Goal: Task Accomplishment & Management: Use online tool/utility

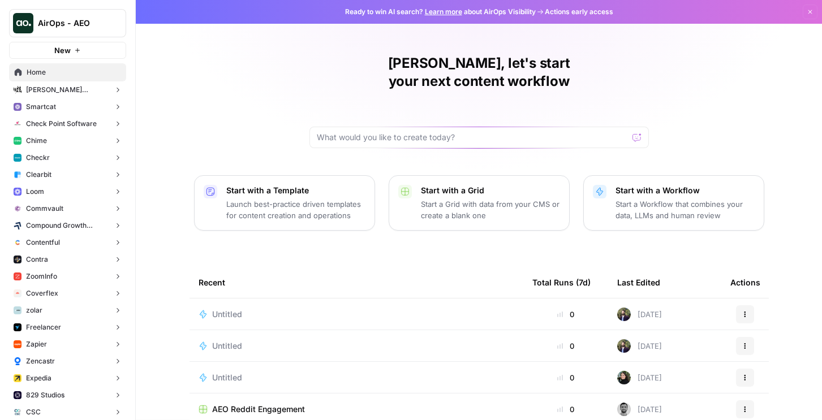
scroll to position [100, 0]
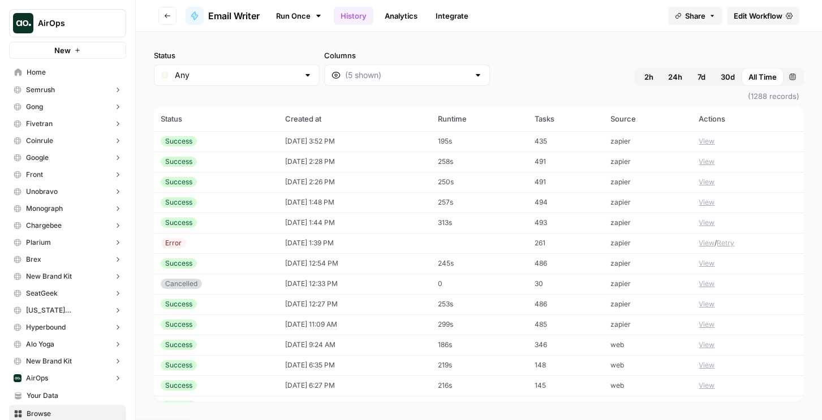
click at [601, 140] on td "435" at bounding box center [566, 141] width 76 height 20
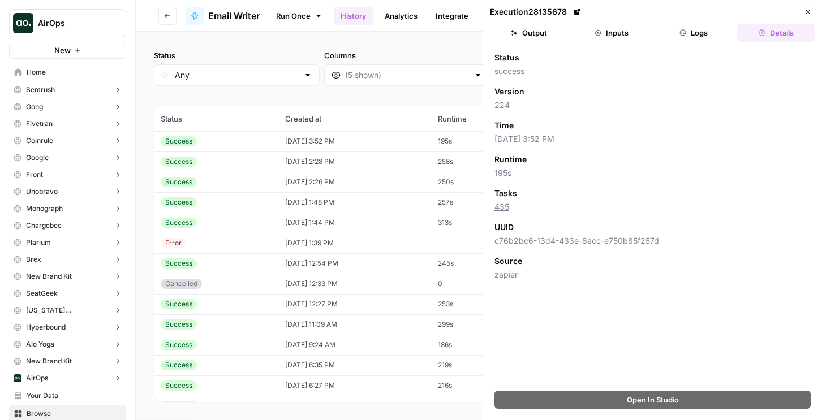
click at [697, 38] on button "Logs" at bounding box center [694, 33] width 78 height 18
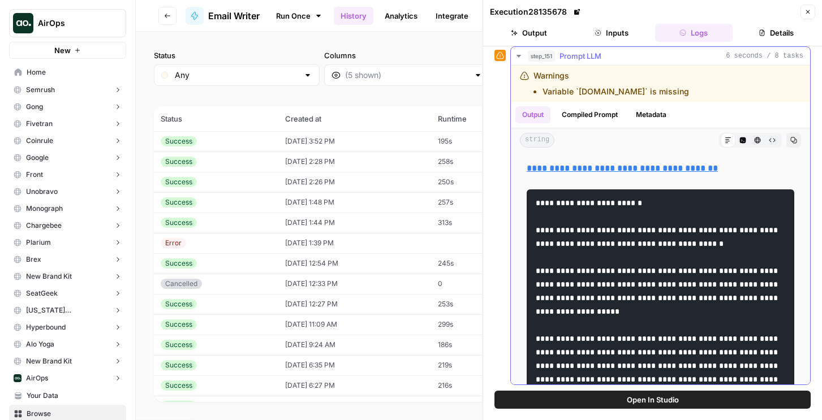
scroll to position [371, 0]
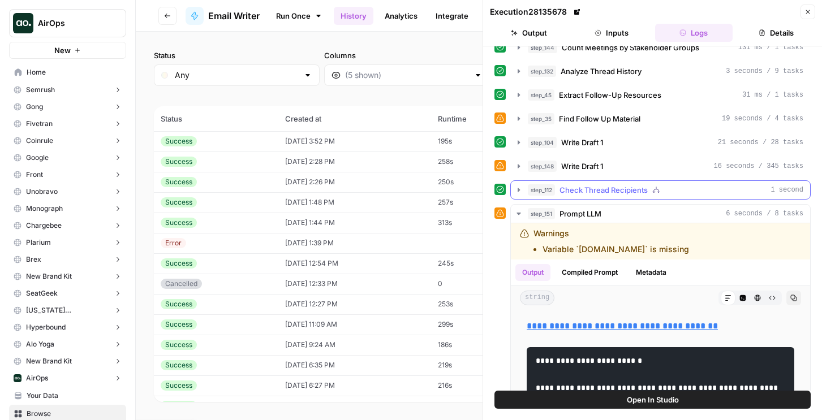
click at [615, 187] on span "Check Thread Recipients" at bounding box center [604, 189] width 88 height 11
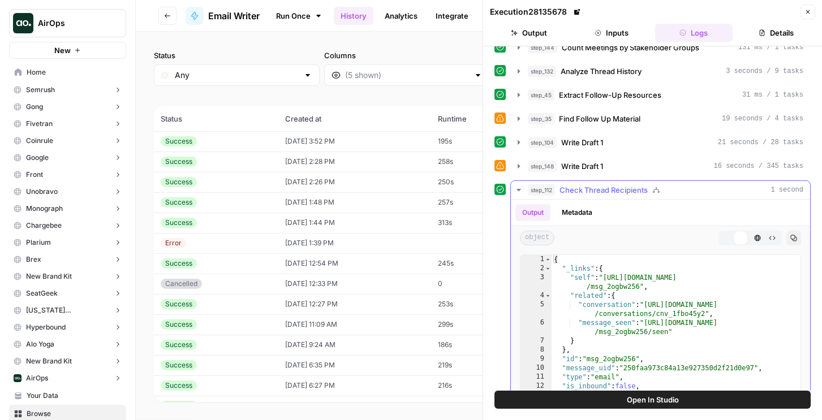
click at [615, 187] on span "Check Thread Recipients" at bounding box center [604, 189] width 88 height 11
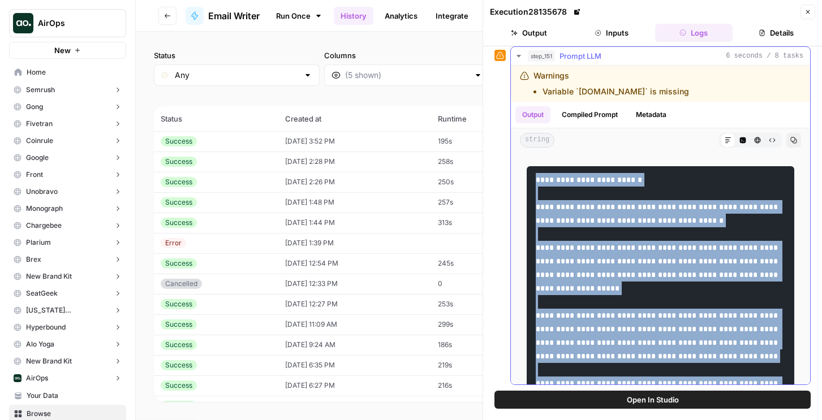
scroll to position [0, 0]
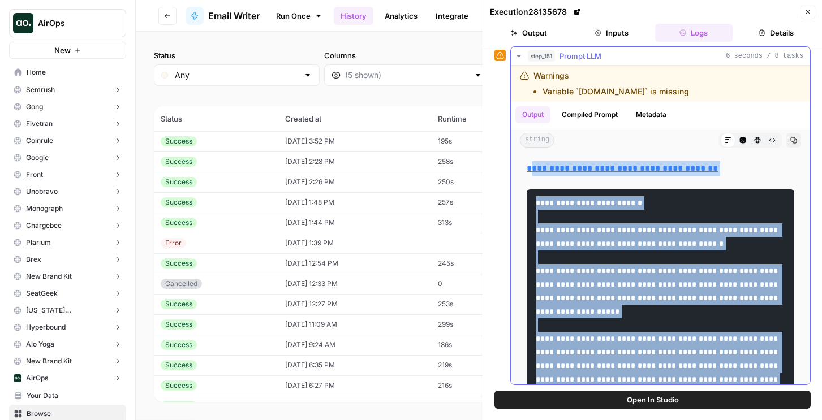
drag, startPoint x: 576, startPoint y: 359, endPoint x: 532, endPoint y: 171, distance: 192.8
click at [532, 171] on div "**********" at bounding box center [660, 399] width 281 height 485
click at [549, 167] on link "**********" at bounding box center [622, 168] width 191 height 8
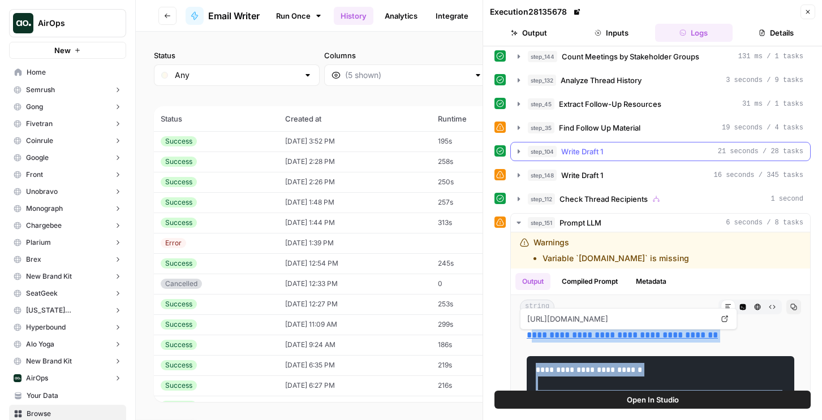
click at [592, 155] on span "Write Draft 1" at bounding box center [582, 151] width 42 height 11
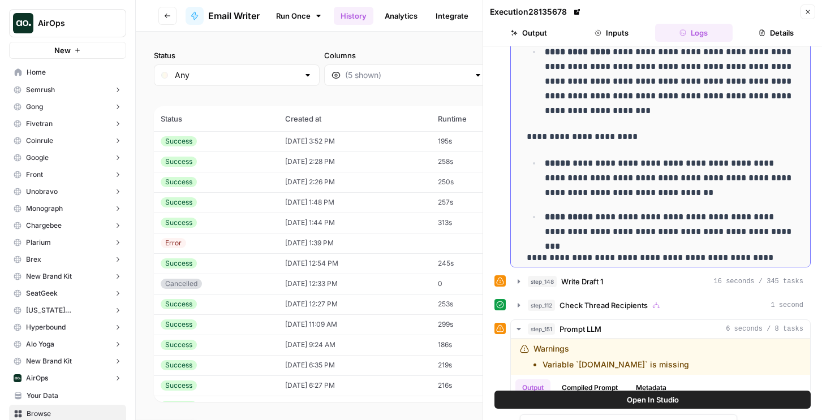
scroll to position [232, 0]
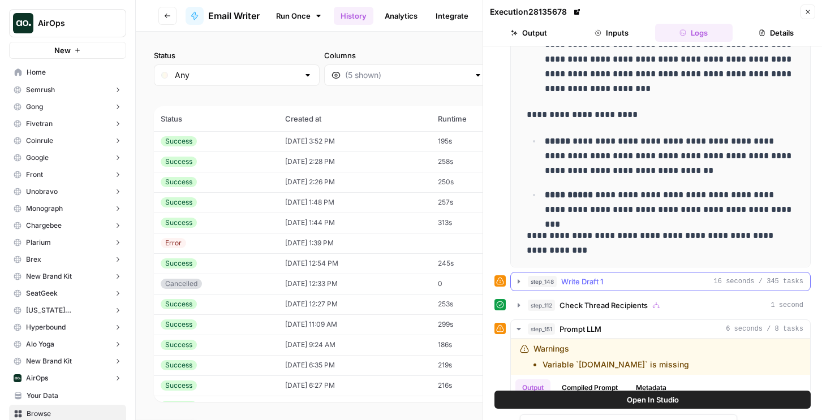
click at [551, 281] on span "step_148" at bounding box center [542, 281] width 29 height 11
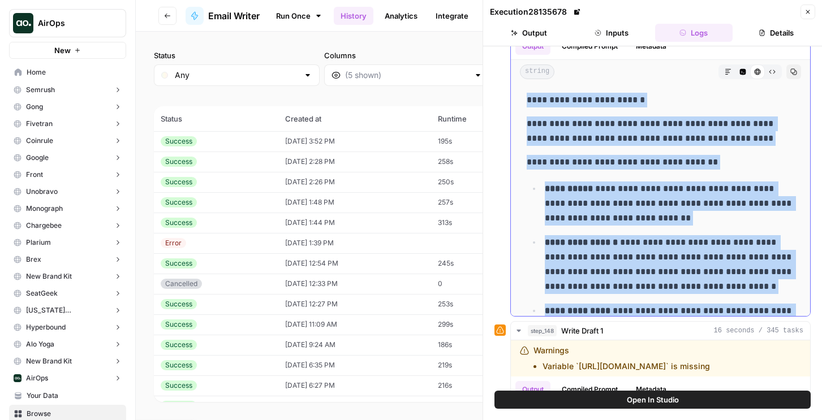
scroll to position [389, 0]
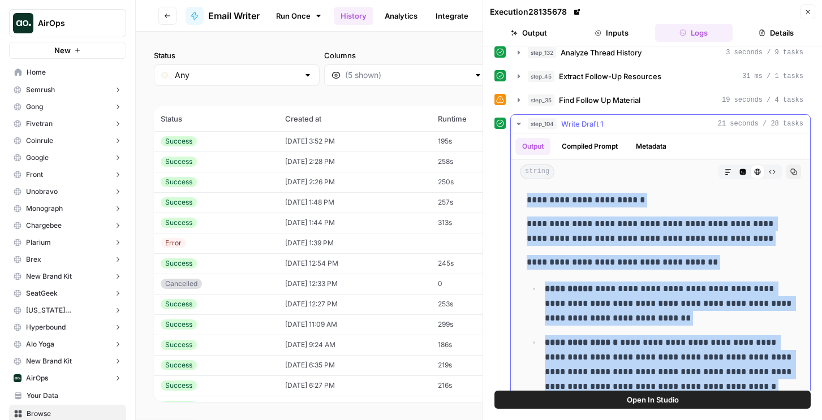
drag, startPoint x: 574, startPoint y: 243, endPoint x: 521, endPoint y: 200, distance: 68.4
click at [521, 200] on div "**********" at bounding box center [660, 415] width 281 height 455
copy div "**********"
click at [612, 406] on button "Open In Studio" at bounding box center [652, 400] width 316 height 18
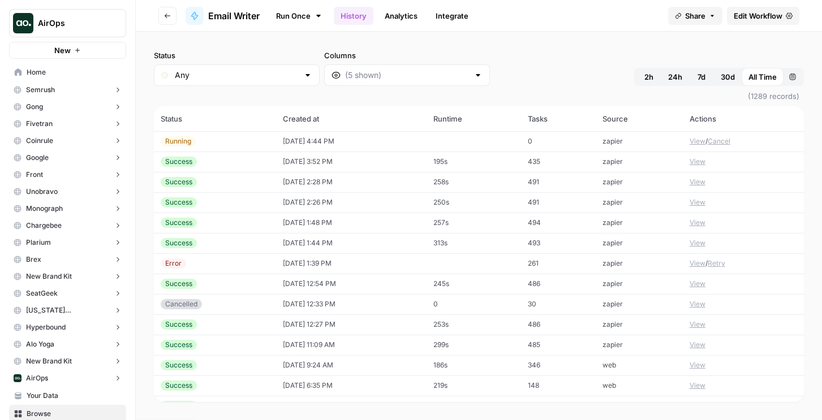
click at [755, 18] on span "Edit Workflow" at bounding box center [758, 15] width 49 height 11
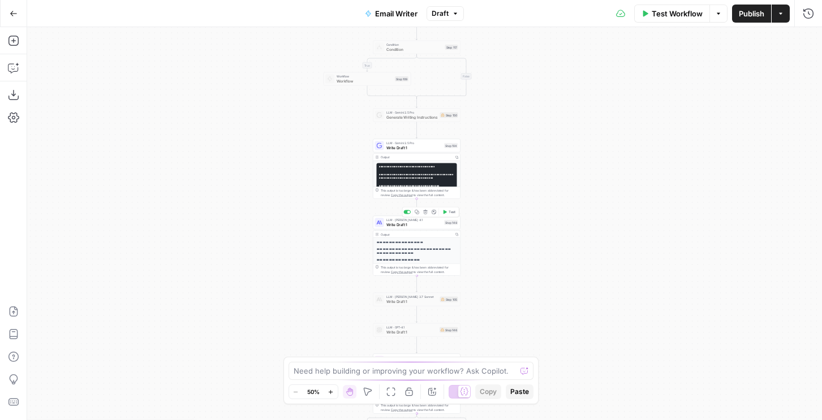
click at [420, 222] on span "Write Draft 1" at bounding box center [414, 225] width 56 height 6
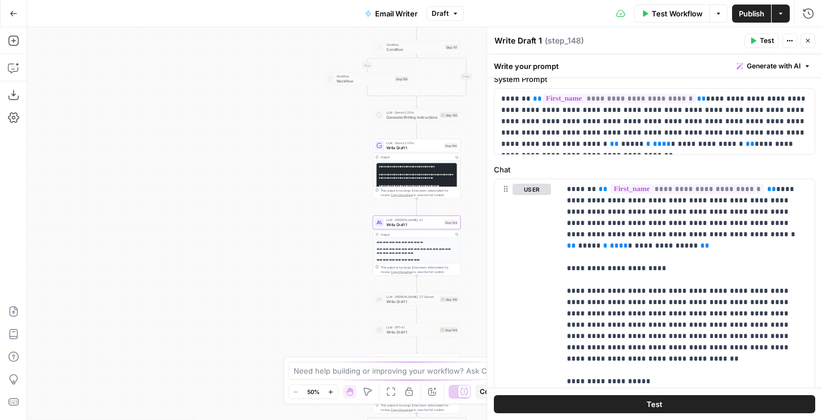
scroll to position [39, 0]
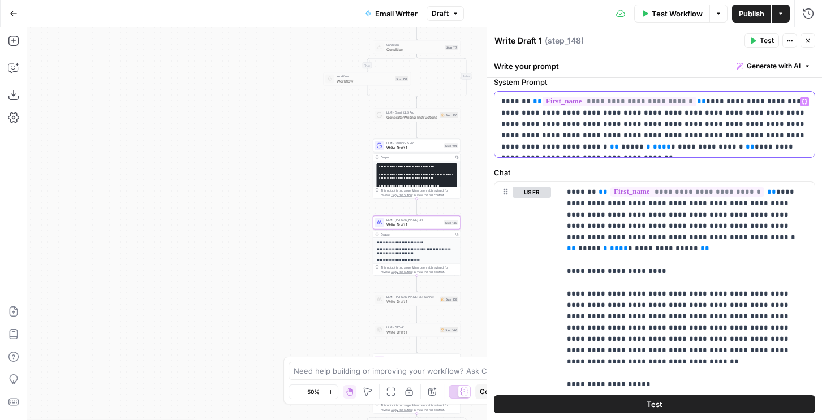
click at [759, 146] on p "**********" at bounding box center [654, 124] width 307 height 57
click at [781, 144] on p "**********" at bounding box center [654, 124] width 307 height 57
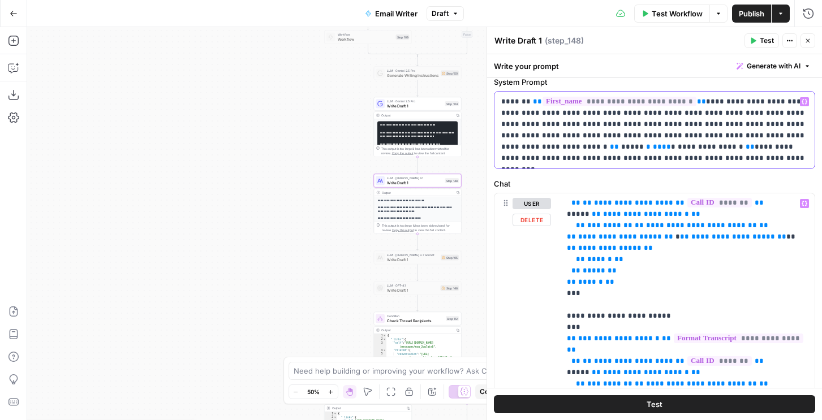
scroll to position [1630, 0]
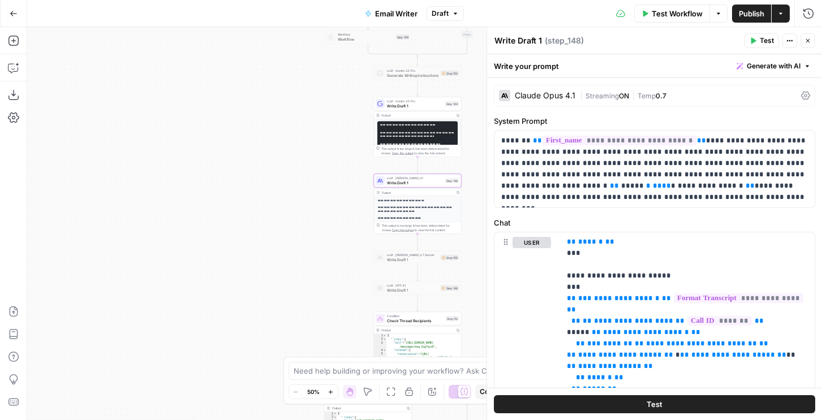
click at [556, 101] on div "Claude Opus 4.1" at bounding box center [537, 95] width 76 height 11
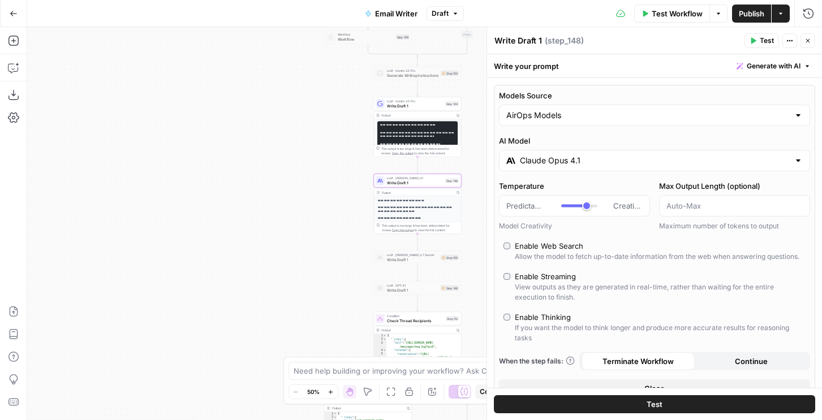
click at [550, 121] on div "AirOps Models" at bounding box center [654, 115] width 311 height 21
type input "AirOps Models"
click at [556, 96] on label "Models Source" at bounding box center [654, 95] width 311 height 11
click at [556, 110] on input "AirOps Models" at bounding box center [647, 115] width 283 height 11
type input "AirOps Models"
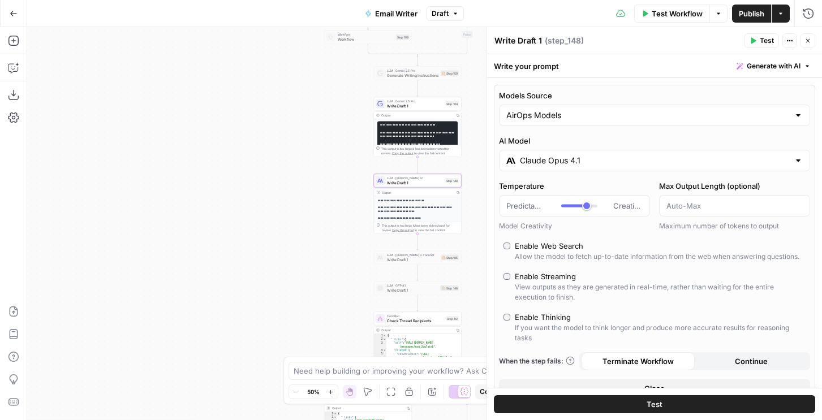
click at [543, 218] on div "Temperature Predictable Creative Model Creativity" at bounding box center [574, 205] width 151 height 51
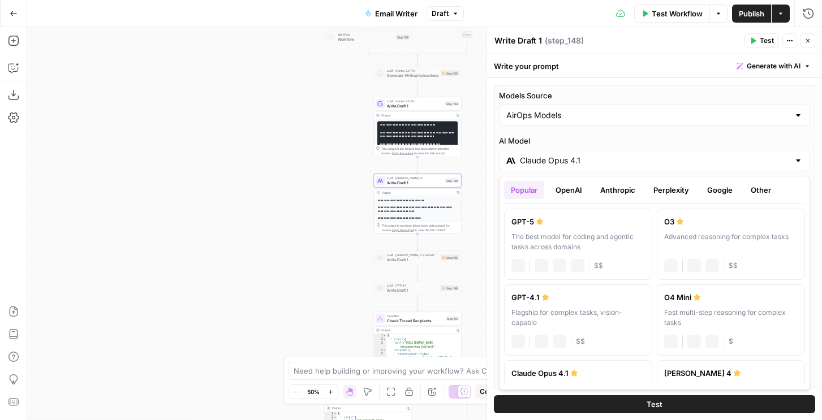
click at [555, 165] on input "Claude Opus 4.1" at bounding box center [654, 160] width 269 height 11
click at [705, 370] on div "Claude Sonnet 4" at bounding box center [731, 373] width 134 height 11
type input "Claude Sonnet 4"
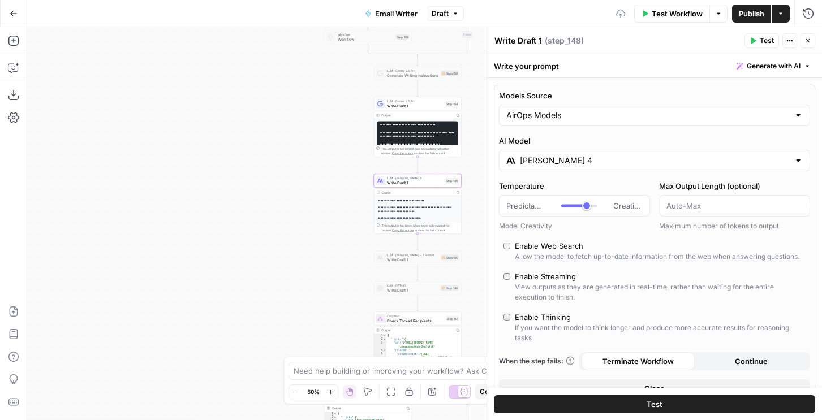
click at [801, 40] on button "Close" at bounding box center [808, 40] width 15 height 15
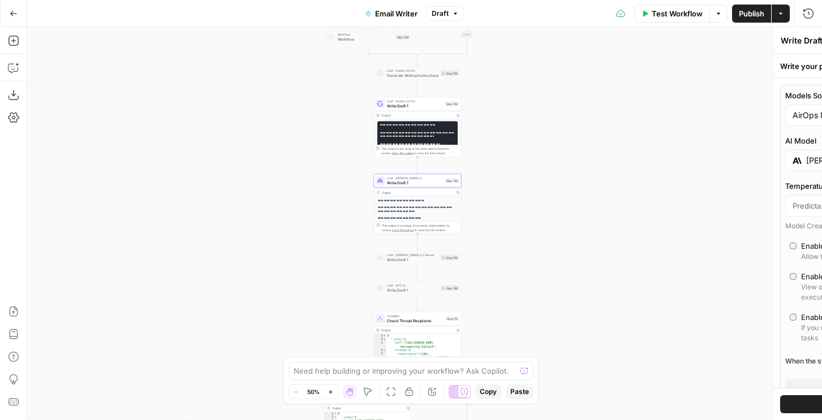
click at [746, 15] on span "Publish" at bounding box center [751, 13] width 25 height 11
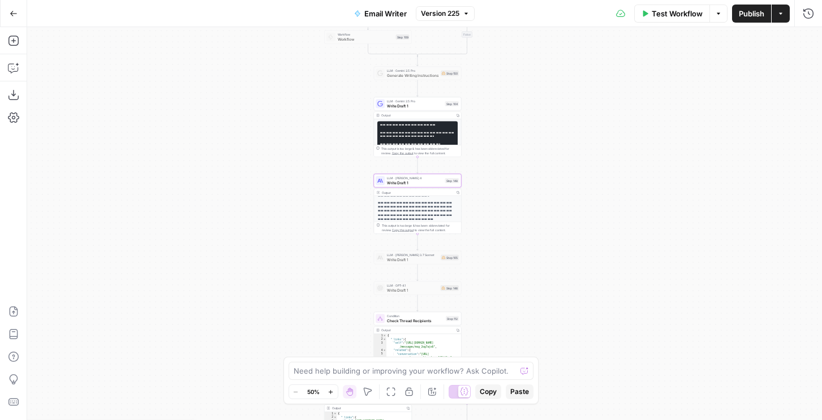
scroll to position [3, 0]
click at [431, 181] on span "Write Draft 1" at bounding box center [415, 183] width 56 height 6
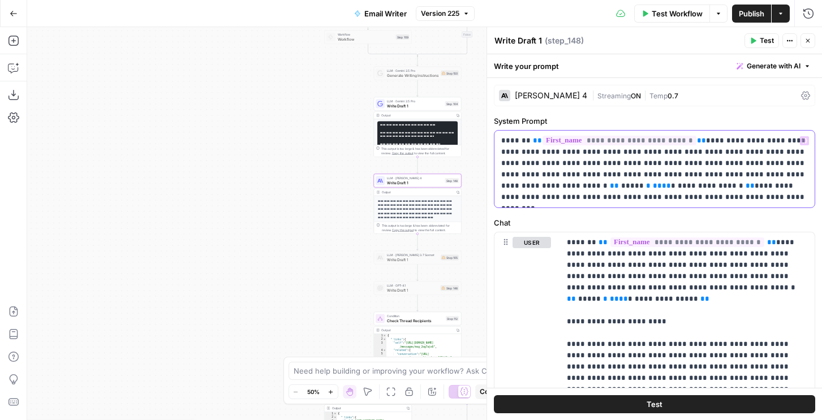
click at [638, 201] on p "**********" at bounding box center [654, 169] width 307 height 68
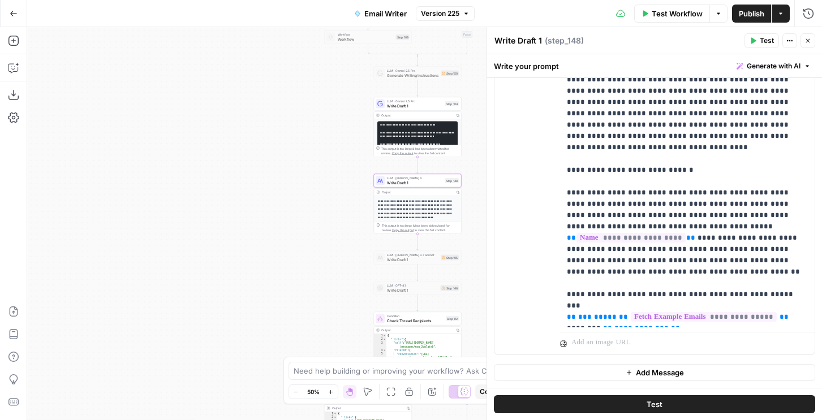
scroll to position [823, 0]
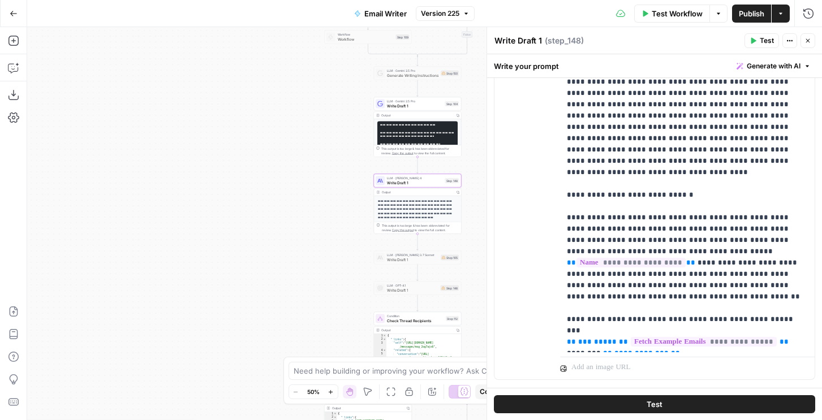
click at [769, 34] on button "Test" at bounding box center [762, 40] width 35 height 15
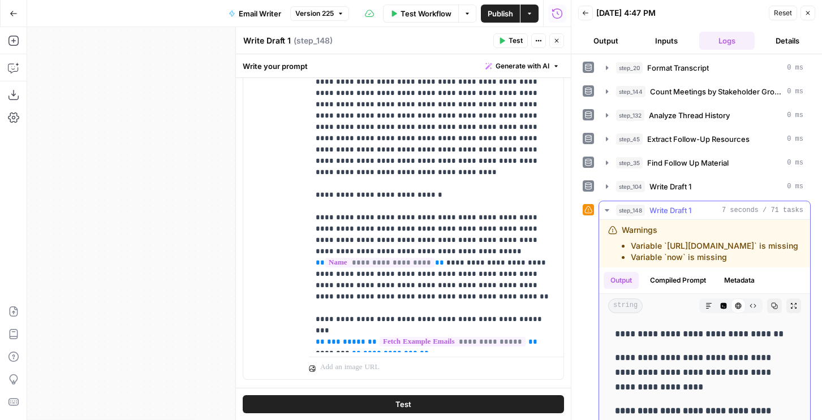
scroll to position [368, 0]
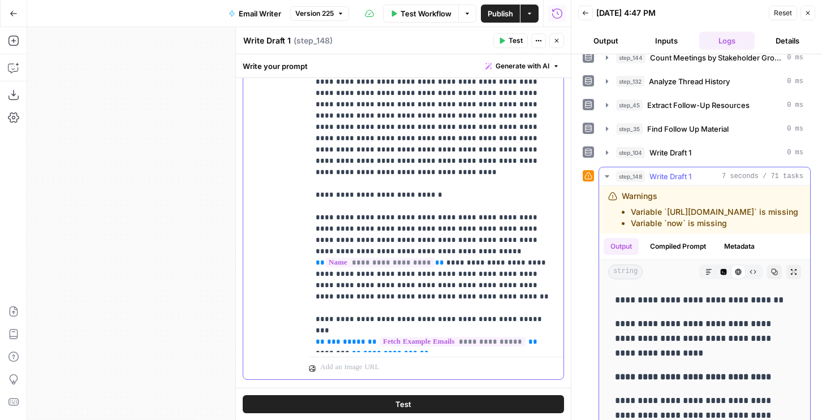
click at [465, 212] on p "**********" at bounding box center [436, 172] width 241 height 351
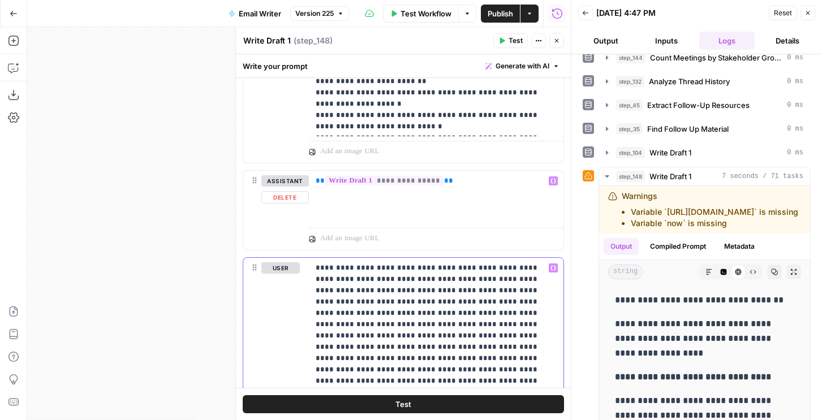
scroll to position [847, 0]
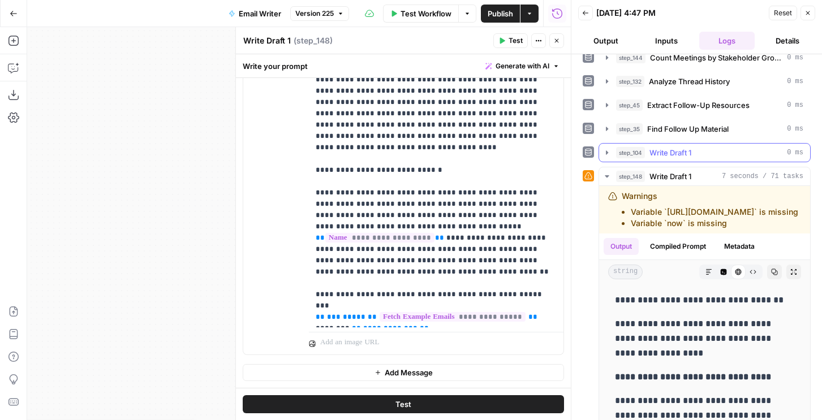
click at [643, 143] on div "**********" at bounding box center [697, 104] width 228 height 825
click at [646, 156] on div "step_104 Write Draft 1 0 ms" at bounding box center [709, 152] width 187 height 11
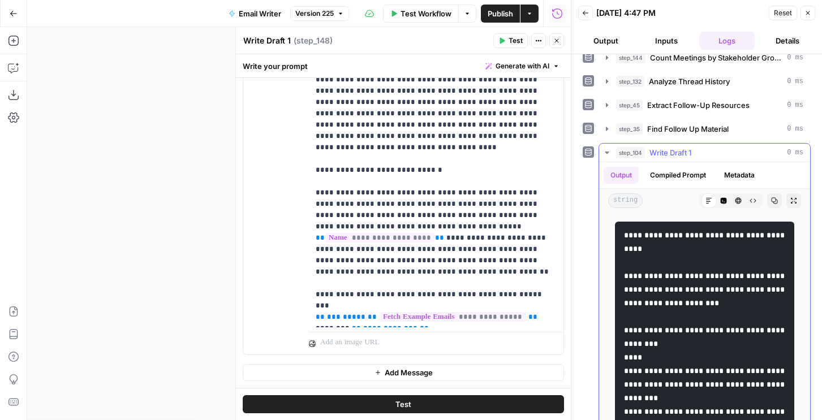
click at [644, 155] on span "step_104" at bounding box center [630, 152] width 29 height 11
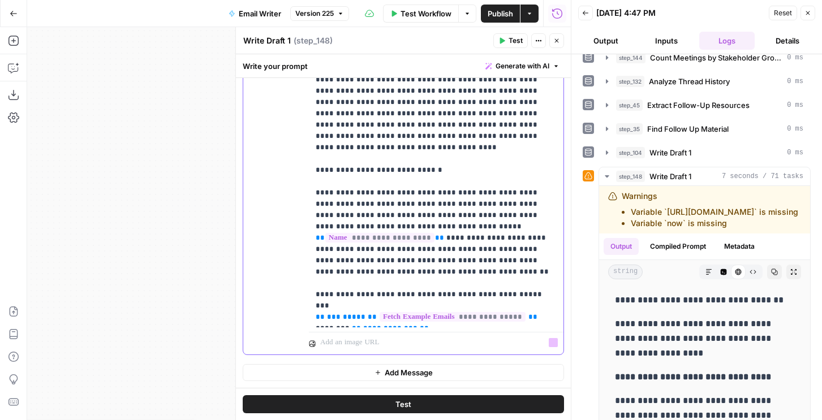
click at [391, 316] on p "**********" at bounding box center [436, 147] width 241 height 351
click at [776, 273] on icon "button" at bounding box center [774, 272] width 7 height 7
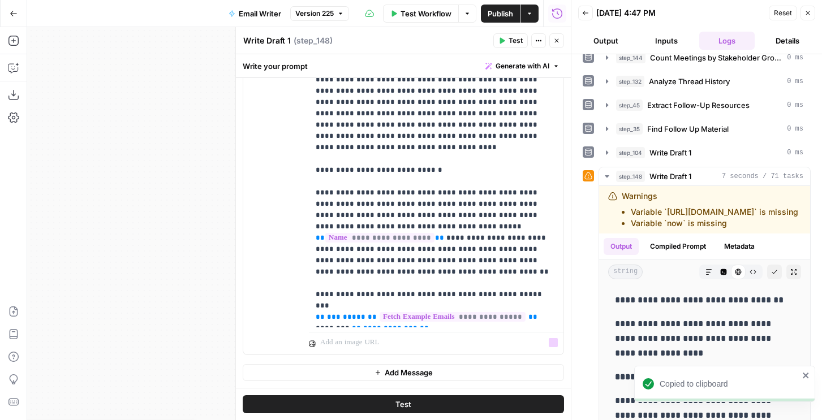
click at [492, 374] on button "Add Message" at bounding box center [403, 372] width 321 height 17
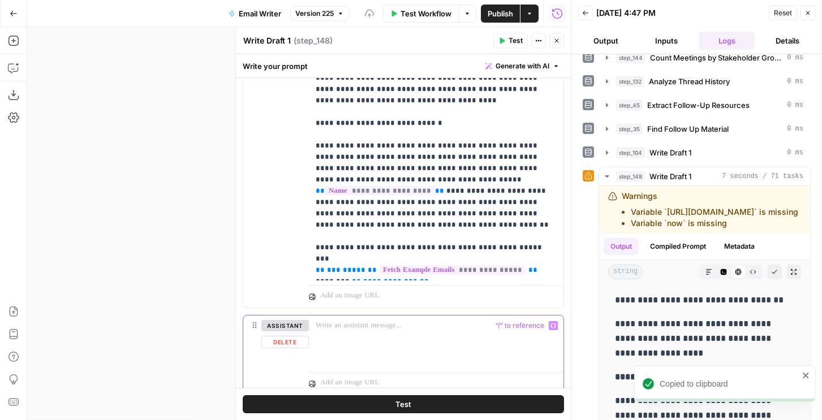
click at [381, 337] on div at bounding box center [436, 342] width 255 height 52
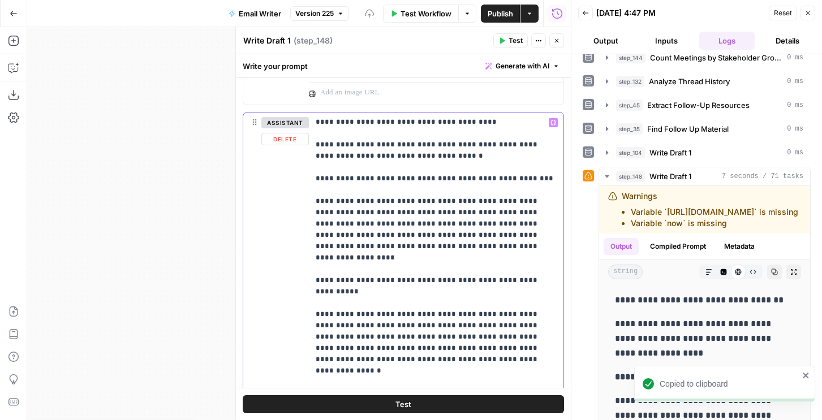
scroll to position [1343, 0]
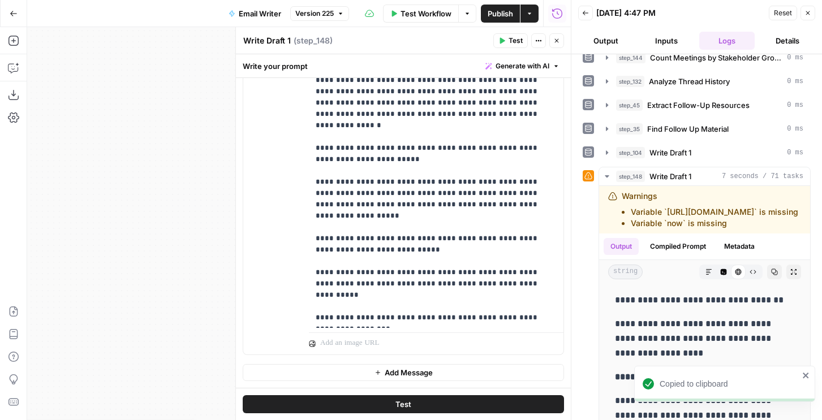
click at [377, 371] on icon "button" at bounding box center [378, 372] width 7 height 7
click at [368, 375] on p at bounding box center [436, 372] width 241 height 11
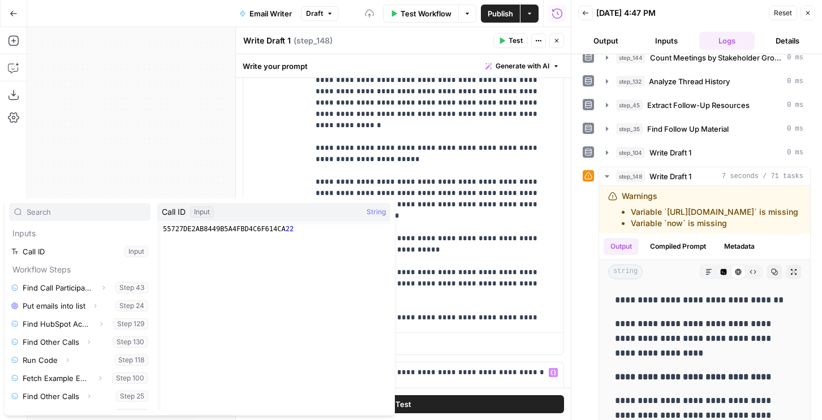
click at [437, 398] on button "Test" at bounding box center [403, 404] width 321 height 18
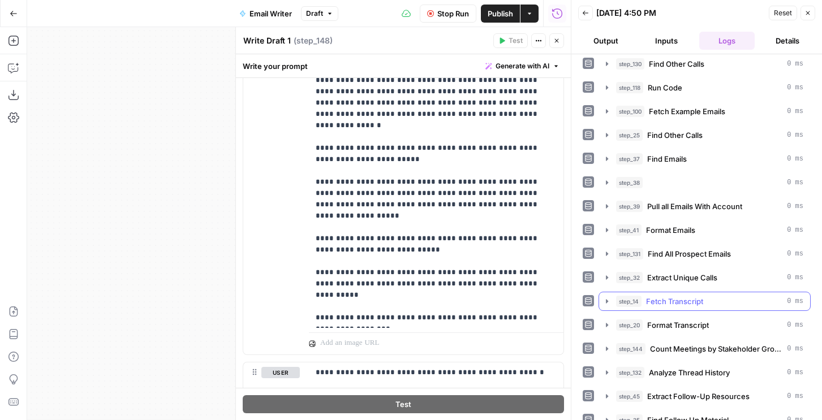
scroll to position [136, 0]
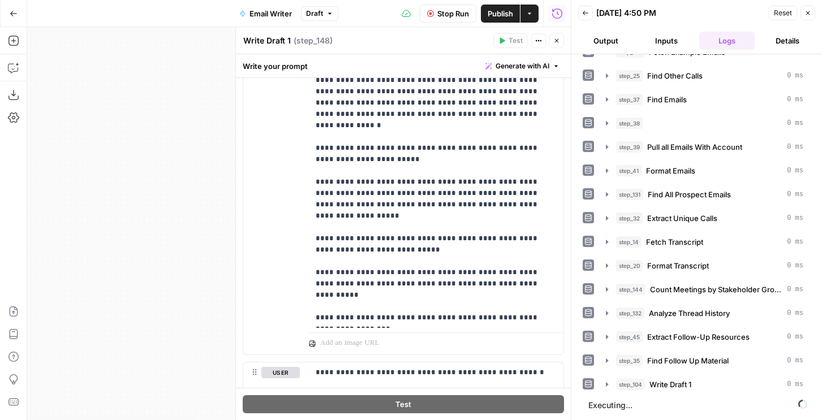
click at [617, 38] on button "Output" at bounding box center [606, 41] width 56 height 18
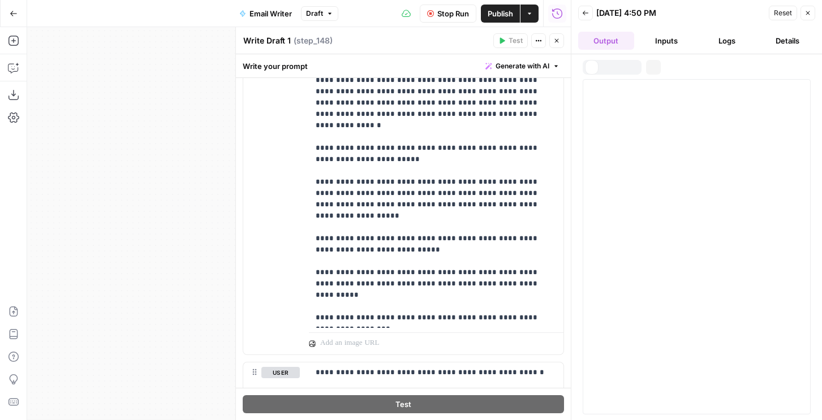
scroll to position [0, 0]
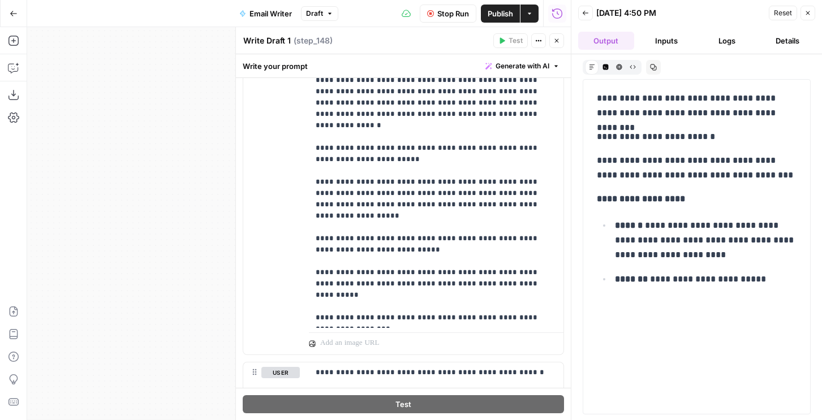
click at [455, 14] on span "Stop Run" at bounding box center [453, 13] width 32 height 11
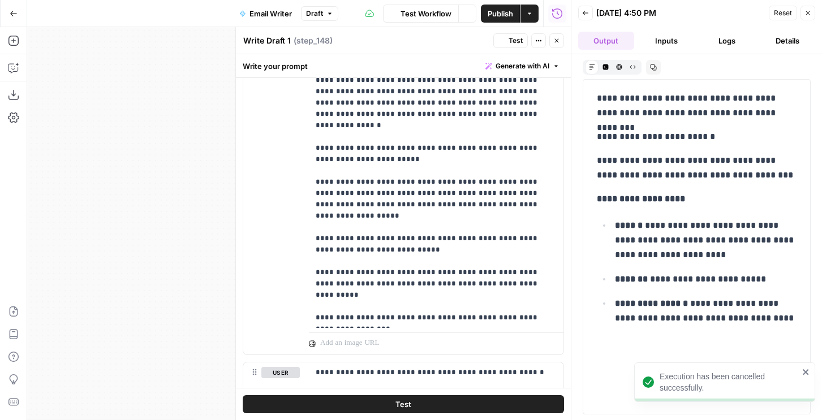
scroll to position [1430, 0]
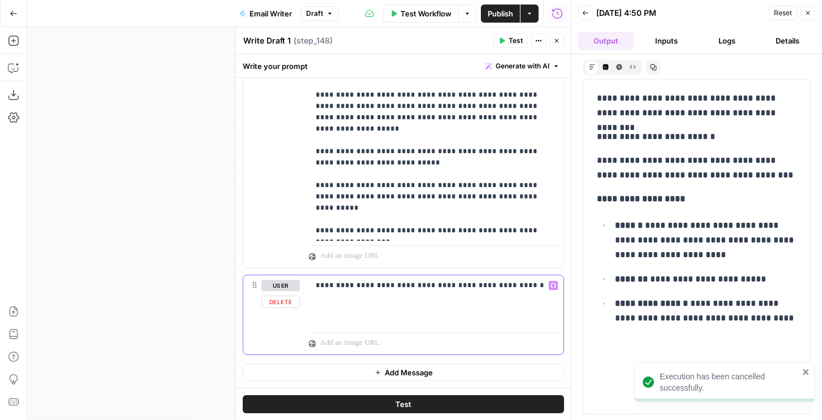
click at [517, 292] on div "**********" at bounding box center [436, 302] width 255 height 52
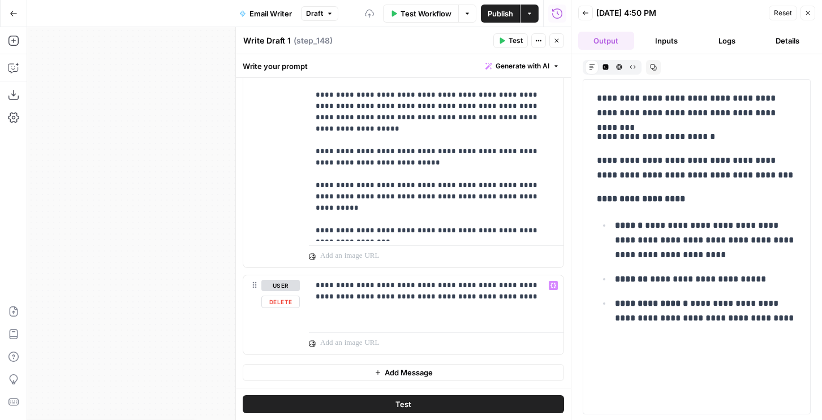
click at [448, 399] on button "Test" at bounding box center [403, 404] width 321 height 18
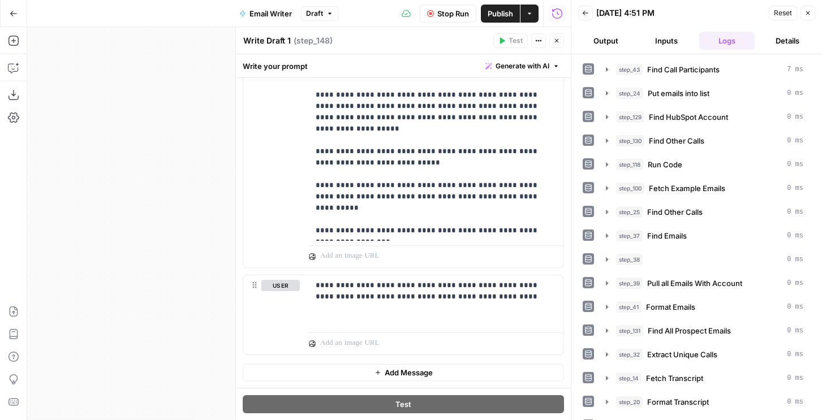
click at [608, 41] on button "Output" at bounding box center [606, 41] width 56 height 18
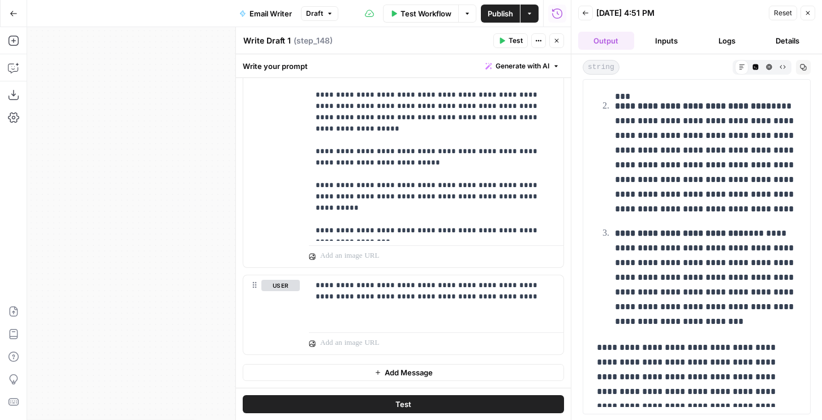
scroll to position [172, 0]
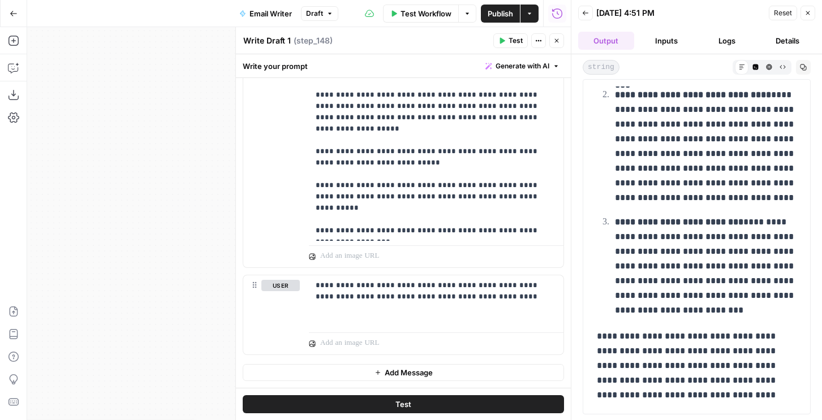
drag, startPoint x: 694, startPoint y: 394, endPoint x: 730, endPoint y: 335, distance: 68.8
click at [730, 335] on p "**********" at bounding box center [697, 366] width 200 height 74
copy p "**********"
click at [277, 305] on button "Delete" at bounding box center [280, 302] width 38 height 12
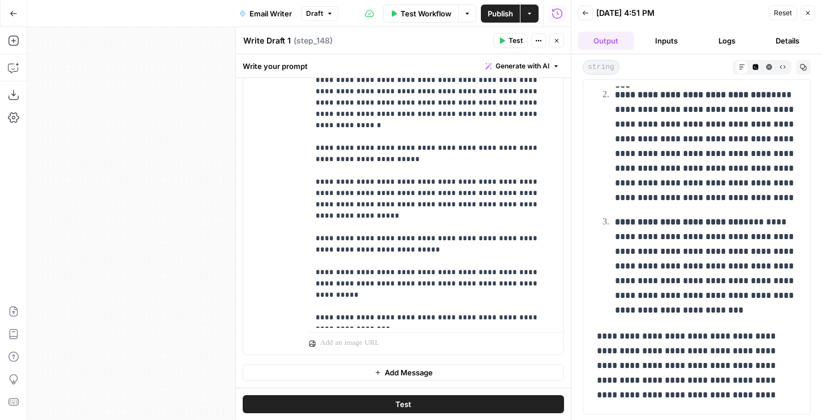
scroll to position [893, 0]
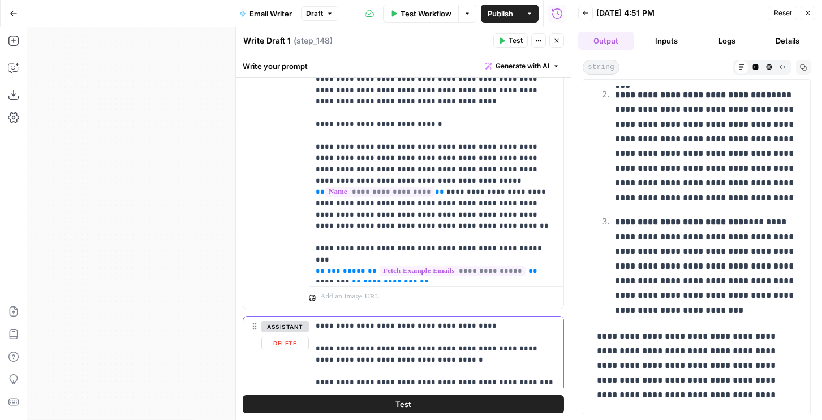
click at [285, 347] on button "Delete" at bounding box center [285, 343] width 48 height 12
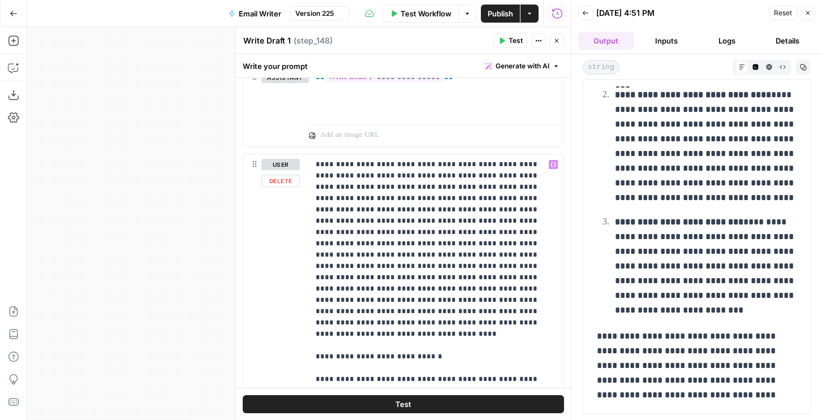
scroll to position [573, 0]
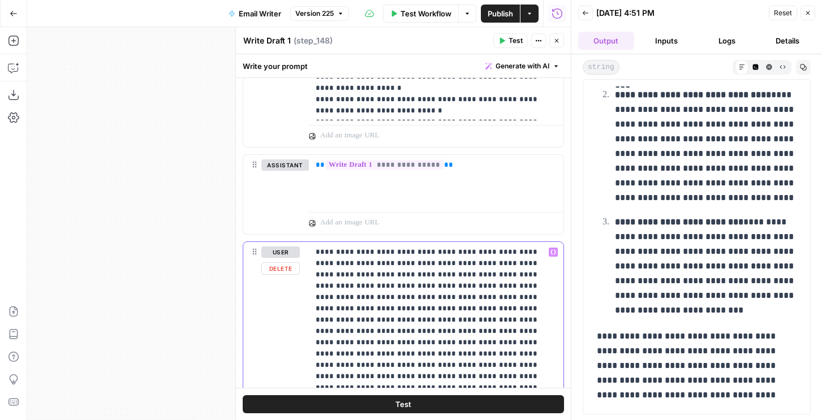
click at [425, 264] on p "**********" at bounding box center [436, 422] width 241 height 351
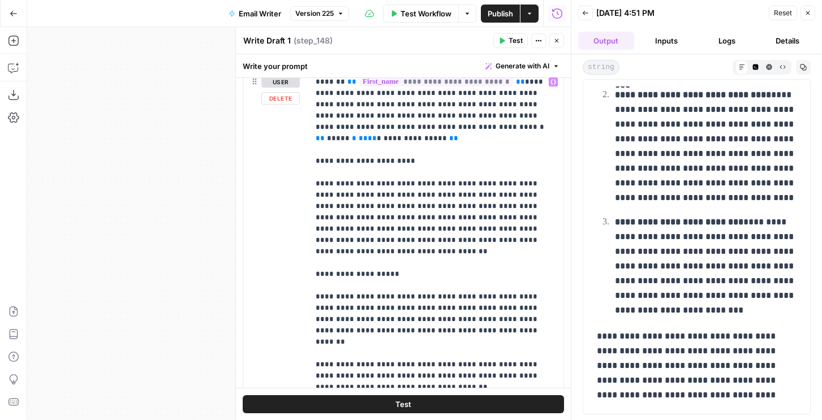
scroll to position [0, 0]
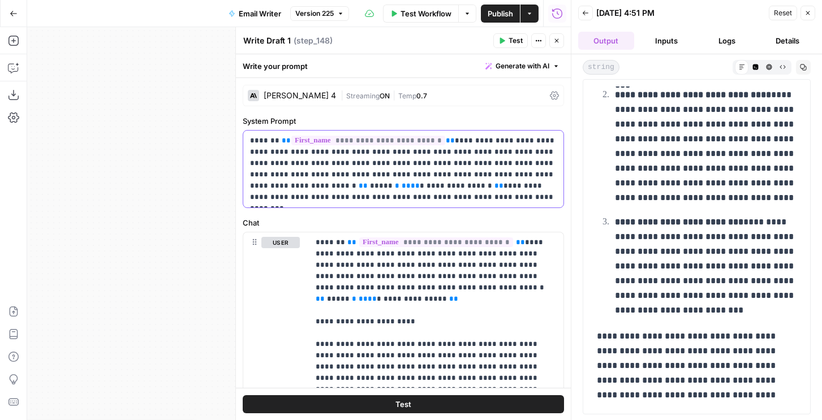
click at [392, 190] on p "**********" at bounding box center [403, 169] width 307 height 68
drag, startPoint x: 366, startPoint y: 187, endPoint x: 380, endPoint y: 202, distance: 20.4
click at [380, 202] on p "**********" at bounding box center [403, 169] width 307 height 68
paste div
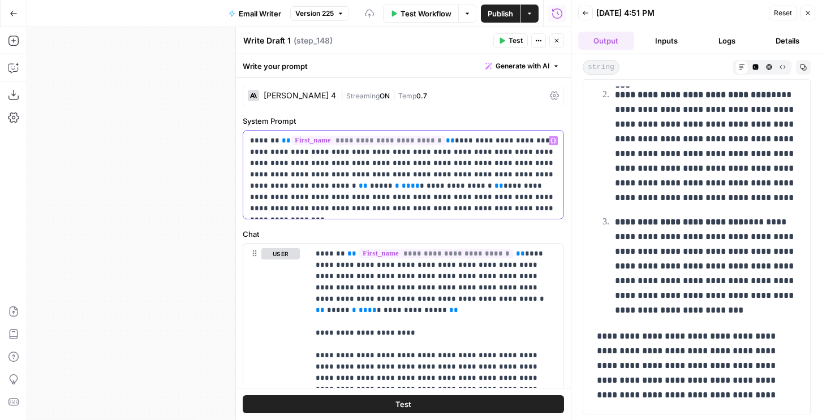
click at [369, 187] on p "**********" at bounding box center [403, 174] width 307 height 79
paste div
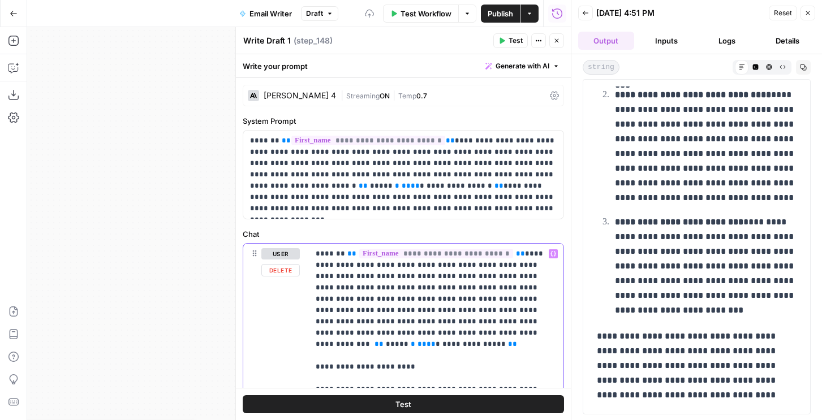
click at [555, 43] on icon "button" at bounding box center [556, 40] width 7 height 7
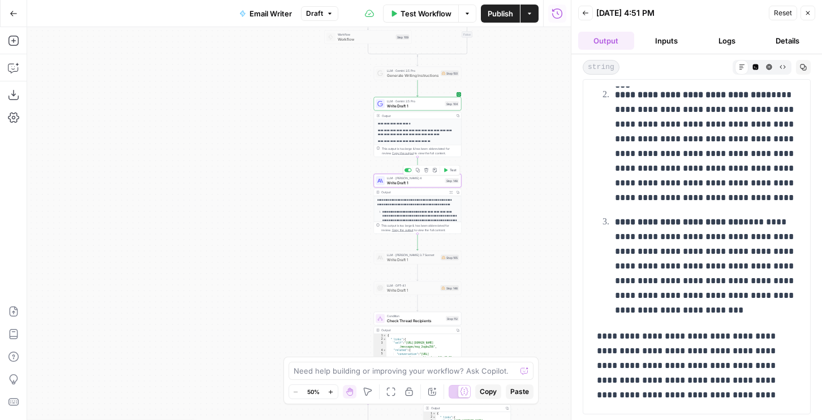
click at [453, 168] on span "Test" at bounding box center [453, 170] width 7 height 5
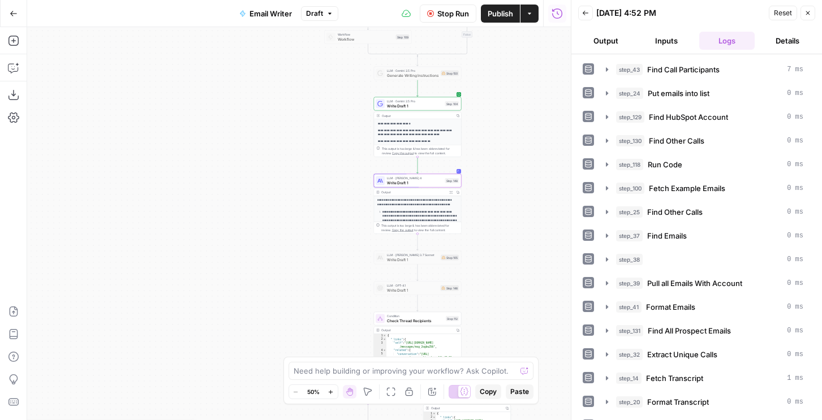
click at [444, 185] on div "LLM · Claude Sonnet 4 Write Draft 1 Step 148 Copy step Delete step Add Note Test" at bounding box center [417, 181] width 83 height 10
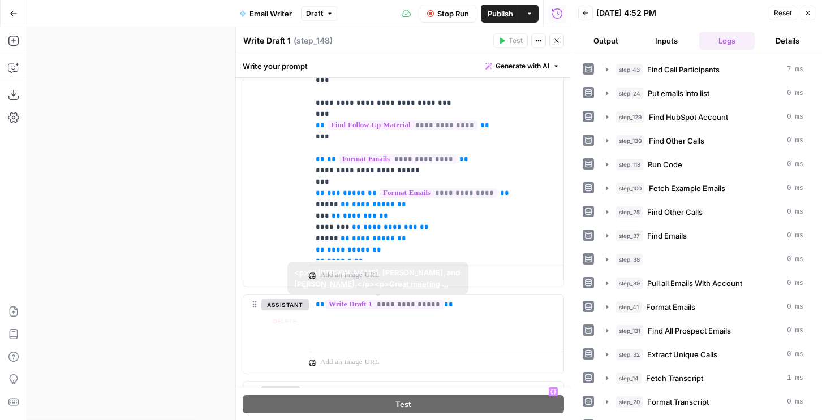
scroll to position [255, 0]
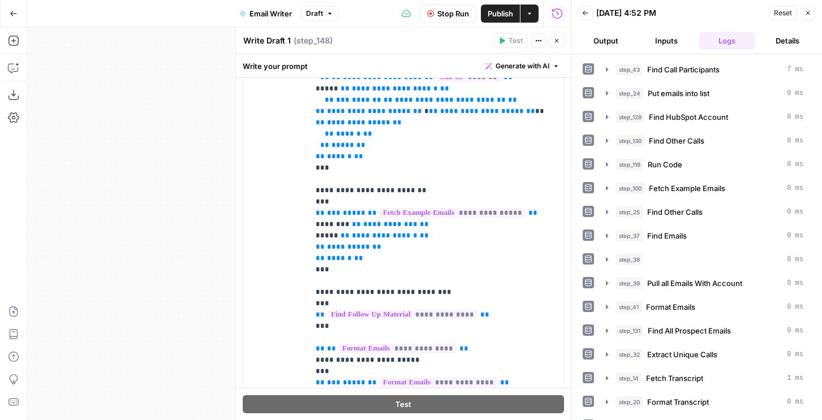
click at [609, 32] on button "Output" at bounding box center [606, 41] width 56 height 18
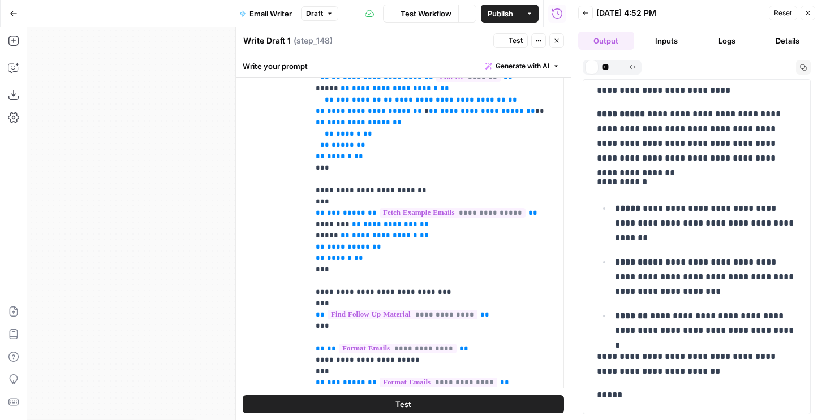
scroll to position [0, 0]
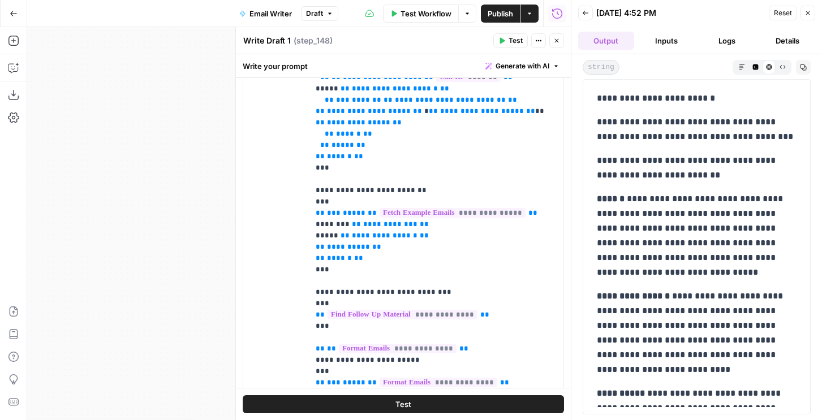
click at [504, 12] on span "Publish" at bounding box center [500, 13] width 25 height 11
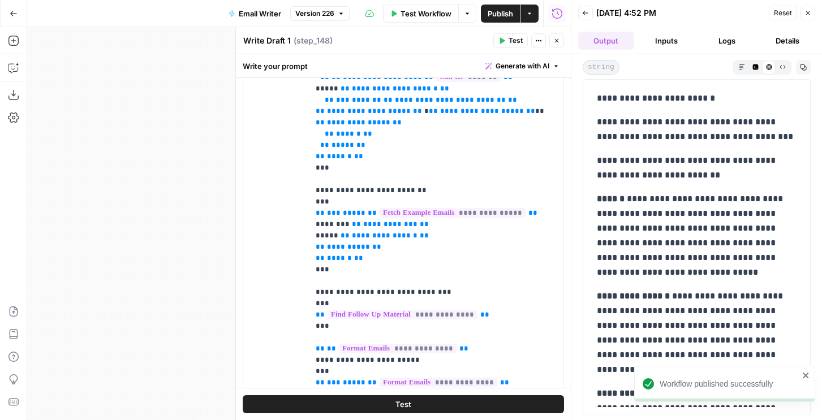
click at [694, 87] on div "**********" at bounding box center [696, 387] width 213 height 600
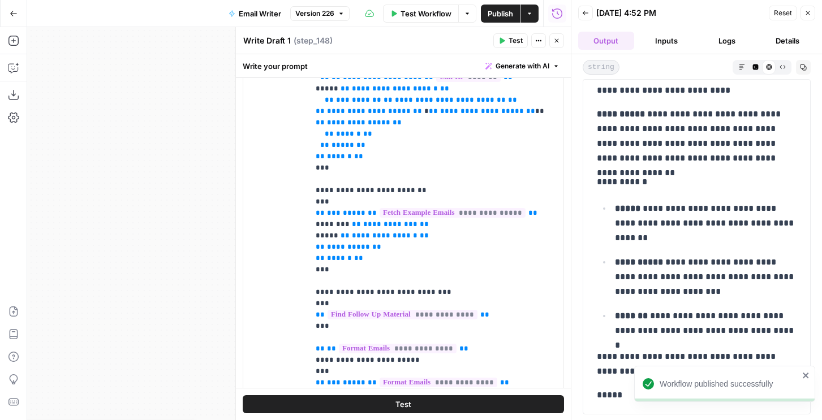
drag, startPoint x: 594, startPoint y: 98, endPoint x: 623, endPoint y: 399, distance: 302.4
click at [623, 399] on div "**********" at bounding box center [696, 107] width 213 height 600
copy div "**********"
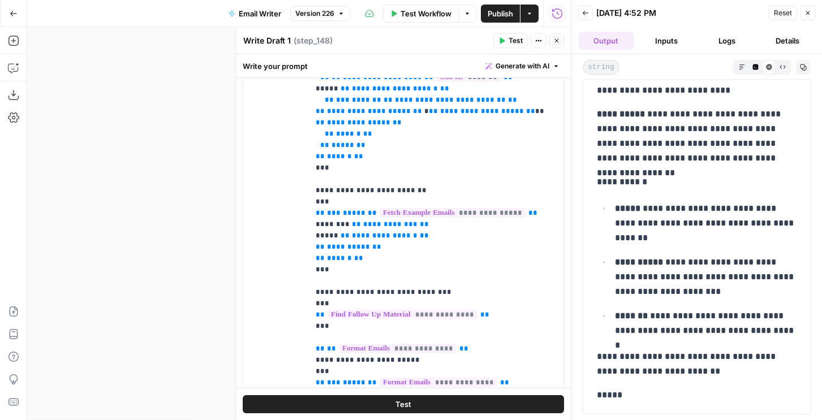
scroll to position [431, 0]
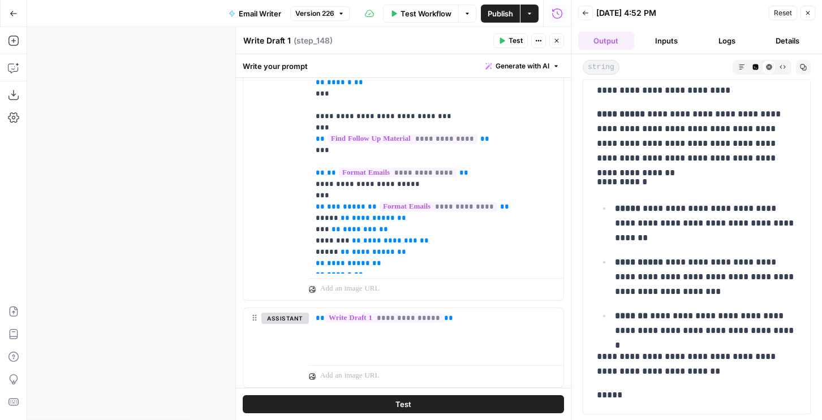
click at [557, 39] on icon "button" at bounding box center [556, 40] width 7 height 7
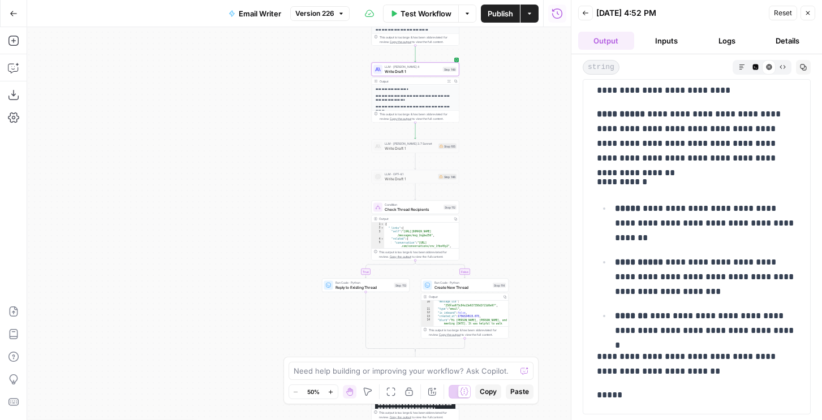
scroll to position [110, 0]
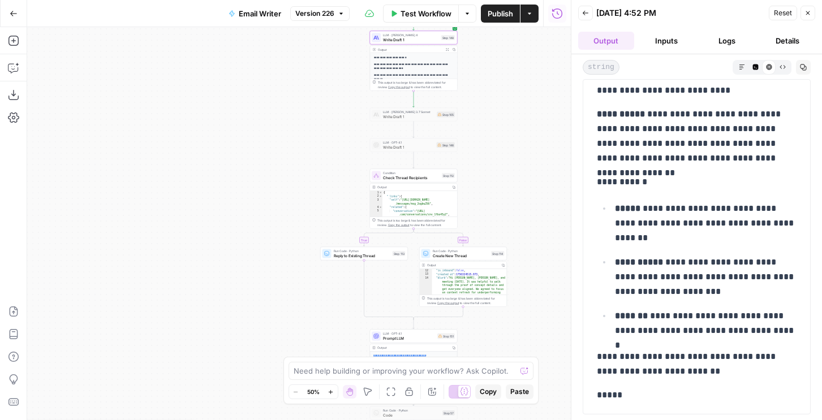
click at [414, 338] on span "Prompt LLM" at bounding box center [409, 338] width 52 height 6
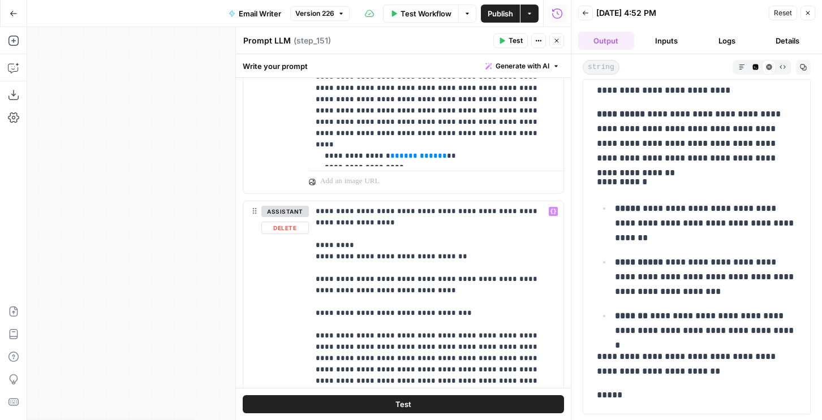
scroll to position [425, 0]
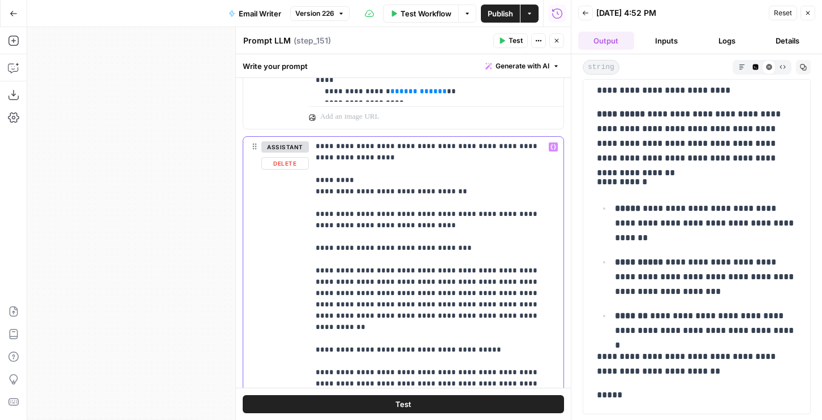
scroll to position [937, 0]
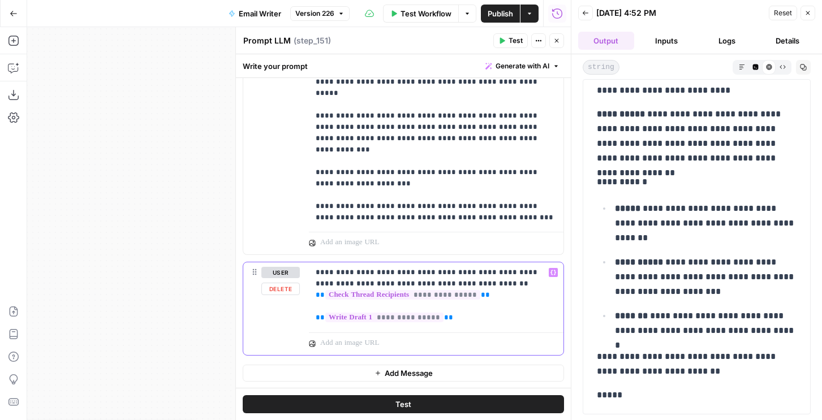
click at [458, 319] on p "**********" at bounding box center [436, 295] width 241 height 57
click at [360, 294] on p "**********" at bounding box center [436, 306] width 241 height 79
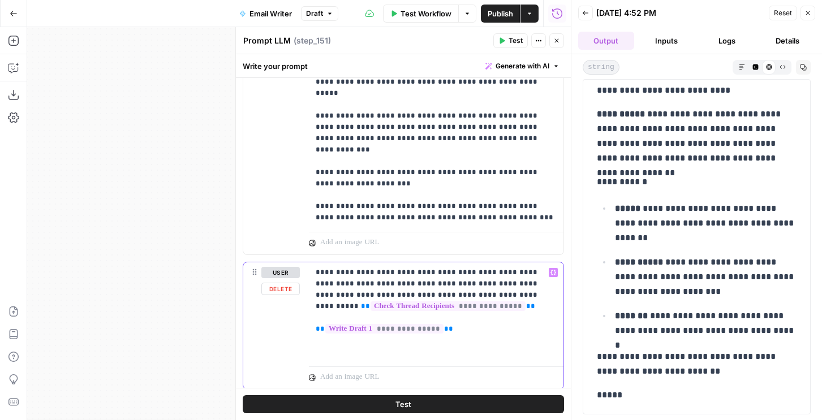
click at [356, 307] on p "**********" at bounding box center [436, 312] width 241 height 91
click at [498, 11] on span "Publish" at bounding box center [500, 13] width 25 height 11
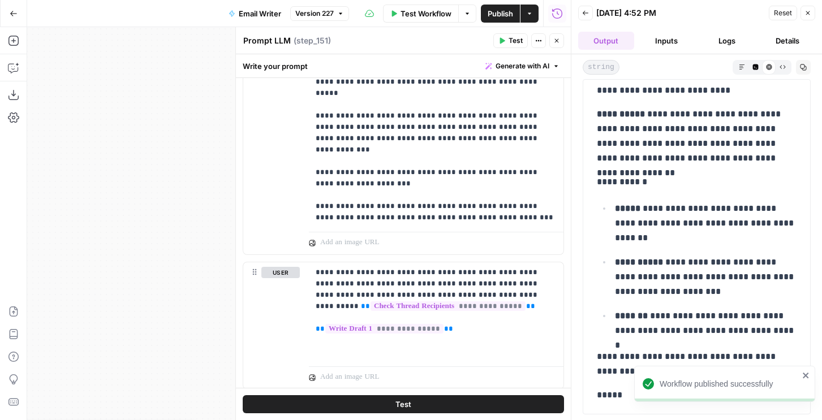
scroll to position [0, 0]
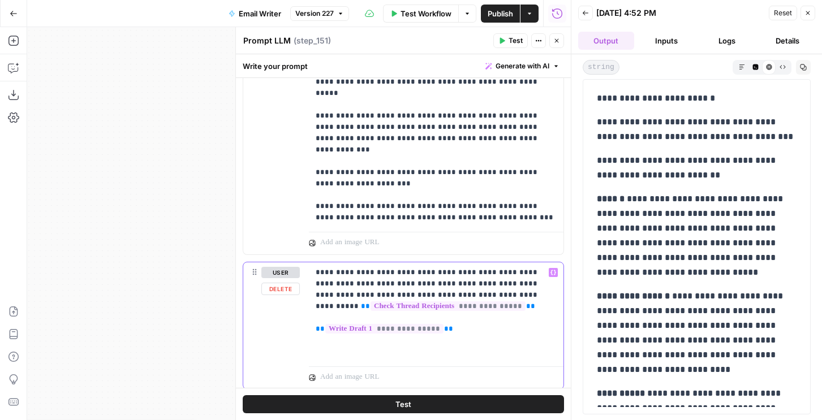
click at [434, 275] on p "**********" at bounding box center [436, 312] width 241 height 91
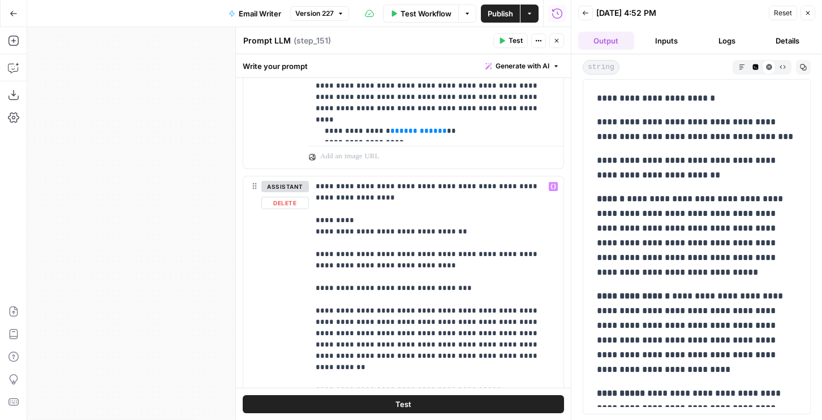
scroll to position [510, 0]
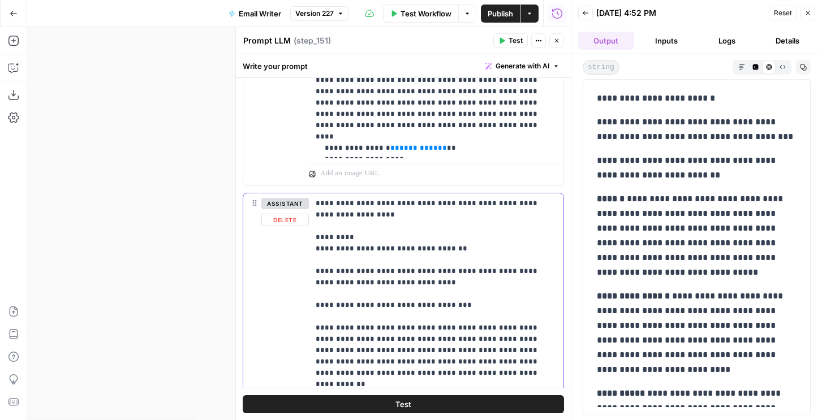
click at [281, 219] on button "Delete" at bounding box center [285, 220] width 48 height 12
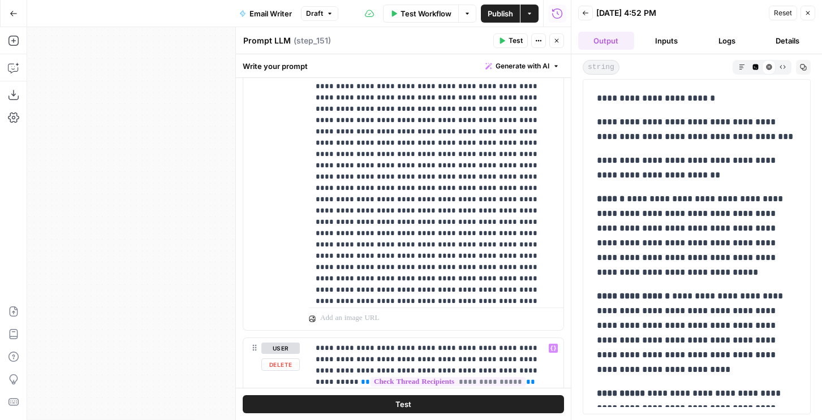
scroll to position [475, 0]
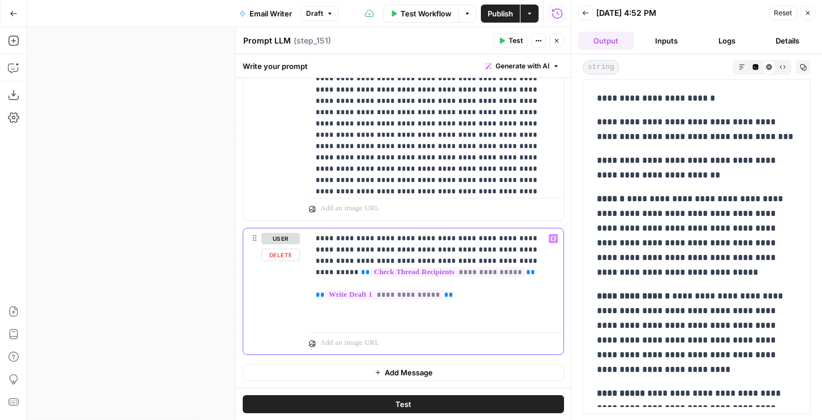
drag, startPoint x: 491, startPoint y: 251, endPoint x: 493, endPoint y: 321, distance: 70.8
click at [493, 321] on p "**********" at bounding box center [436, 278] width 241 height 91
click at [484, 290] on p "**********" at bounding box center [436, 278] width 241 height 91
drag, startPoint x: 491, startPoint y: 249, endPoint x: 380, endPoint y: 272, distance: 113.1
click at [380, 272] on p "**********" at bounding box center [436, 278] width 241 height 91
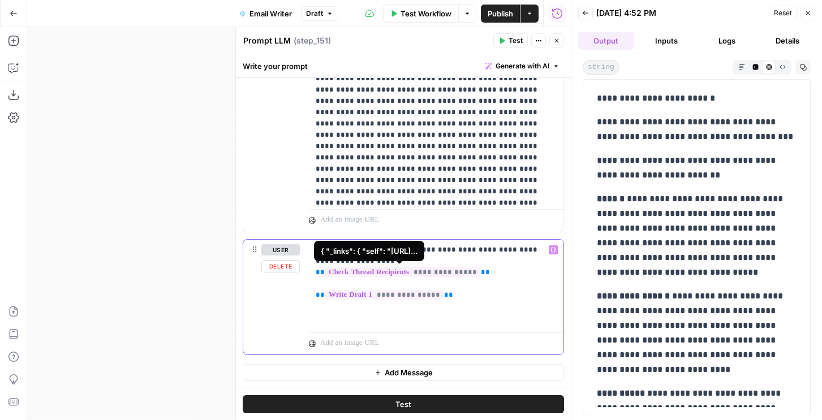
scroll to position [464, 0]
click at [478, 290] on p "**********" at bounding box center [436, 283] width 241 height 79
click at [510, 250] on p "**********" at bounding box center [436, 283] width 241 height 79
click at [500, 262] on p "**********" at bounding box center [436, 283] width 241 height 79
drag, startPoint x: 313, startPoint y: 274, endPoint x: 438, endPoint y: 283, distance: 125.4
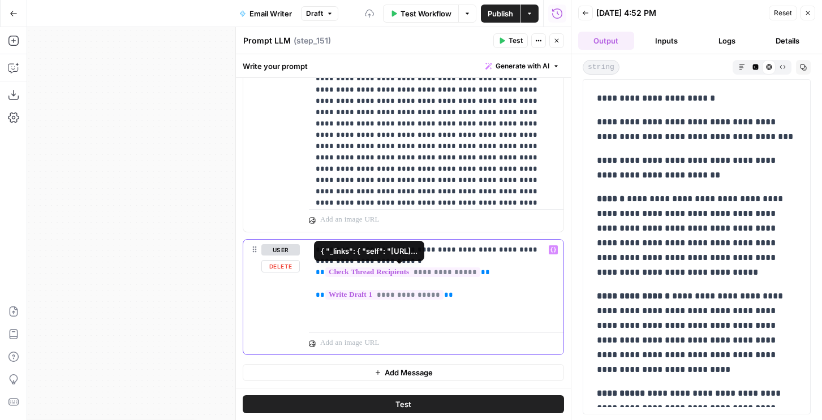
click at [434, 285] on div "**********" at bounding box center [436, 284] width 255 height 88
click at [461, 298] on p "**********" at bounding box center [436, 283] width 241 height 79
drag, startPoint x: 488, startPoint y: 261, endPoint x: 401, endPoint y: 249, distance: 88.5
click at [401, 249] on p "**********" at bounding box center [436, 283] width 241 height 79
click at [469, 291] on p "**********" at bounding box center [436, 283] width 241 height 79
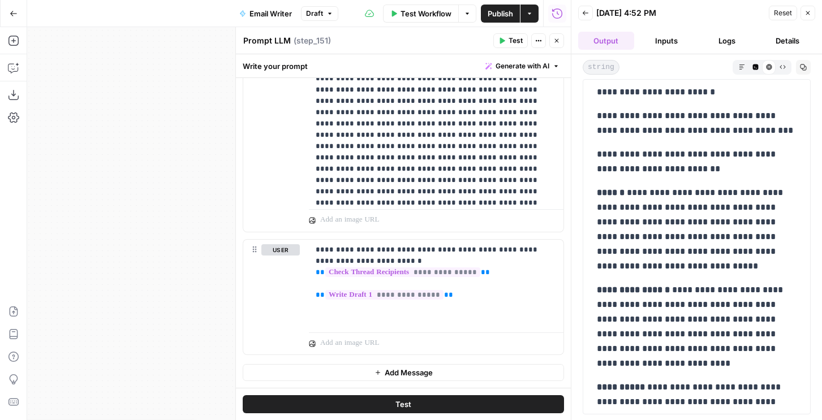
scroll to position [0, 0]
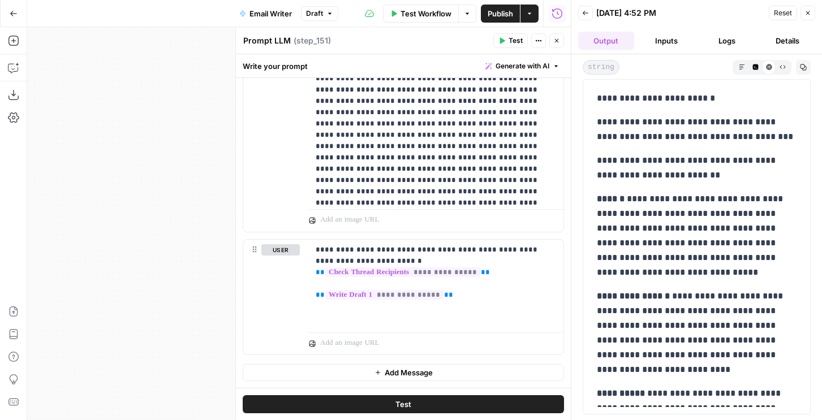
drag, startPoint x: 629, startPoint y: 394, endPoint x: 595, endPoint y: 98, distance: 297.9
click at [595, 98] on div "**********" at bounding box center [696, 387] width 213 height 600
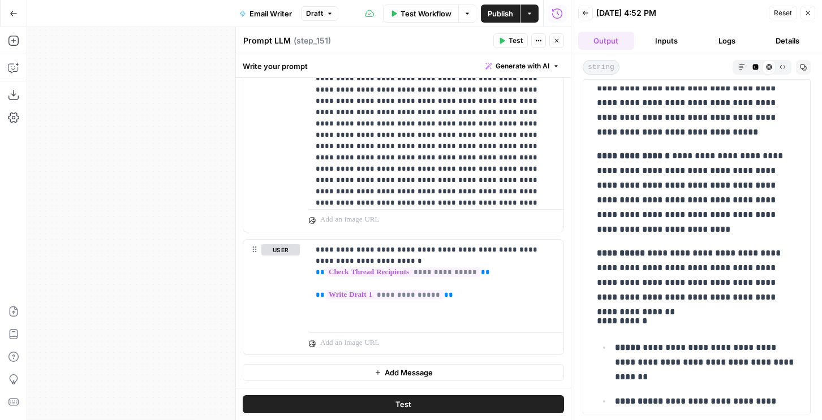
click at [556, 39] on icon "button" at bounding box center [556, 40] width 7 height 7
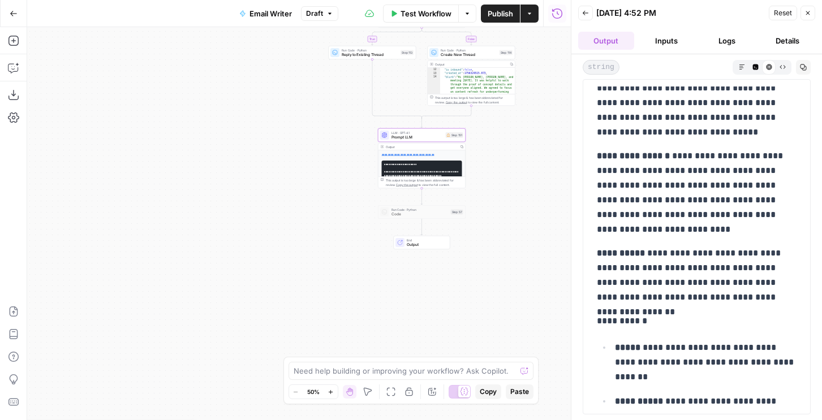
click at [449, 137] on div "Step 151" at bounding box center [455, 135] width 18 height 6
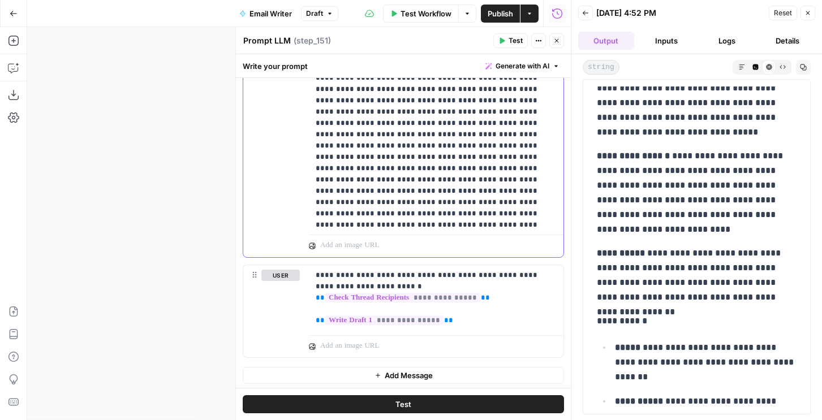
scroll to position [3559, 0]
drag, startPoint x: 365, startPoint y: 218, endPoint x: 315, endPoint y: 156, distance: 80.1
copy p "**********"
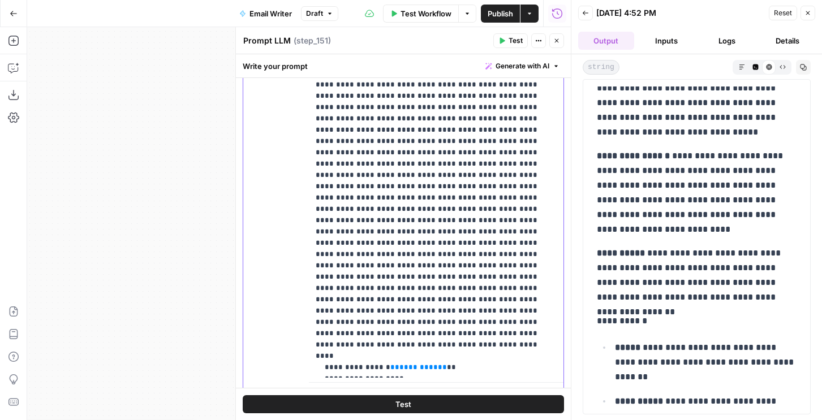
scroll to position [441, 0]
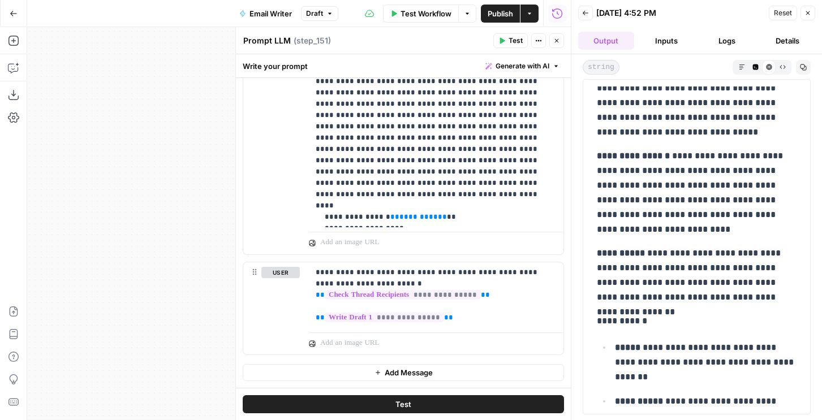
click at [336, 371] on button "Add Message" at bounding box center [403, 372] width 321 height 17
drag, startPoint x: 260, startPoint y: 282, endPoint x: 261, endPoint y: 300, distance: 18.1
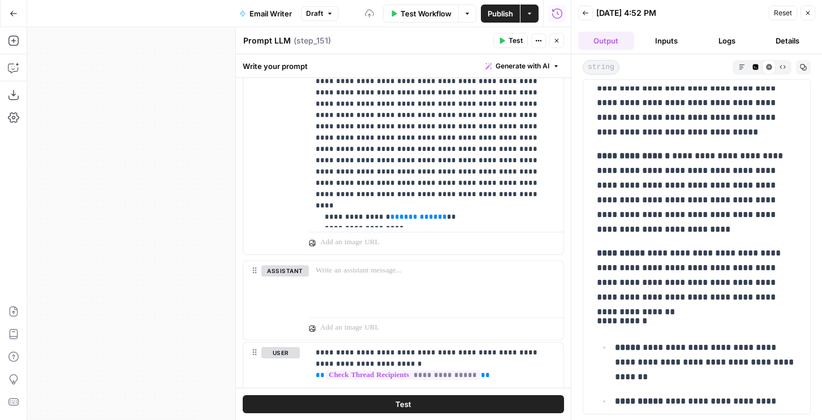
scroll to position [442, 0]
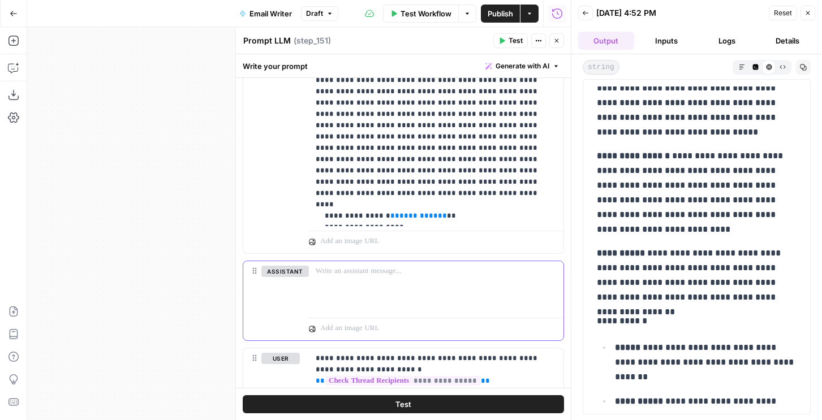
click at [351, 275] on p at bounding box center [436, 271] width 241 height 11
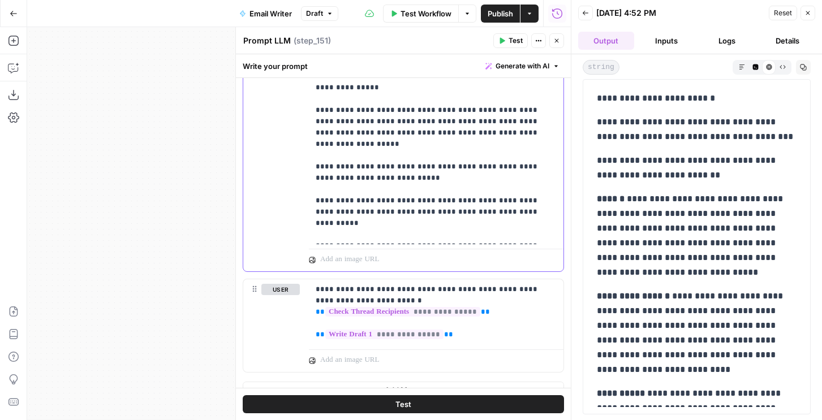
scroll to position [937, 0]
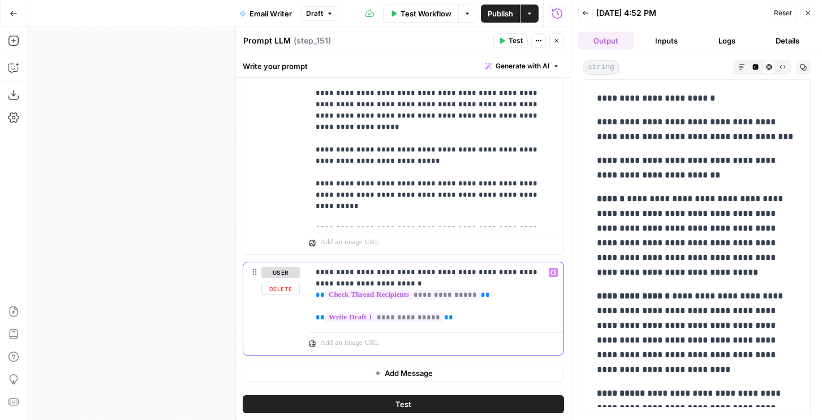
drag, startPoint x: 492, startPoint y: 295, endPoint x: 312, endPoint y: 287, distance: 180.1
click at [312, 287] on div "**********" at bounding box center [436, 296] width 255 height 66
copy p "**********"
click at [431, 265] on div "**********" at bounding box center [436, 296] width 255 height 66
drag, startPoint x: 491, startPoint y: 282, endPoint x: 306, endPoint y: 283, distance: 185.0
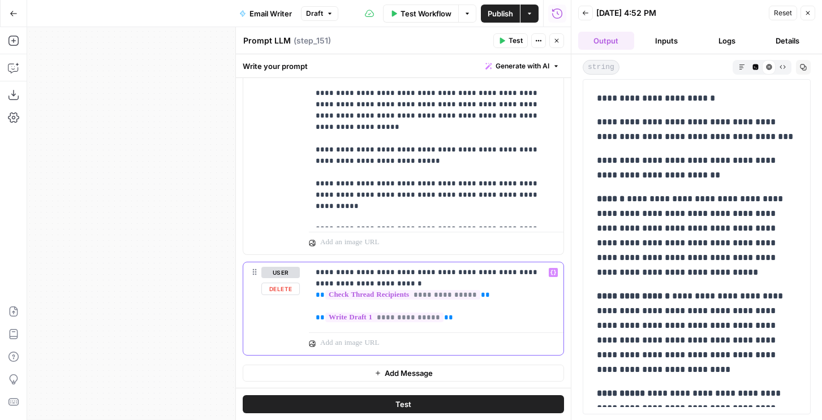
click at [306, 283] on div "**********" at bounding box center [403, 309] width 320 height 93
copy p "**********"
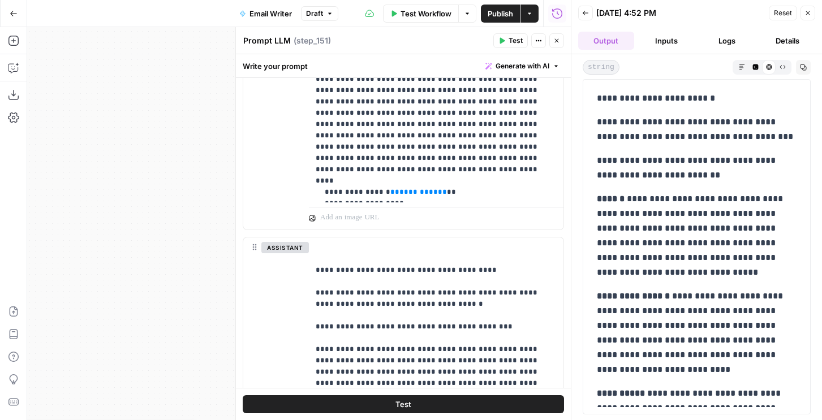
scroll to position [545, 0]
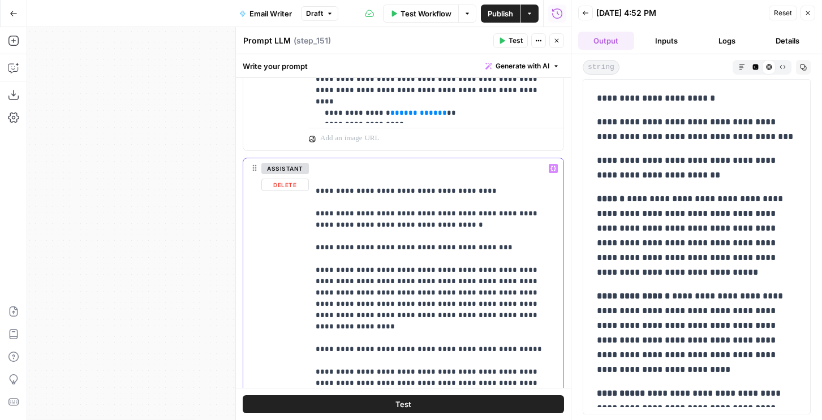
click at [323, 178] on p "**********" at bounding box center [436, 389] width 241 height 453
click at [324, 172] on p "**********" at bounding box center [436, 389] width 241 height 453
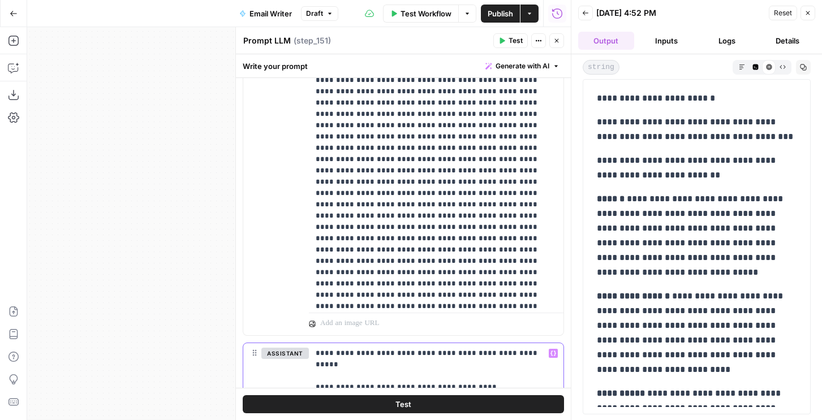
scroll to position [3041, 0]
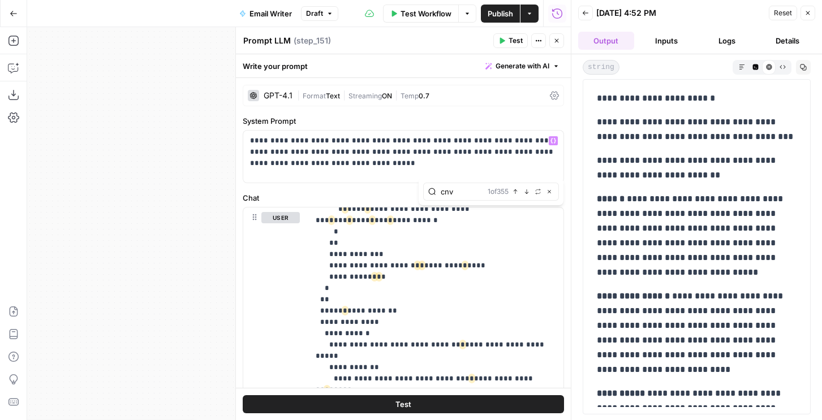
type input "cnv"
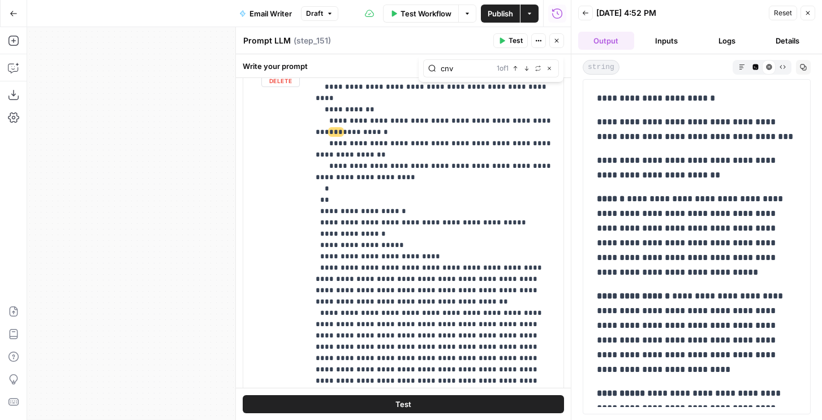
scroll to position [141, 0]
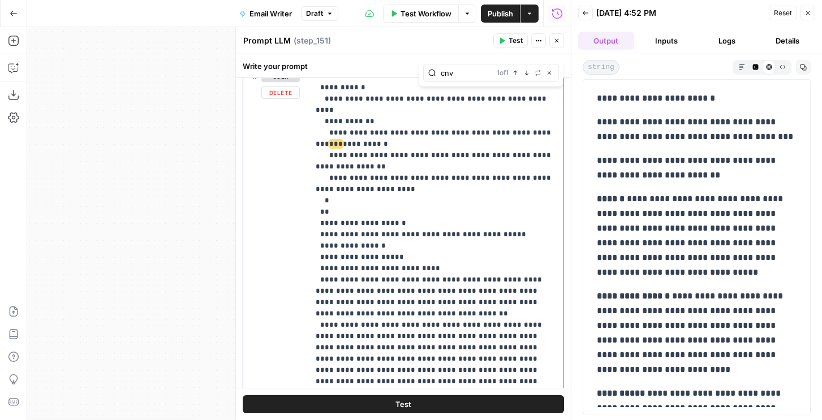
click at [343, 140] on span "***" at bounding box center [336, 143] width 14 height 7
drag, startPoint x: 463, startPoint y: 132, endPoint x: 509, endPoint y: 131, distance: 45.8
copy p "*** *********"
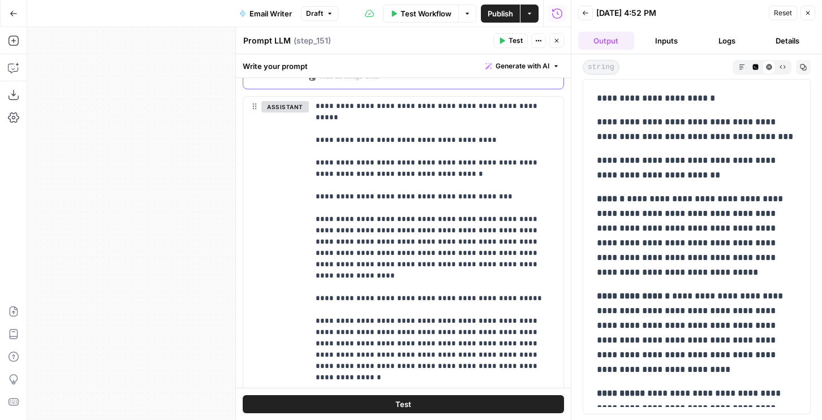
scroll to position [0, 0]
click at [449, 140] on p "**********" at bounding box center [436, 327] width 241 height 453
drag, startPoint x: 467, startPoint y: 107, endPoint x: 528, endPoint y: 107, distance: 60.5
click at [528, 107] on p "**********" at bounding box center [436, 327] width 241 height 453
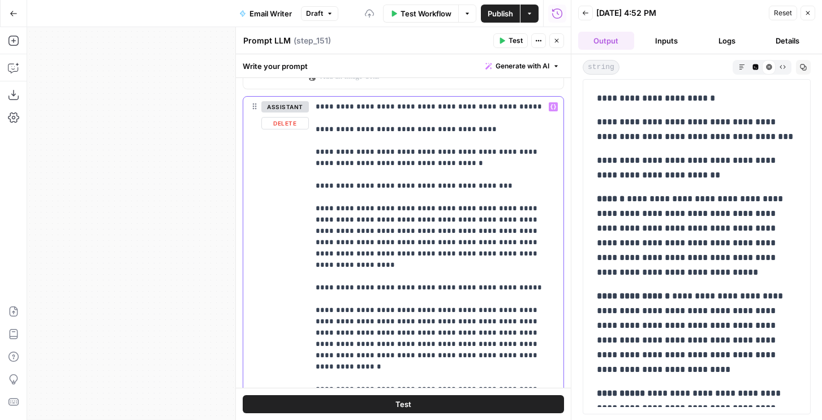
click at [508, 145] on p "**********" at bounding box center [436, 327] width 241 height 453
click at [358, 106] on p "**********" at bounding box center [436, 327] width 241 height 453
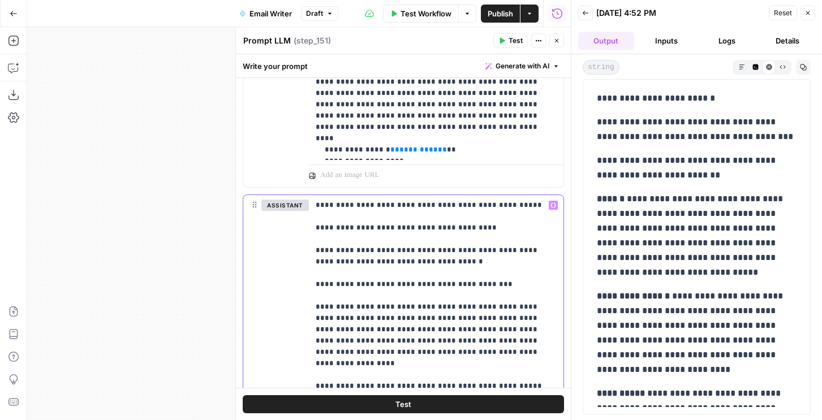
scroll to position [553, 0]
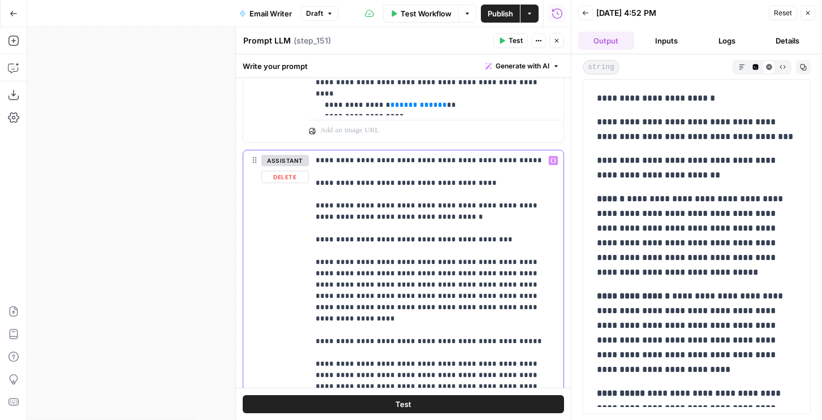
click at [317, 158] on p "**********" at bounding box center [436, 381] width 241 height 453
click at [358, 159] on p "**********" at bounding box center [436, 381] width 241 height 453
click at [316, 162] on p "**********" at bounding box center [436, 381] width 241 height 453
click at [317, 156] on p "**********" at bounding box center [436, 381] width 241 height 453
click at [363, 157] on p "**********" at bounding box center [436, 381] width 241 height 453
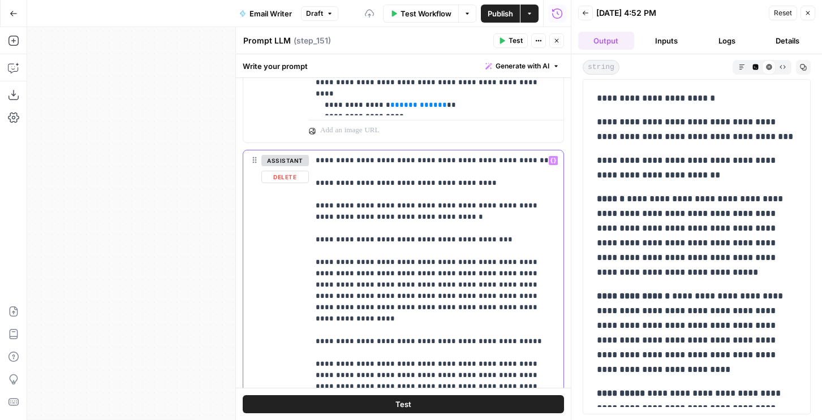
click at [359, 160] on p "**********" at bounding box center [436, 381] width 241 height 453
click at [511, 39] on span "Test" at bounding box center [516, 41] width 14 height 10
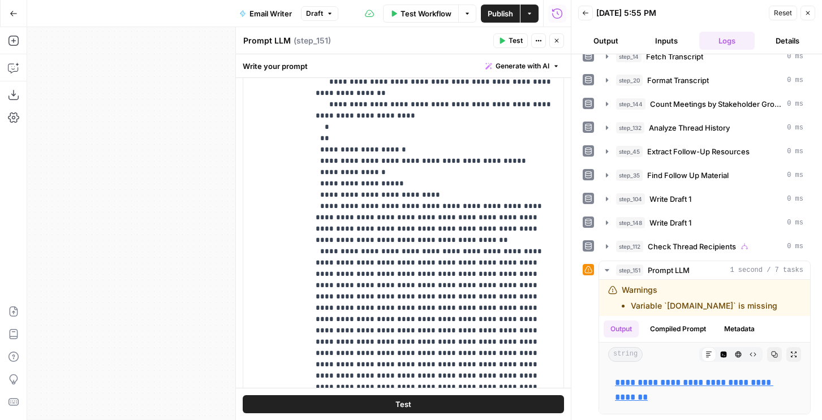
scroll to position [0, 0]
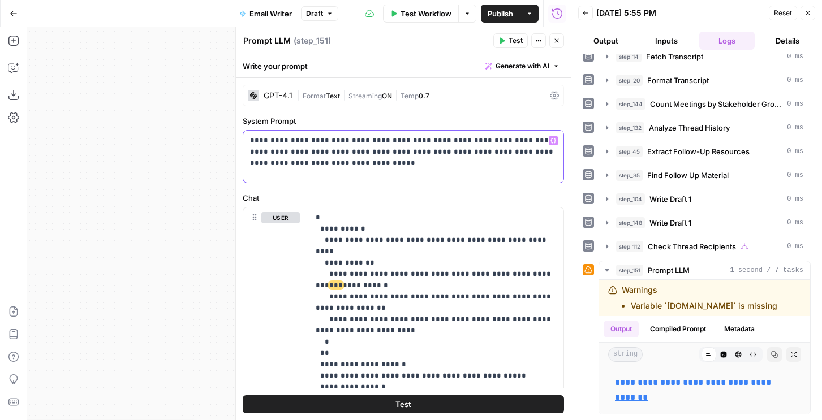
click at [419, 158] on p "**********" at bounding box center [403, 152] width 307 height 34
click at [441, 157] on p "**********" at bounding box center [403, 152] width 307 height 34
click at [421, 164] on p "**********" at bounding box center [403, 152] width 307 height 34
click at [484, 139] on p "**********" at bounding box center [403, 152] width 307 height 34
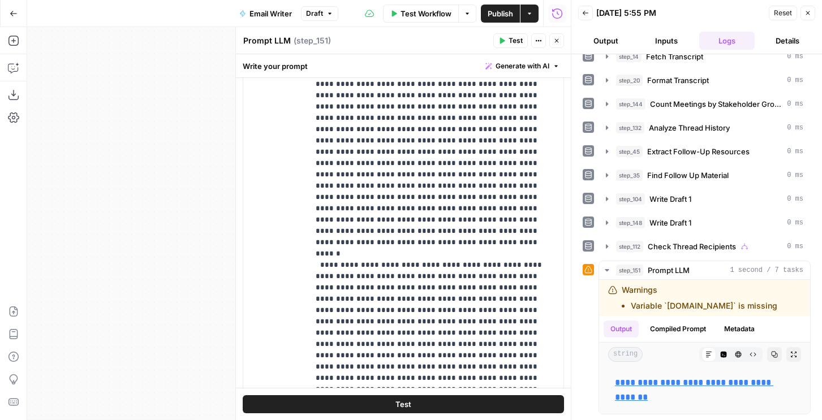
scroll to position [1277, 0]
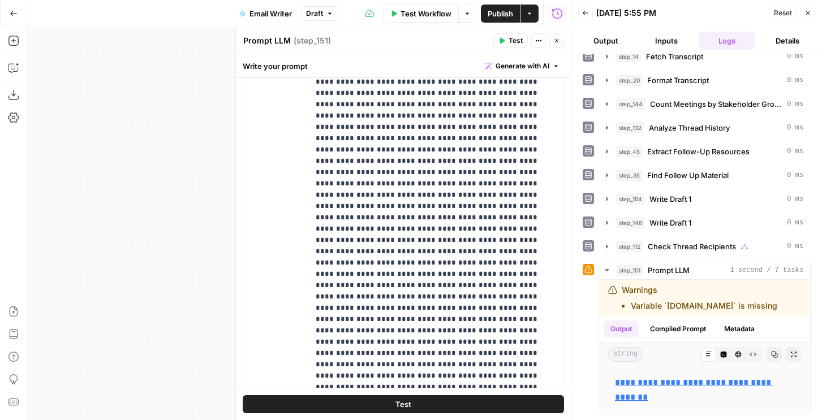
click at [509, 40] on span "Test" at bounding box center [516, 41] width 14 height 10
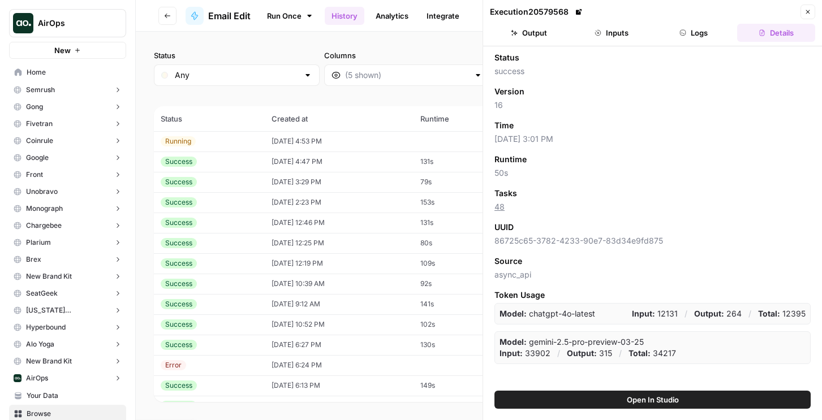
click at [806, 16] on button "Close" at bounding box center [808, 12] width 15 height 15
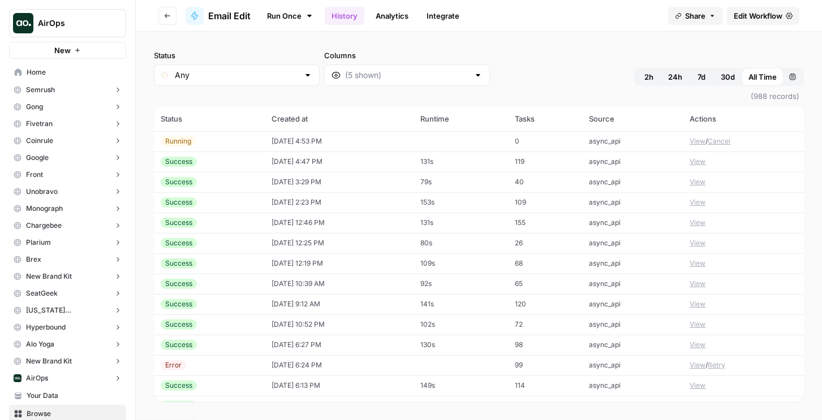
click at [773, 16] on span "Edit Workflow" at bounding box center [758, 15] width 49 height 11
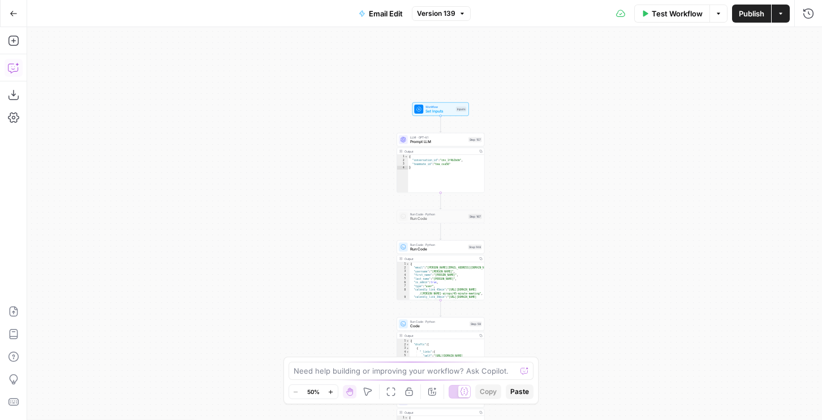
click at [17, 68] on icon "button" at bounding box center [13, 67] width 11 height 11
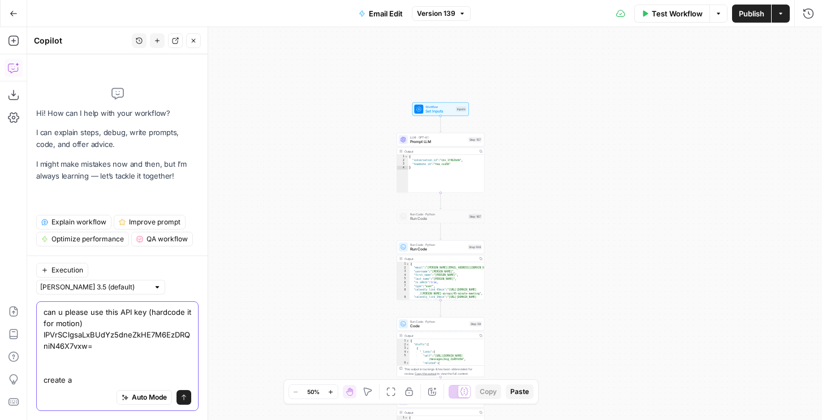
paste textarea "Create task Create a task. POST / v1 / tasks Authorization X-API-Key string req…"
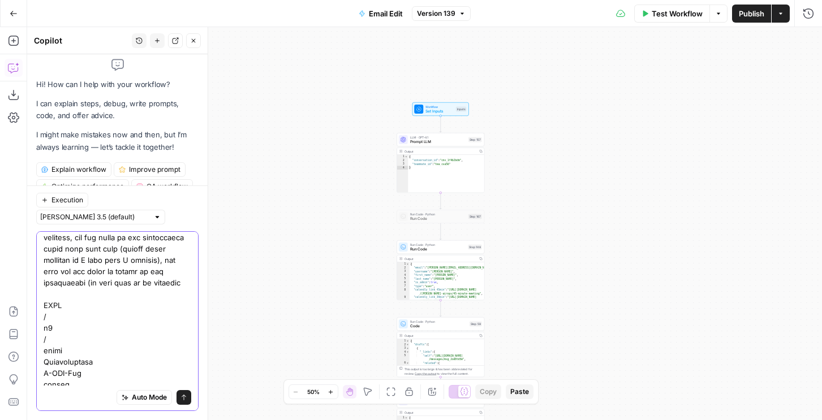
scroll to position [97, 0]
drag, startPoint x: 85, startPoint y: 283, endPoint x: 182, endPoint y: 282, distance: 96.2
drag, startPoint x: 182, startPoint y: 282, endPoint x: 86, endPoint y: 285, distance: 95.7
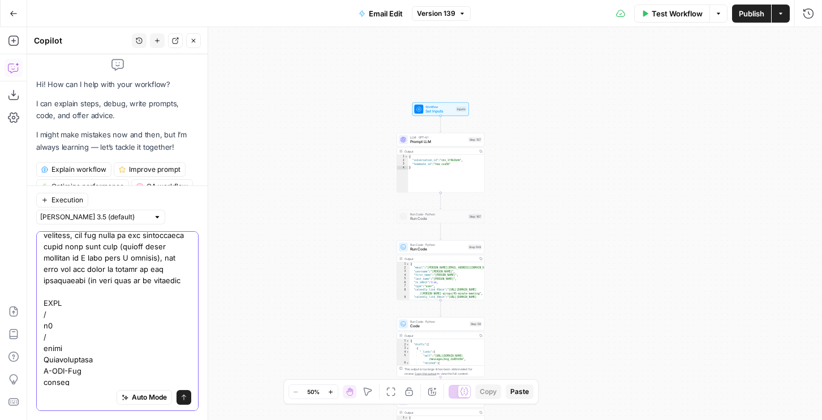
drag, startPoint x: 116, startPoint y: 264, endPoint x: 116, endPoint y: 272, distance: 7.9
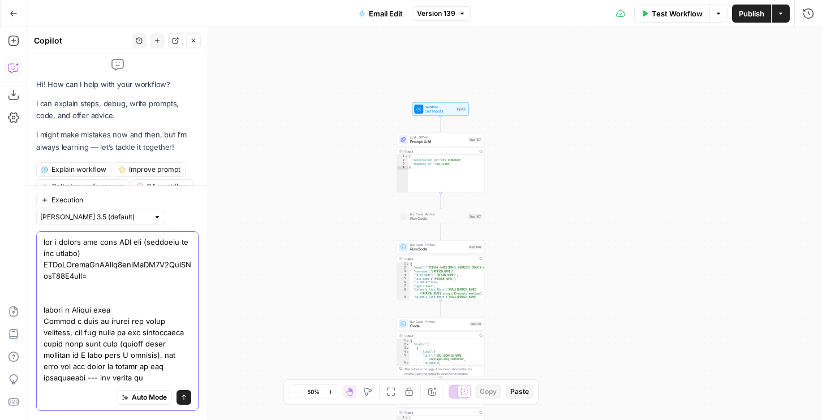
paste textarea "Nicole Guercia (nicole@airops.com)"
drag, startPoint x: 90, startPoint y: 291, endPoint x: 97, endPoint y: 286, distance: 8.9
click at [84, 386] on div "Auto Mode Send" at bounding box center [118, 398] width 148 height 25
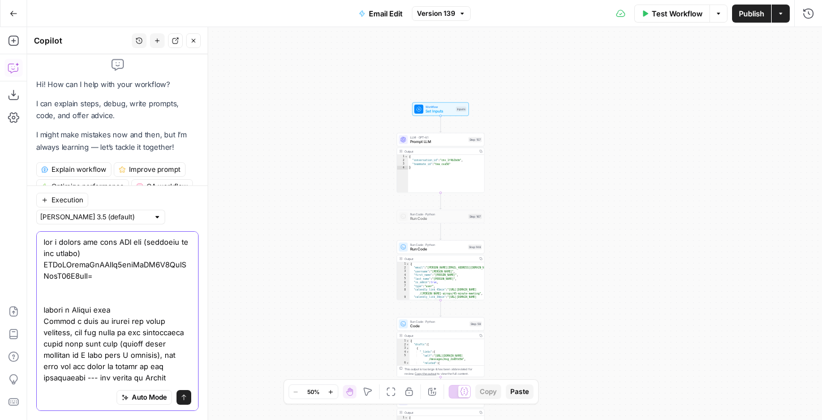
scroll to position [2634, 0]
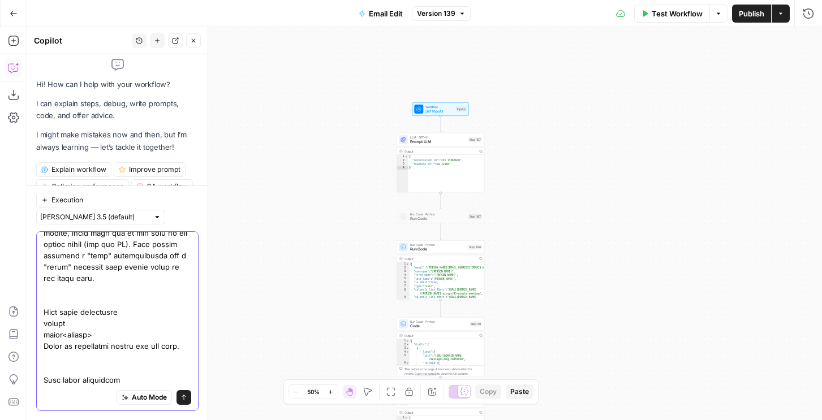
paste textarea "workspaceId ws_VJX8WTjiFPqEEiDETuXRmM Name T-Mobile schedule Work hours Due Dat…"
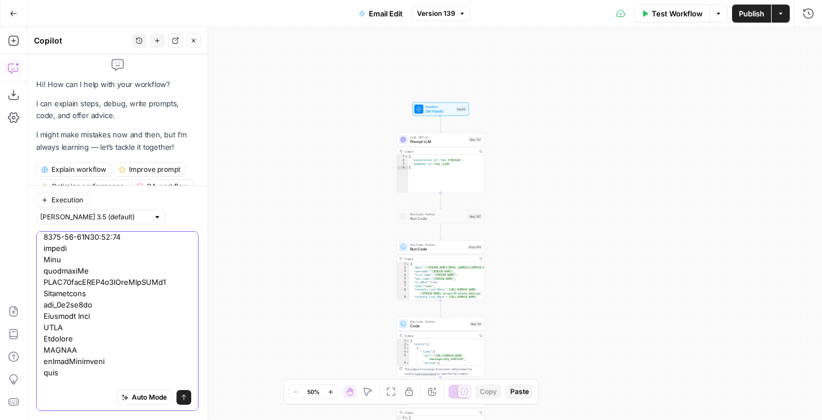
scroll to position [2913, 0]
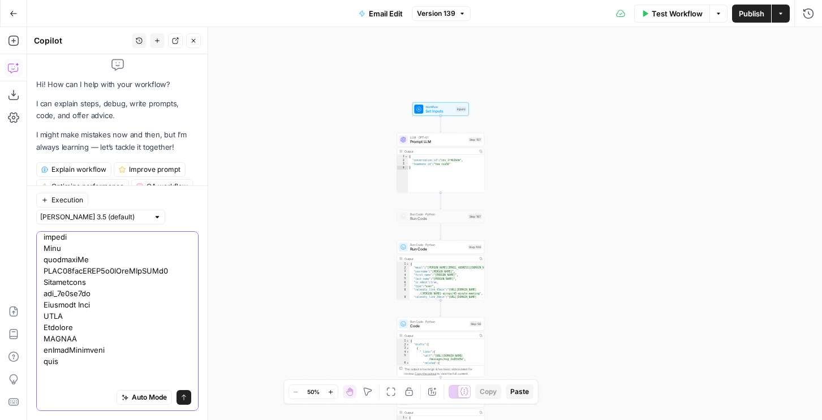
type textarea "can u please use this API key (hardcode it for motion) IPVrSClgsaLxBUdYz5dneZkH…"
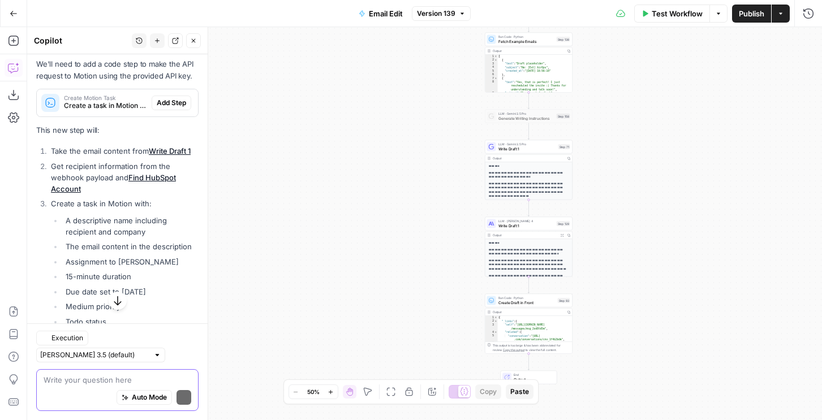
scroll to position [3022, 0]
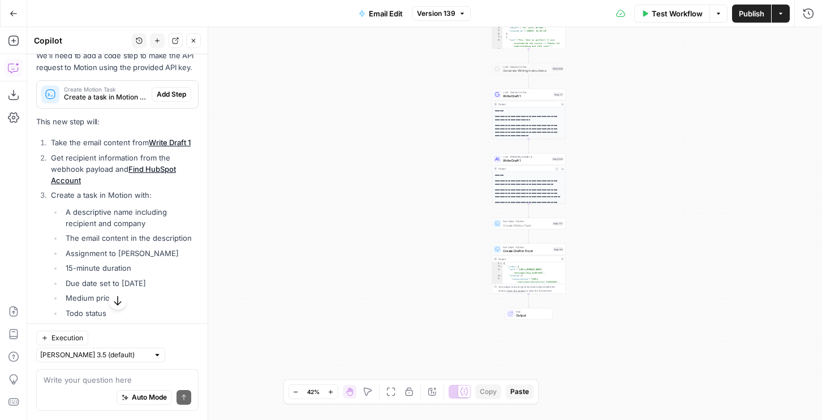
click at [170, 100] on span "Add Step" at bounding box center [171, 94] width 29 height 10
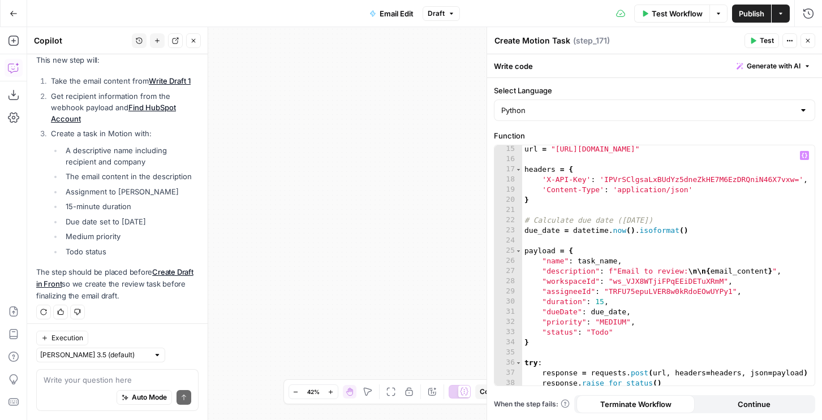
scroll to position [320, 0]
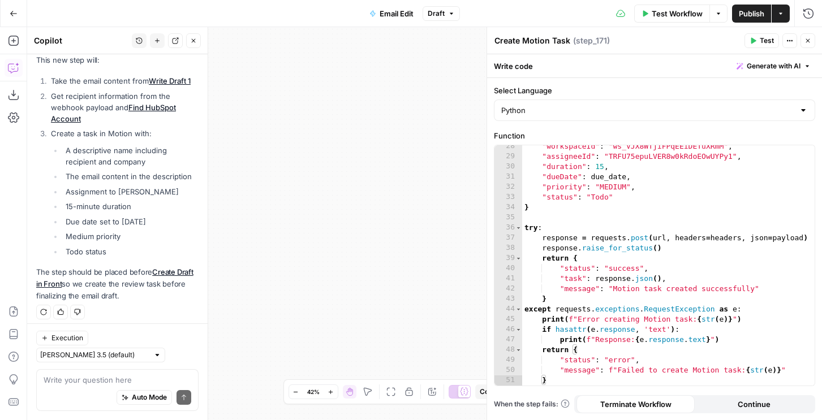
click at [758, 42] on button "Test" at bounding box center [762, 40] width 35 height 15
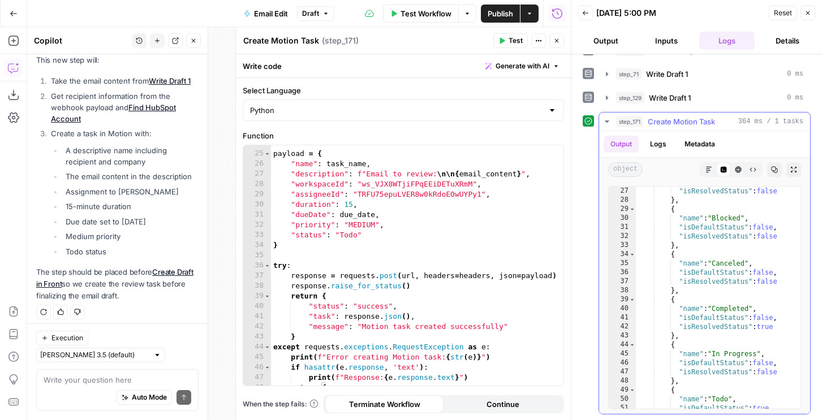
scroll to position [643, 0]
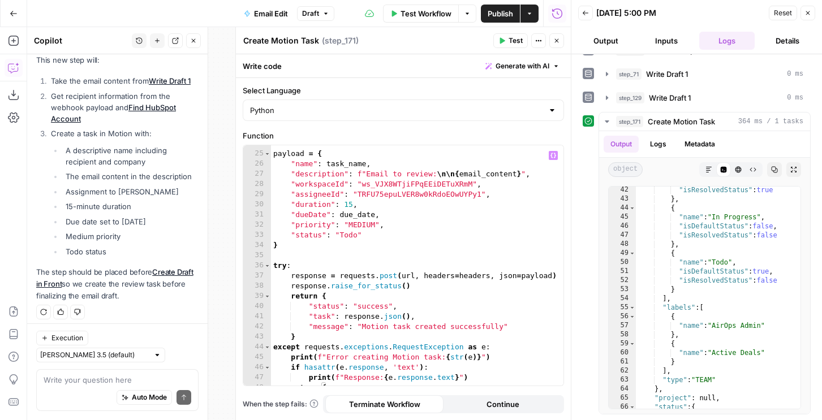
type textarea "**********"
click at [489, 316] on div "payload = { "name" : task_name , "description" : f"Email to review: \n\n { emai…" at bounding box center [417, 269] width 292 height 261
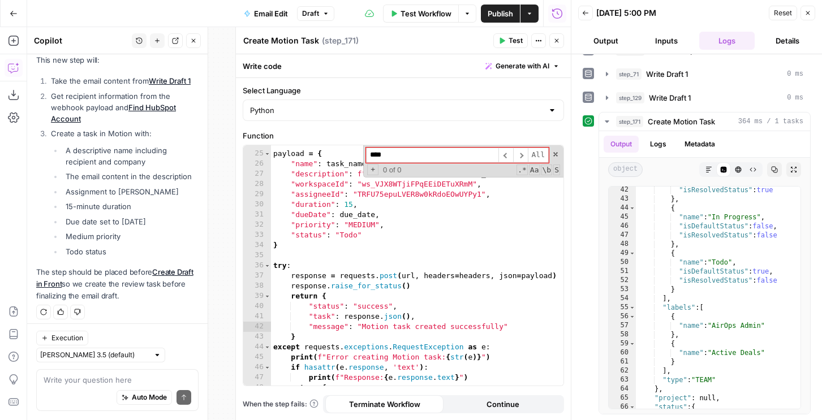
scroll to position [320, 0]
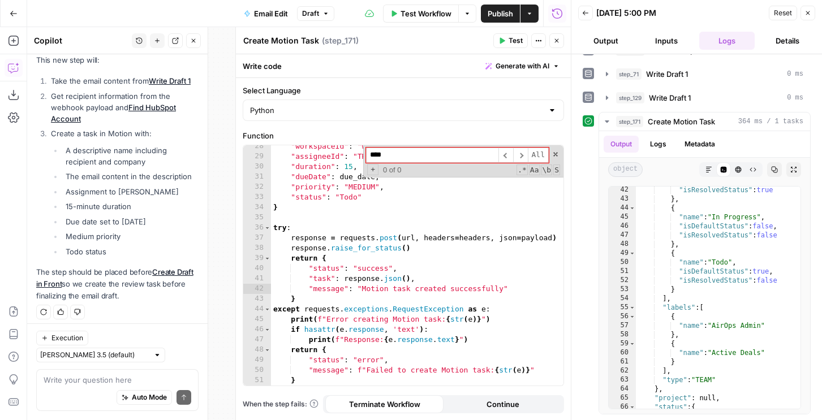
type input "****"
click at [88, 383] on textarea at bounding box center [118, 380] width 148 height 11
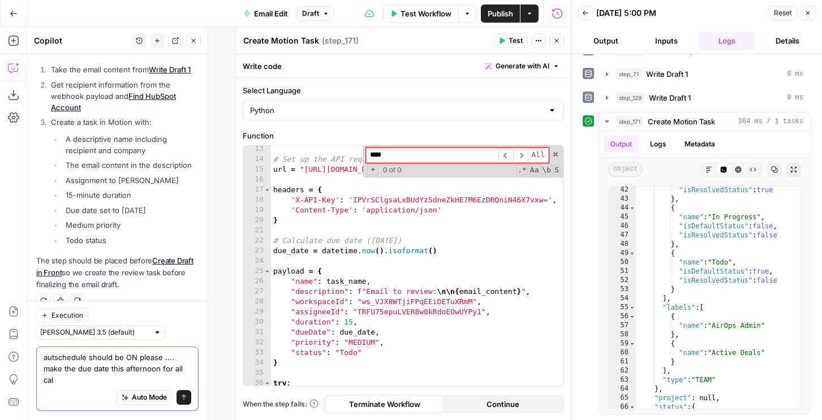
scroll to position [3124, 0]
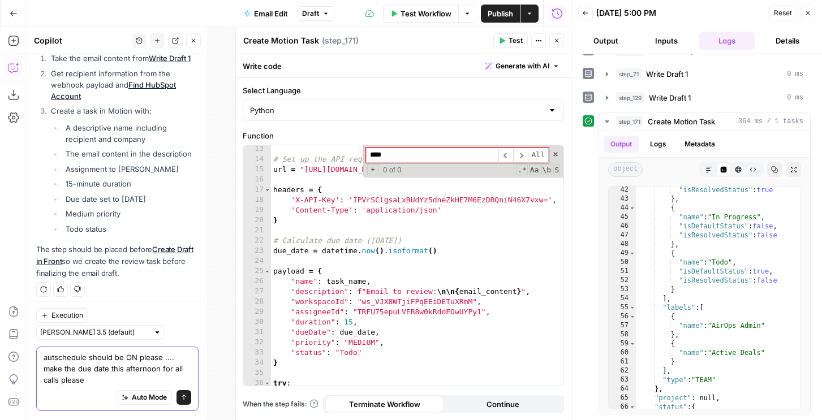
type textarea "autschedule should be ON please .... make the due date this afternoon for all c…"
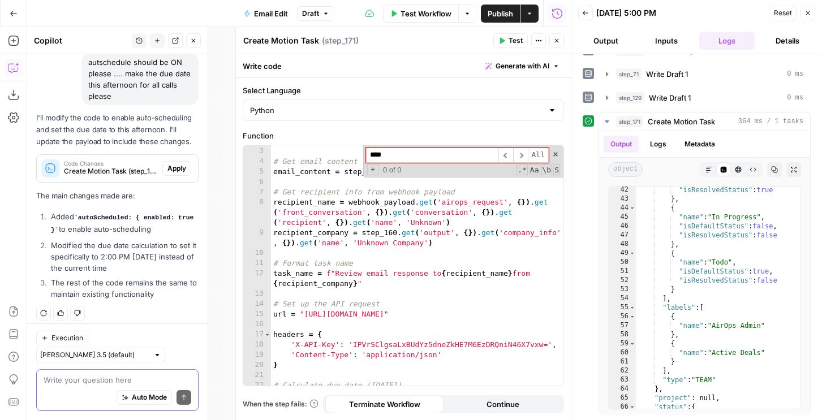
scroll to position [3314, 0]
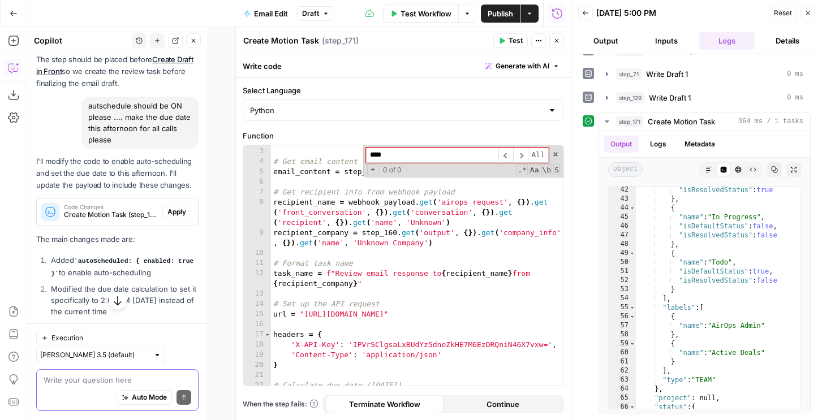
click at [67, 375] on textarea at bounding box center [118, 380] width 148 height 11
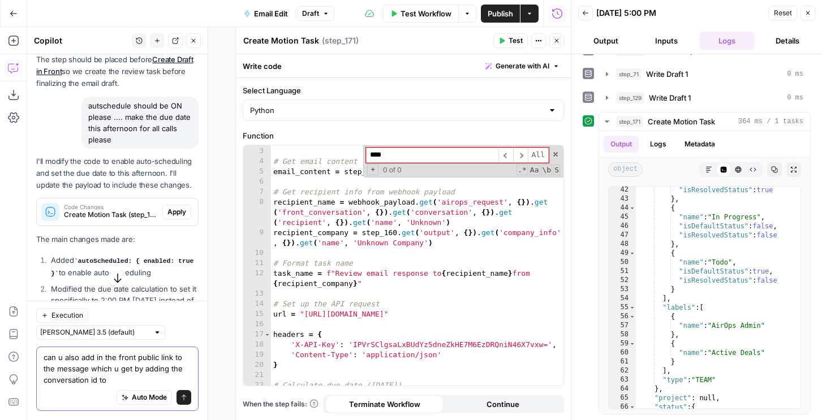
paste textarea "[https://app.frontapp.com/open/cnv_1fboo2u2](https://app.frontapp.com/open/cnv_…"
paste textarea "https://app.frontapp.com/open/{conversation_id}"
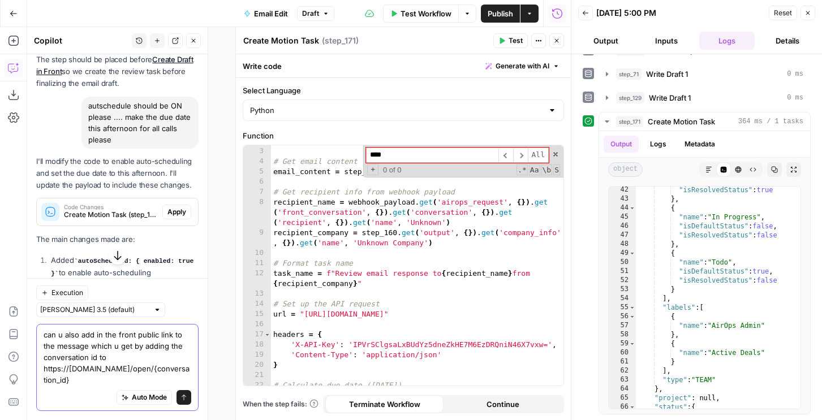
click at [119, 360] on textarea "can u also add in the front public link to the message which u get by adding th…" at bounding box center [118, 357] width 148 height 57
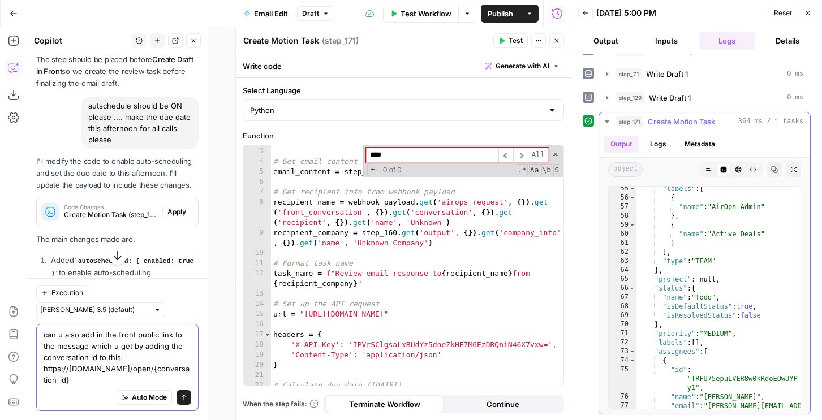
scroll to position [743, 0]
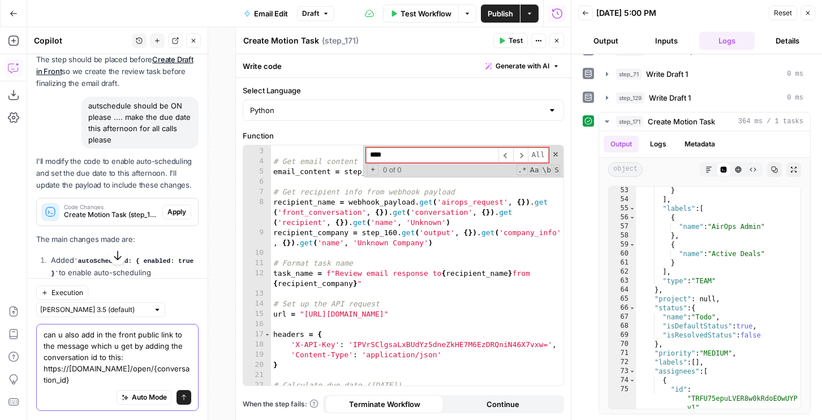
click at [114, 380] on textarea "can u also add in the front public link to the message which u get by adding th…" at bounding box center [118, 357] width 148 height 57
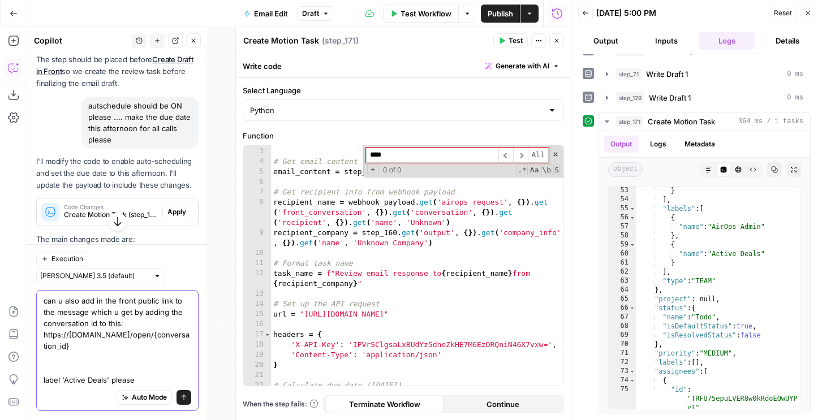
type textarea "can u also add in the front public link to the message which u get by adding th…"
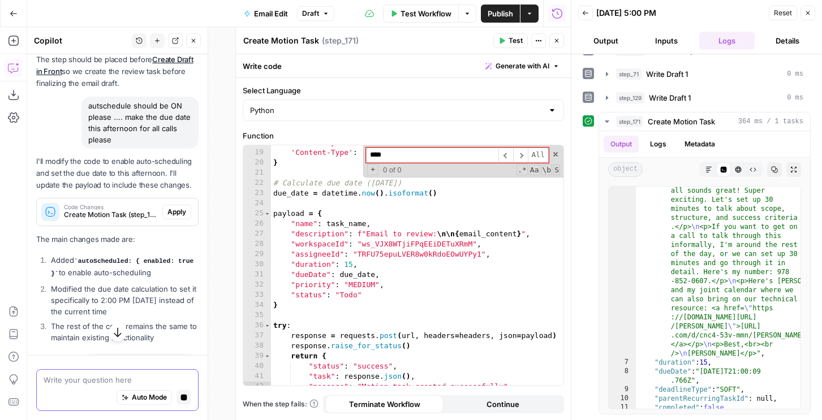
scroll to position [3611, 0]
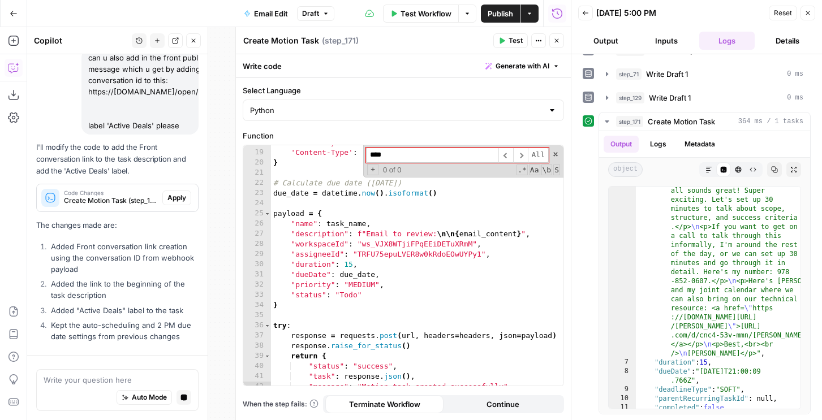
click at [172, 220] on p "The changes made are:" at bounding box center [117, 226] width 162 height 12
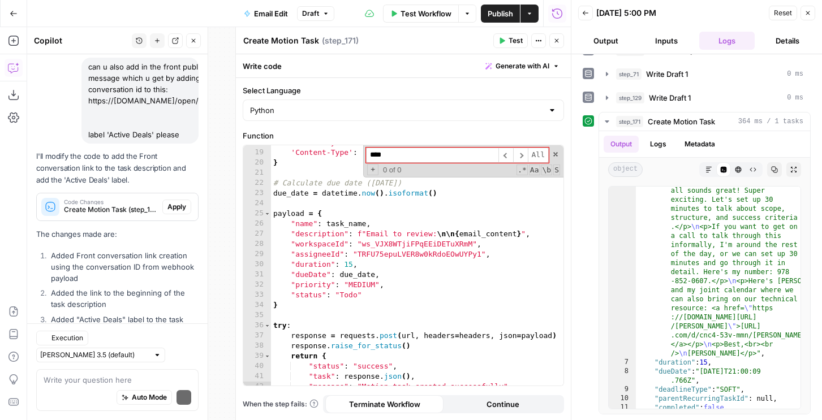
scroll to position [3662, 0]
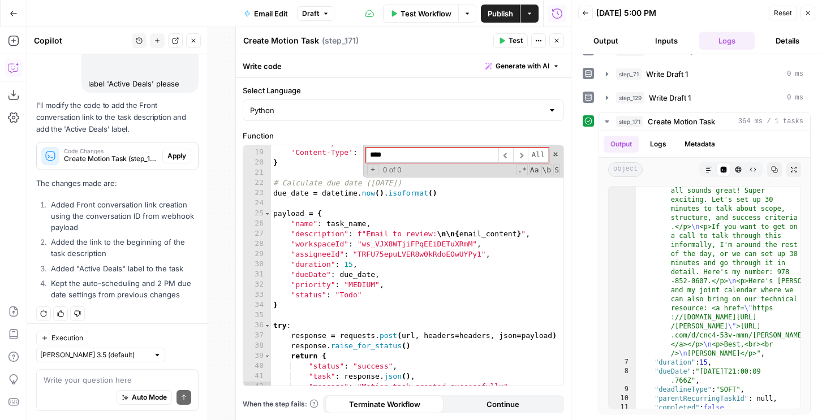
click at [175, 161] on span "Apply" at bounding box center [176, 156] width 19 height 10
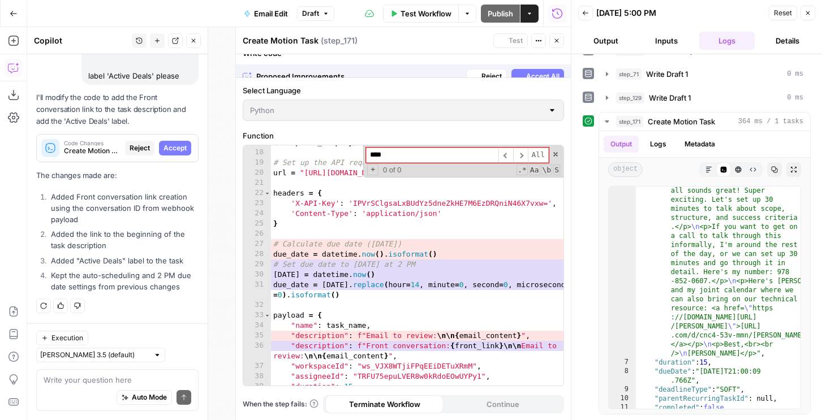
scroll to position [3643, 0]
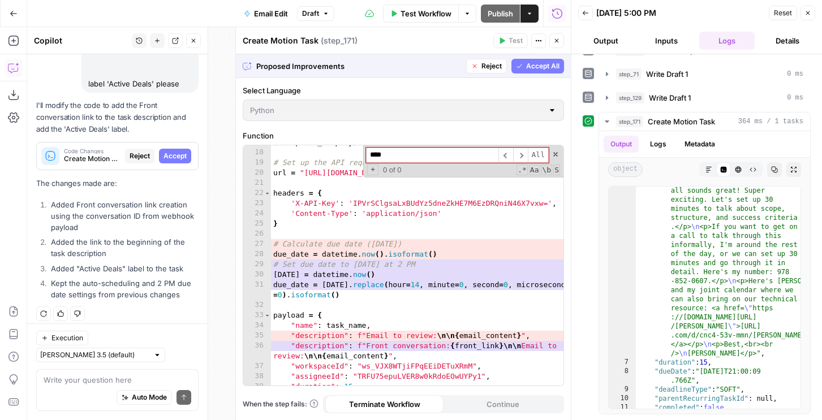
click at [543, 70] on span "Accept All" at bounding box center [542, 66] width 33 height 10
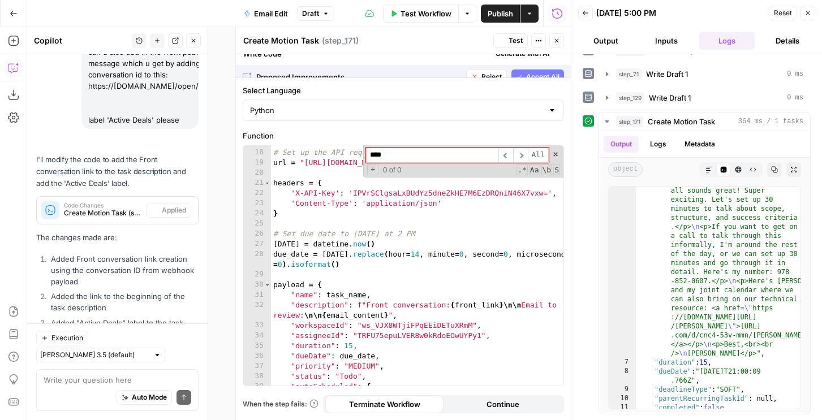
scroll to position [3698, 0]
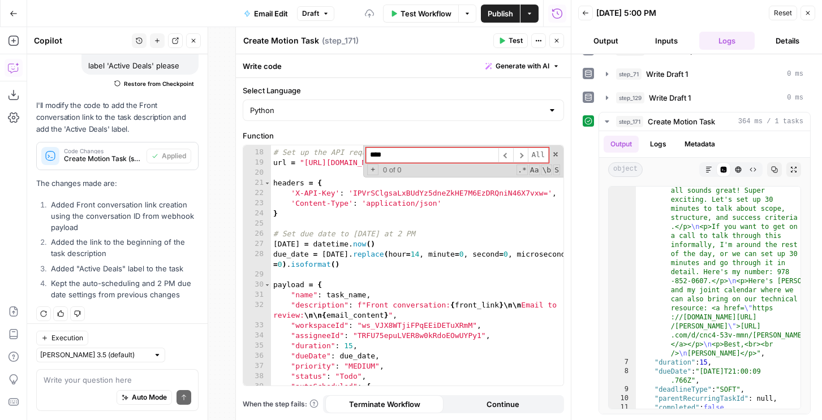
click at [509, 43] on span "Test" at bounding box center [516, 41] width 14 height 10
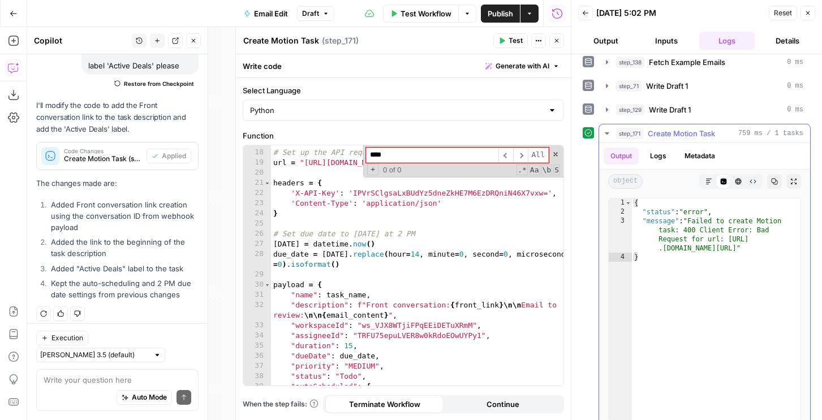
scroll to position [352, 0]
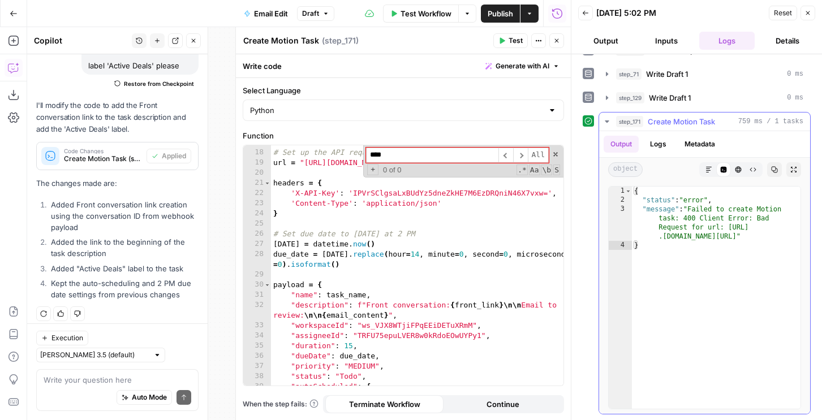
type textarea "**********"
click at [722, 231] on div "{ "status" : "error" , "message" : "Failed to create Motion task: 400 Client Er…" at bounding box center [716, 307] width 169 height 240
click at [420, 278] on div "# Set up the API request url = "https://api.usemotion.com/v1/tasks" headers = {…" at bounding box center [417, 267] width 292 height 261
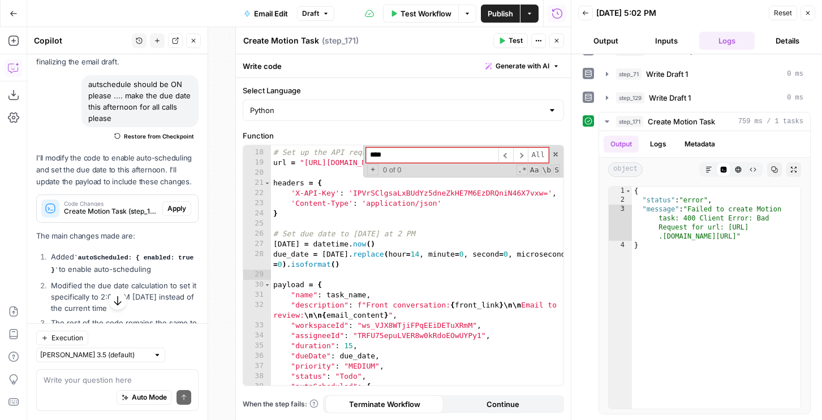
click at [171, 214] on span "Apply" at bounding box center [176, 209] width 19 height 10
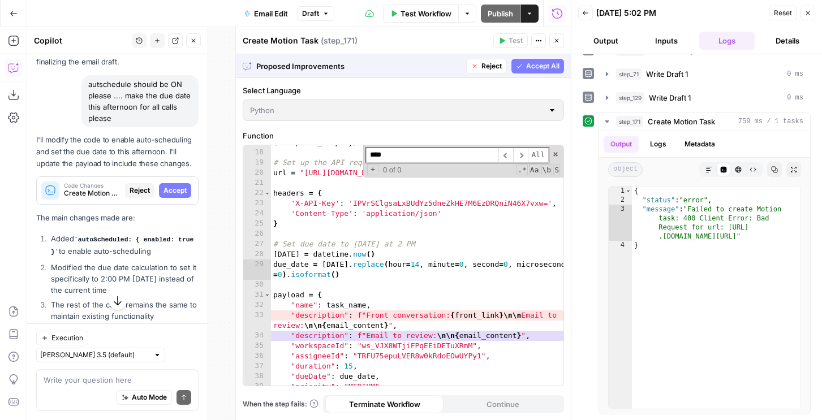
click at [558, 70] on span "Accept All" at bounding box center [542, 66] width 33 height 10
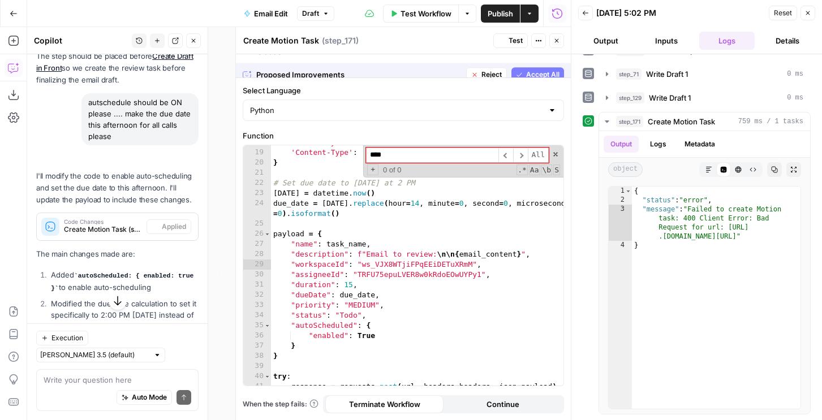
scroll to position [3336, 0]
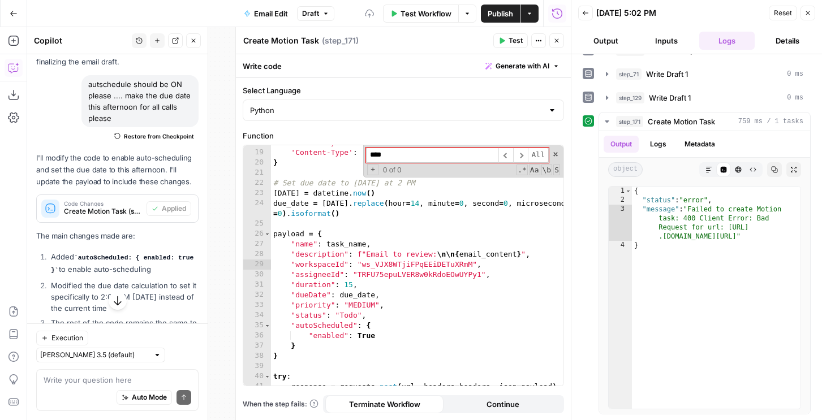
click at [503, 39] on icon "button" at bounding box center [501, 40] width 7 height 7
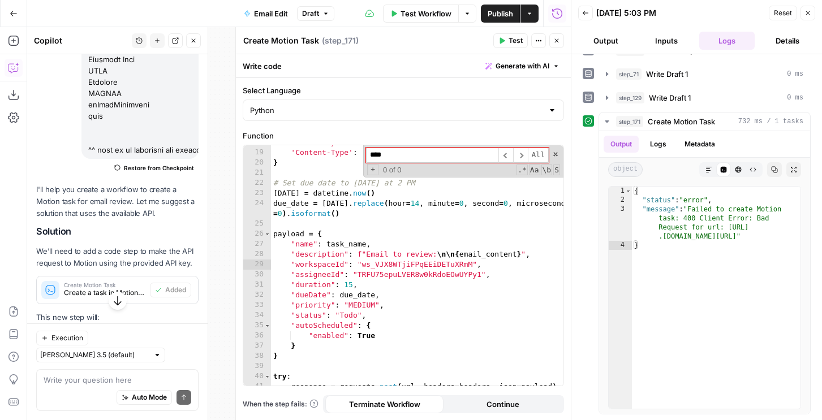
scroll to position [2755, 0]
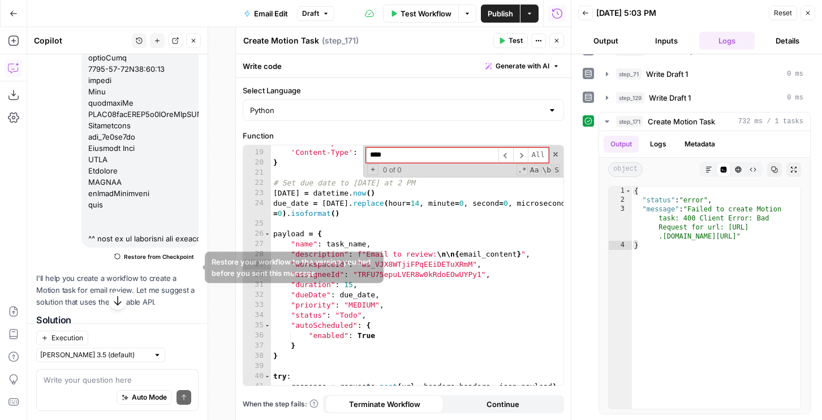
click at [157, 261] on span "Restore from Checkpoint" at bounding box center [159, 256] width 70 height 9
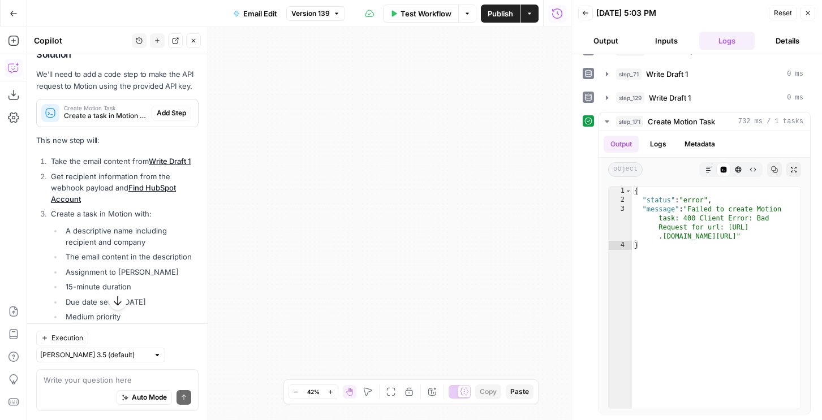
scroll to position [3015, 0]
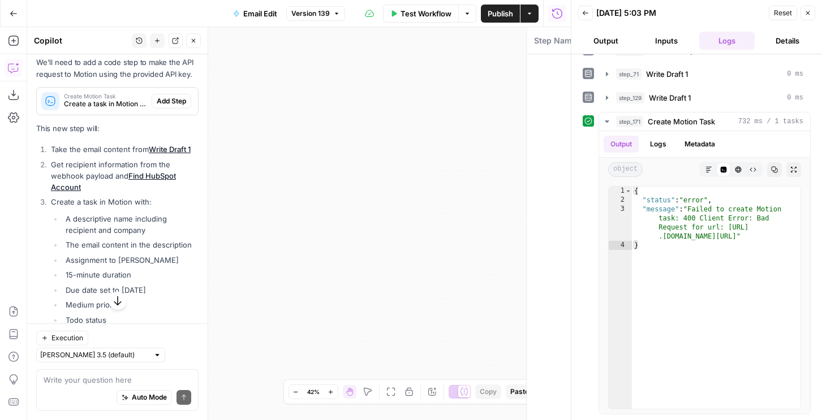
click at [128, 109] on span "Create a task in Motion to review the email response" at bounding box center [105, 104] width 83 height 10
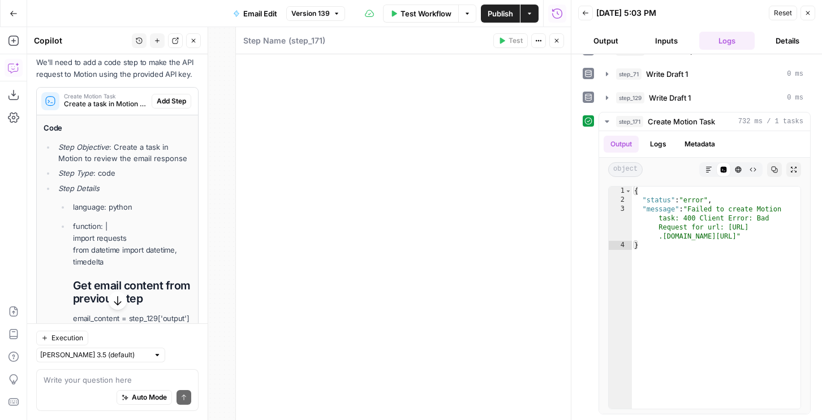
click at [169, 106] on span "Add Step" at bounding box center [171, 101] width 29 height 10
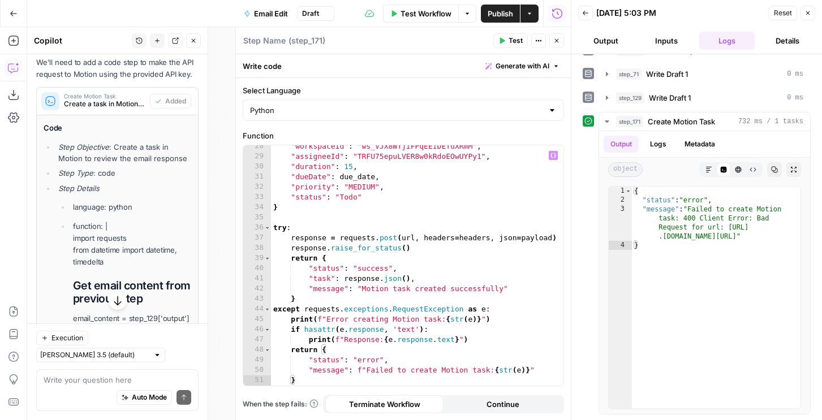
scroll to position [320, 0]
click at [807, 12] on icon "button" at bounding box center [808, 13] width 4 height 4
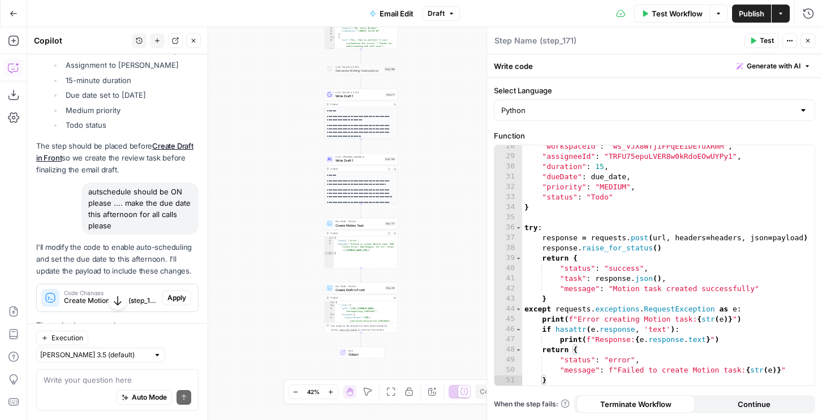
scroll to position [4403, 0]
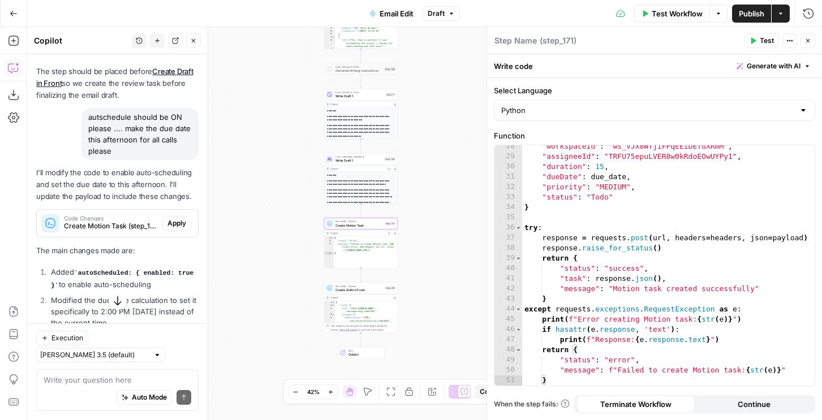
click at [174, 231] on button "Apply" at bounding box center [176, 223] width 29 height 15
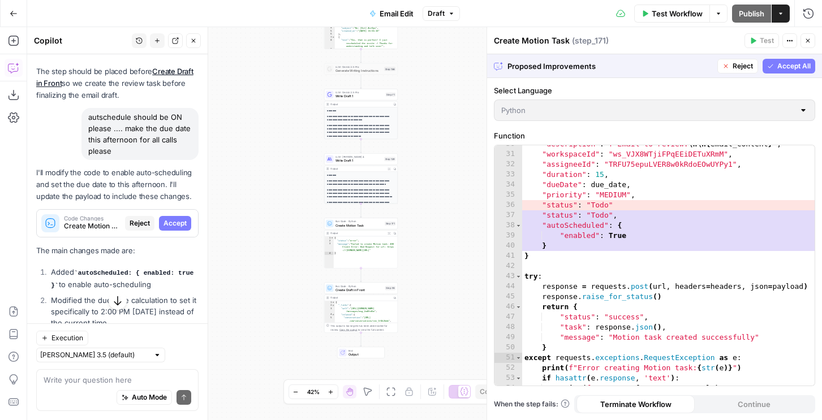
scroll to position [360, 0]
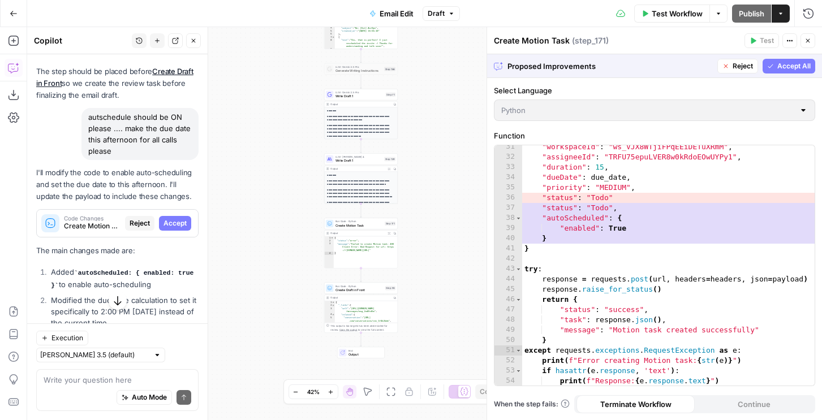
click at [797, 66] on span "Accept All" at bounding box center [793, 66] width 33 height 10
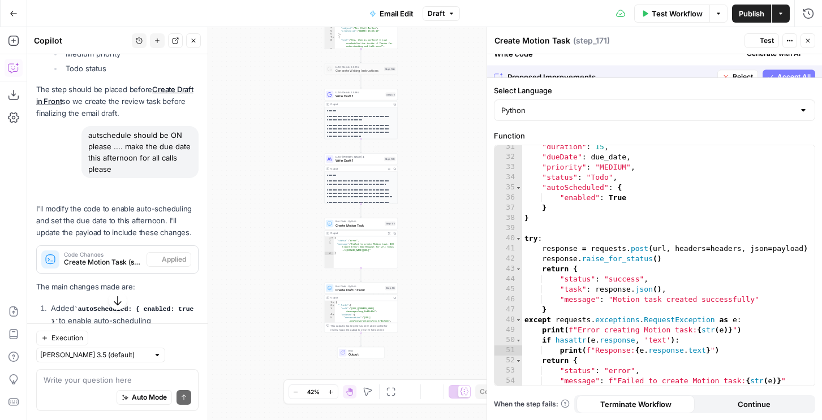
scroll to position [4403, 0]
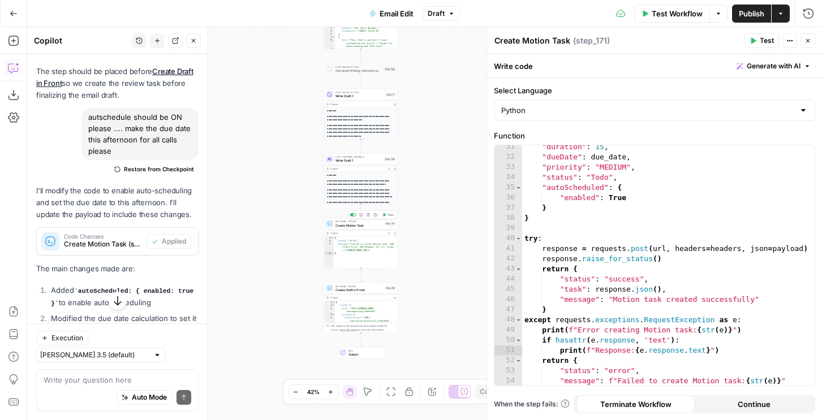
click at [386, 214] on button "Test" at bounding box center [388, 215] width 15 height 6
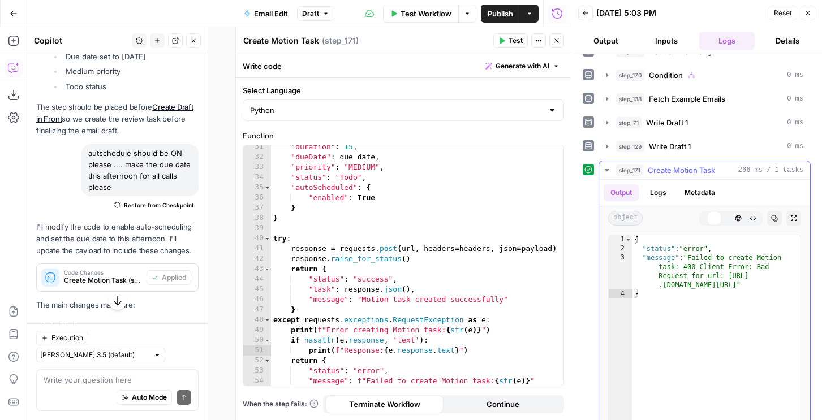
scroll to position [352, 0]
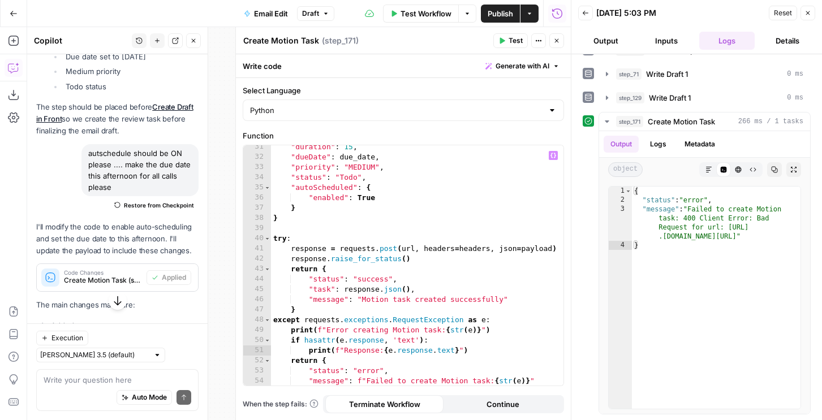
type textarea "**********"
click at [347, 299] on div ""duration" : 15 , "dueDate" : due_date , "priority" : "MEDIUM" , "status" : "To…" at bounding box center [417, 272] width 292 height 261
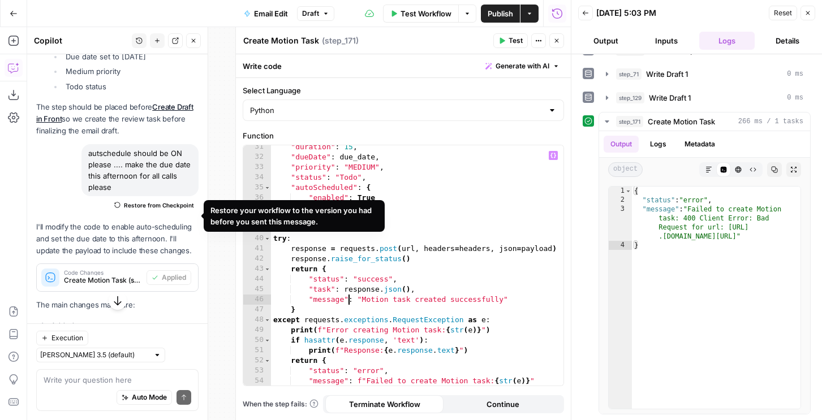
click at [154, 210] on span "Restore from Checkpoint" at bounding box center [159, 205] width 70 height 9
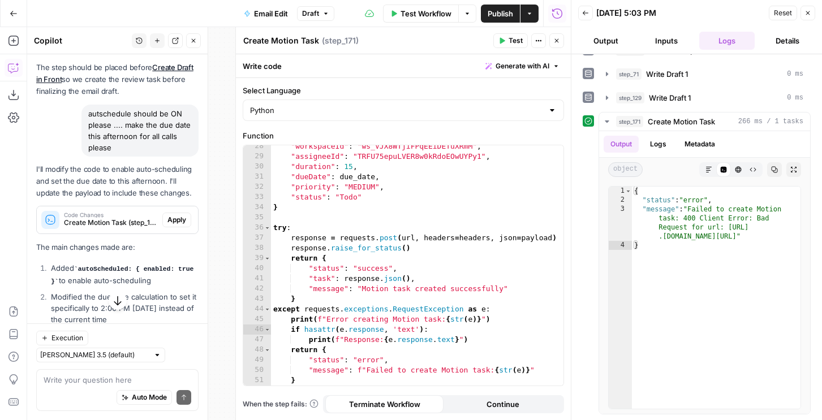
scroll to position [3333, 0]
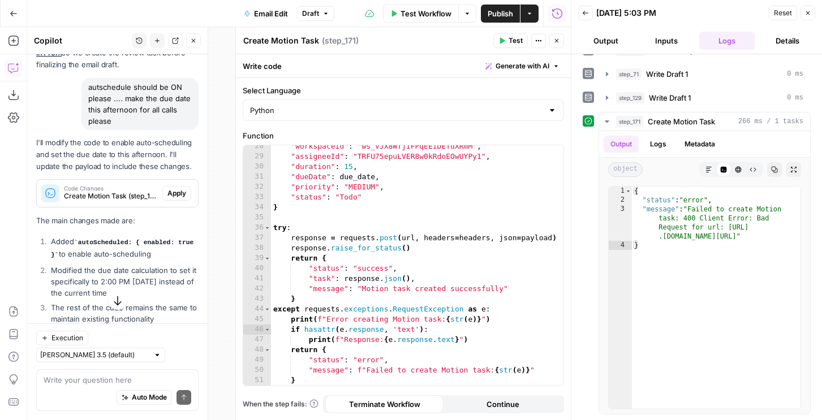
click at [132, 125] on div "autschedule should be ON please .... make the due date this afternoon for all c…" at bounding box center [139, 104] width 117 height 52
copy div "autschedule should be ON please .... make the due date this afternoon for all c…"
click at [164, 38] on button "New chat" at bounding box center [157, 40] width 15 height 15
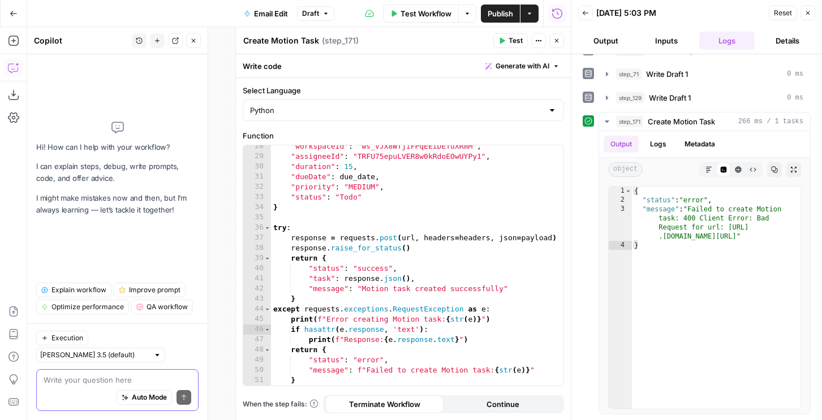
click at [88, 378] on textarea at bounding box center [118, 380] width 148 height 11
paste textarea "autschedule should be ON please .... make the due date this afternoon for all c…"
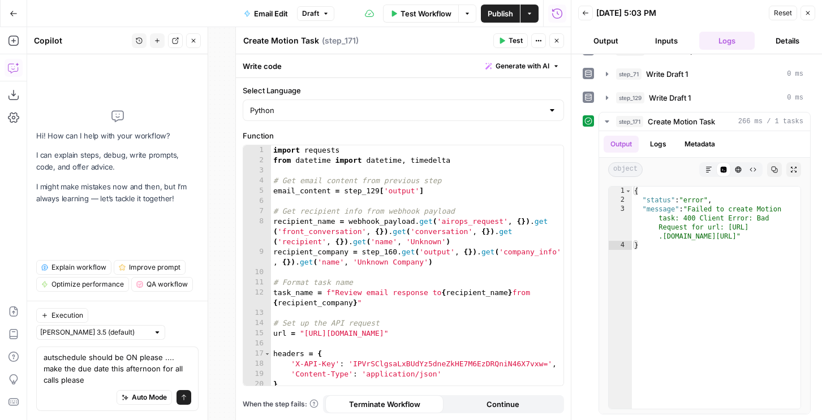
click at [507, 35] on button "Test" at bounding box center [510, 40] width 35 height 15
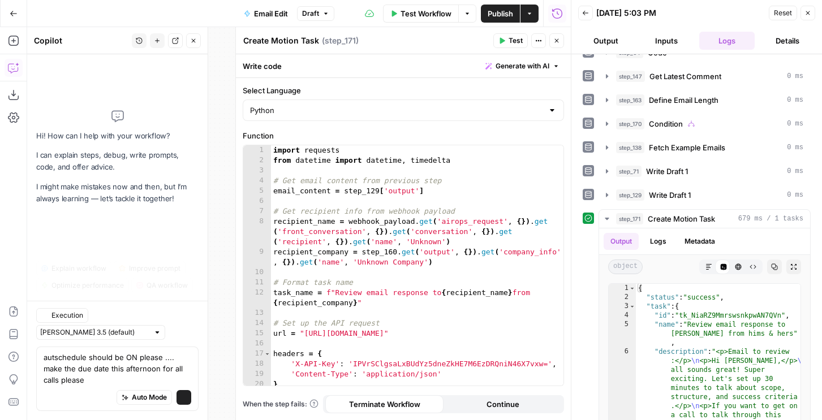
scroll to position [352, 0]
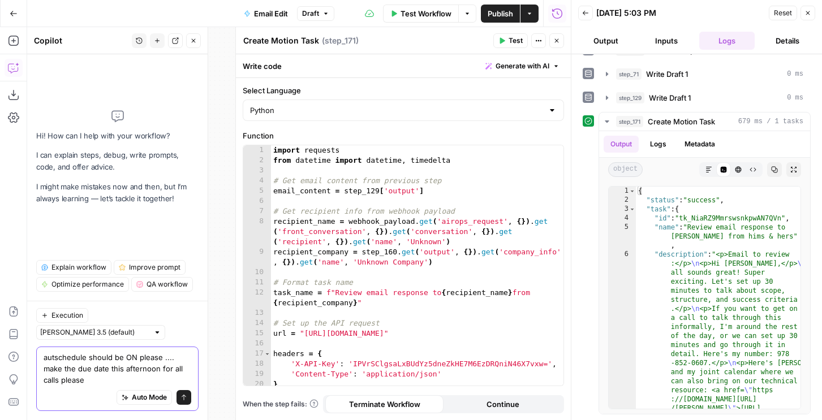
click at [98, 372] on textarea "autschedule should be ON please .... make the due date this afternoon for all c…" at bounding box center [118, 369] width 148 height 34
click at [112, 382] on textarea "autschedule should be ON please .... make the due date this afternoon for all c…" at bounding box center [118, 369] width 148 height 34
click at [98, 380] on textarea "autschedule should be ON please .... make the due date this afternoon for all c…" at bounding box center [118, 369] width 148 height 34
paste textarea "API Docs Search ⌘ K Website Help center Web app Cookbooks Getting started Descr…"
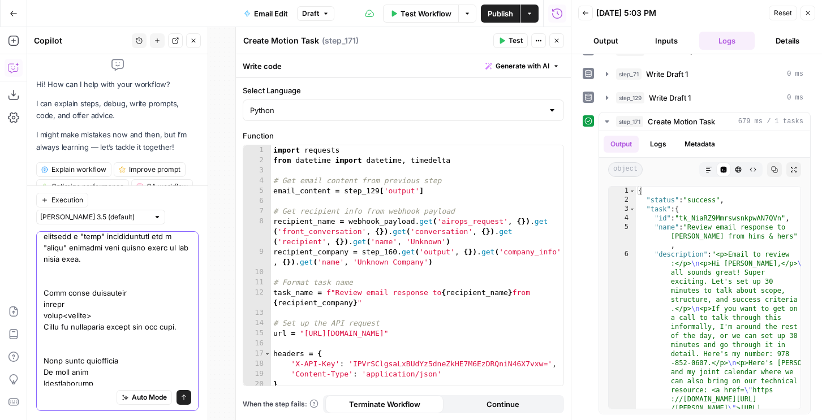
scroll to position [0, 0]
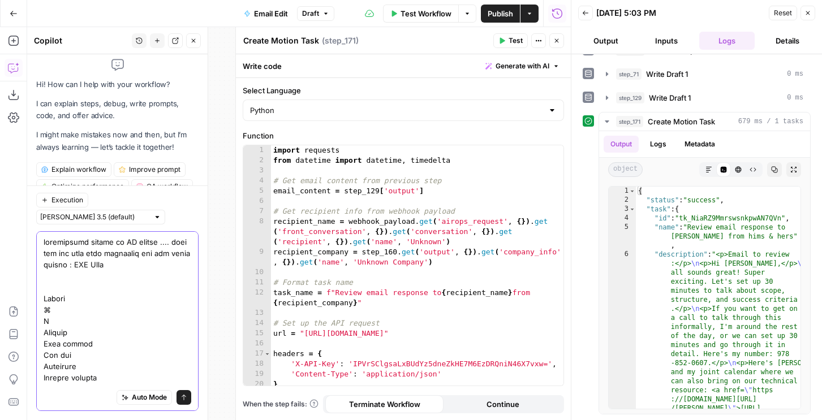
paste textarea "https://app.frontapp.com/open/{conversation_id}"
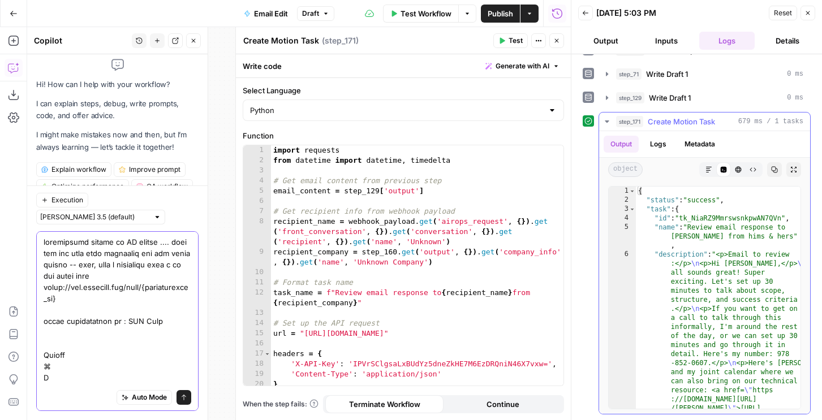
type textarea "autschedule should be ON please .... make the due date this afternoon for all c…"
click at [631, 121] on span "step_171" at bounding box center [629, 121] width 27 height 11
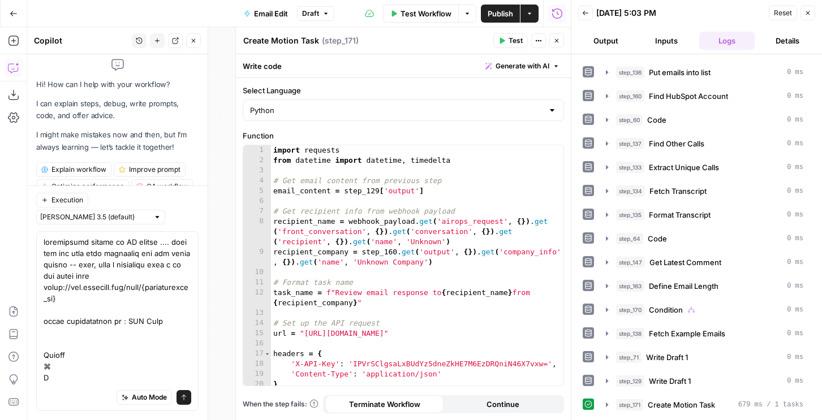
click at [808, 11] on icon "button" at bounding box center [807, 13] width 7 height 7
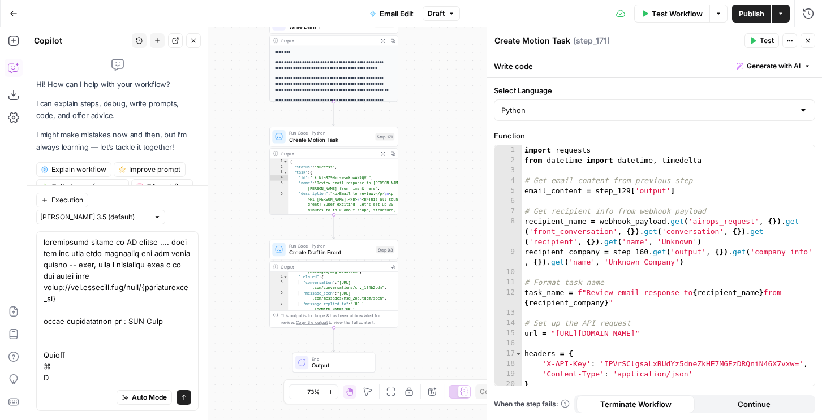
scroll to position [25, 0]
type textarea "**********"
drag, startPoint x: 386, startPoint y: 288, endPoint x: 351, endPoint y: 292, distance: 34.7
click at [355, 293] on div ""self" : "https://a.api.frontapp.com /messages/msg_2od8td5m" , "related" : { "c…" at bounding box center [343, 297] width 110 height 66
click at [345, 289] on div ""self" : "https://a.api.frontapp.com /messages/msg_2od8td5m" , "related" : { "c…" at bounding box center [343, 297] width 110 height 66
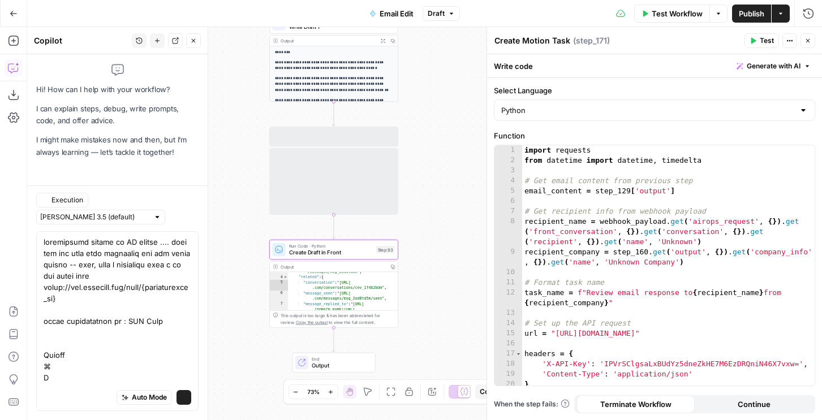
scroll to position [5, 0]
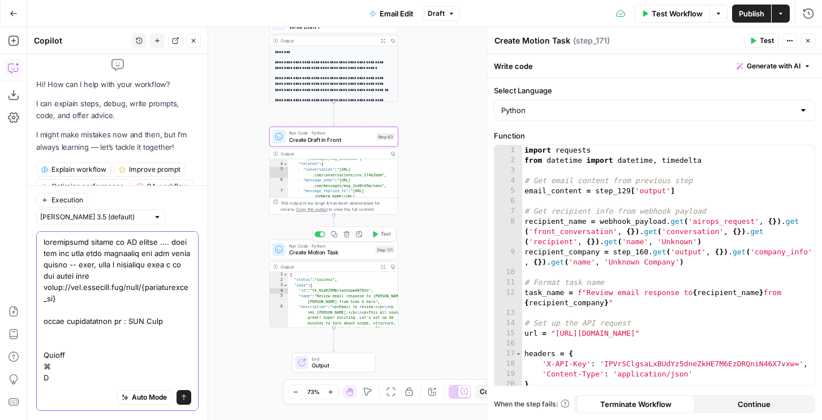
drag, startPoint x: 384, startPoint y: 177, endPoint x: 368, endPoint y: 184, distance: 18.0
click at [368, 184] on div ""self" : "https://a.api.frontapp.com /messages/msg_2od8td5m" , "related" : { "c…" at bounding box center [343, 184] width 110 height 66
click at [355, 176] on div ""self" : "https://a.api.frontapp.com /messages/msg_2od8td5m" , "related" : { "c…" at bounding box center [343, 184] width 110 height 66
drag, startPoint x: 337, startPoint y: 170, endPoint x: 417, endPoint y: 182, distance: 81.2
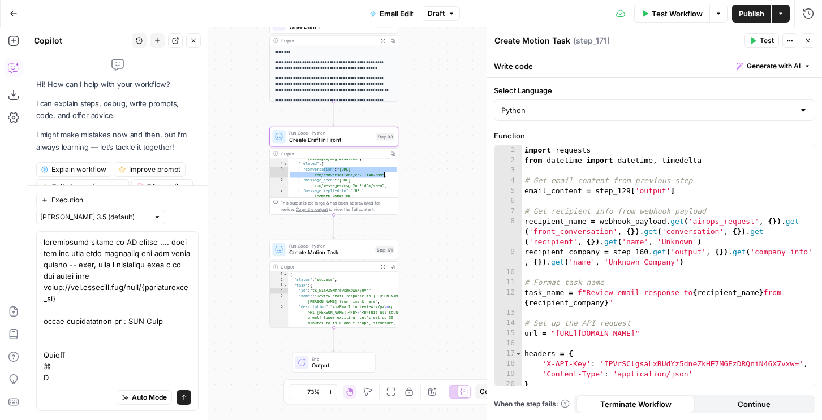
click at [417, 182] on div "true false Workflow Set Inputs Inputs LLM · GPT-4.1 Prompt LLM Step 157 Output …" at bounding box center [424, 223] width 795 height 393
drag, startPoint x: 167, startPoint y: 322, endPoint x: 115, endPoint y: 321, distance: 51.5
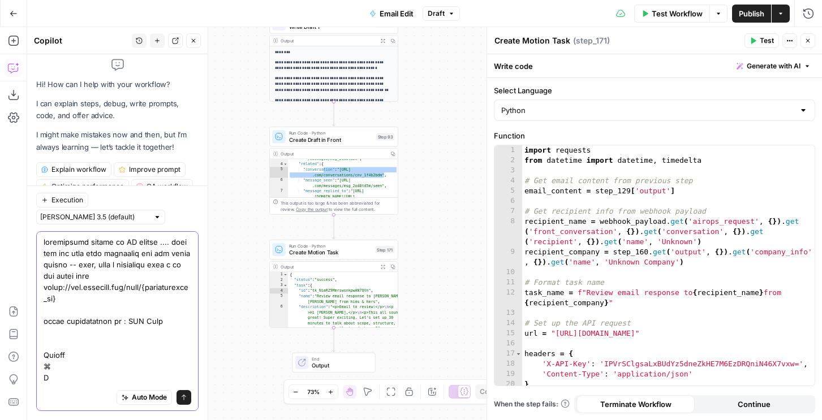
paste textarea "tion": "https://a.api.frontapp.com/conversations/cnv_1f4b2bdm""
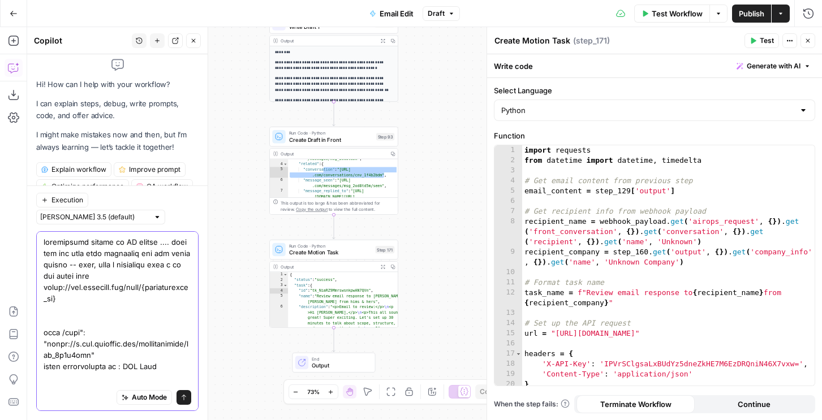
drag, startPoint x: 60, startPoint y: 333, endPoint x: 75, endPoint y: 336, distance: 15.1
drag, startPoint x: 84, startPoint y: 303, endPoint x: 96, endPoint y: 273, distance: 32.3
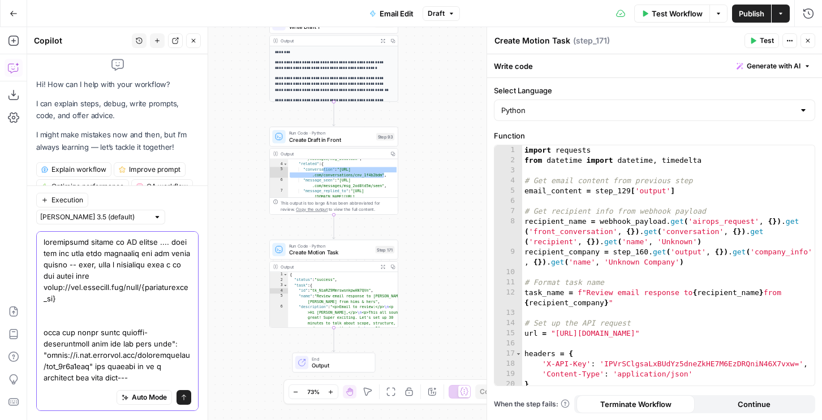
drag, startPoint x: 103, startPoint y: 295, endPoint x: 94, endPoint y: 268, distance: 29.2
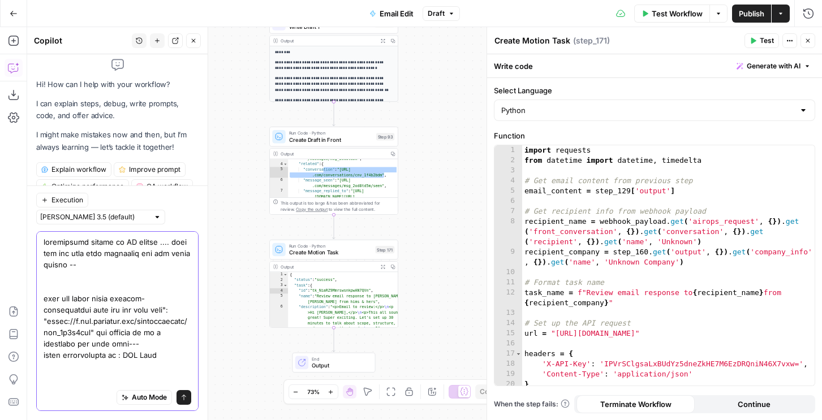
scroll to position [17, 0]
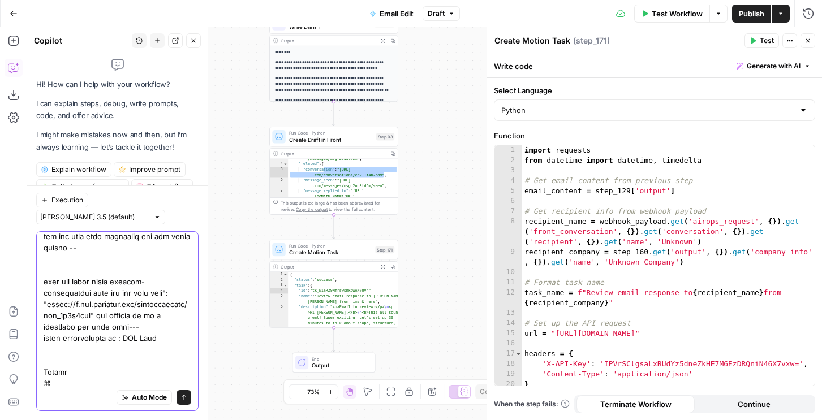
paste textarea "also, make a clickable link t to the email with https://app.frontapp.com/open/{…"
drag, startPoint x: 127, startPoint y: 326, endPoint x: 153, endPoint y: 341, distance: 29.1
type textarea "autschedule should be ON please .... make the due date this afternoon for all c…"
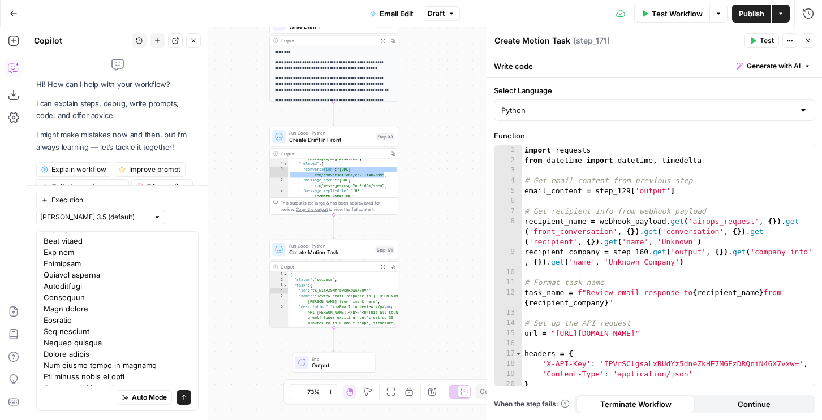
scroll to position [101, 0]
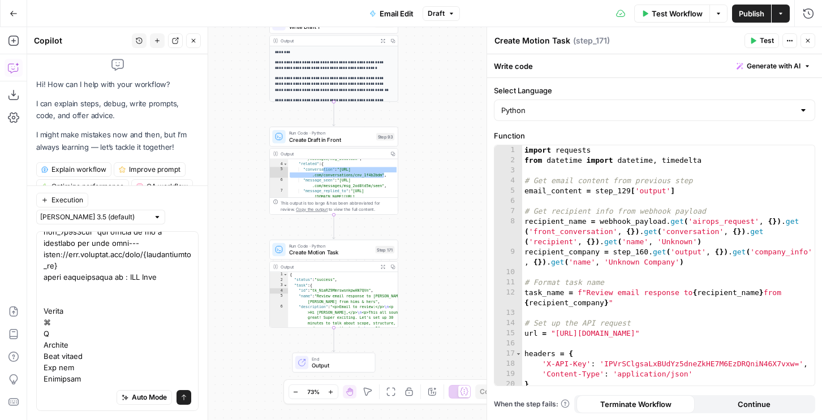
drag, startPoint x: 84, startPoint y: 316, endPoint x: 174, endPoint y: 314, distance: 89.4
drag, startPoint x: 174, startPoint y: 314, endPoint x: 83, endPoint y: 310, distance: 91.2
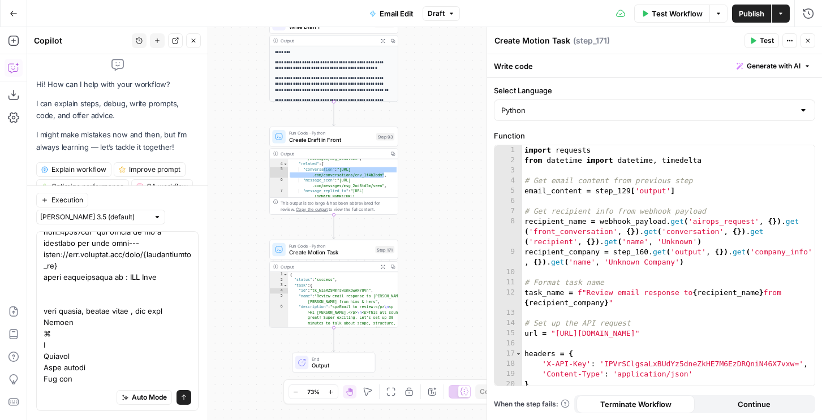
drag, startPoint x: 151, startPoint y: 306, endPoint x: 40, endPoint y: 315, distance: 111.8
click at [40, 315] on div "Auto Mode Send" at bounding box center [117, 321] width 162 height 180
type textarea "autschedule should be ON please .... make the due date this afternoon for all c…"
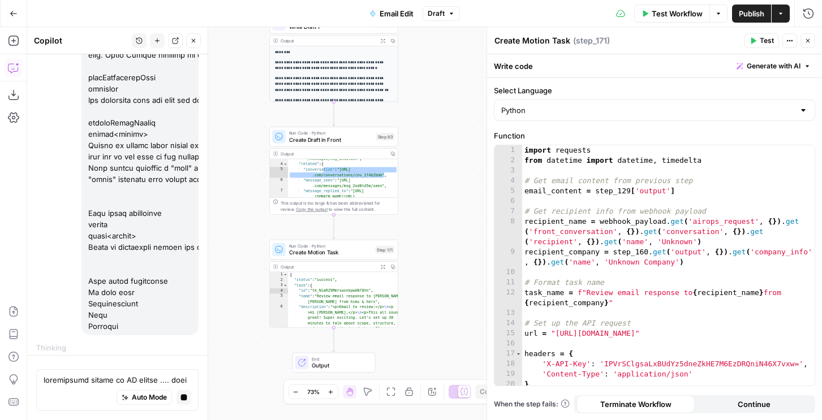
scroll to position [2923, 0]
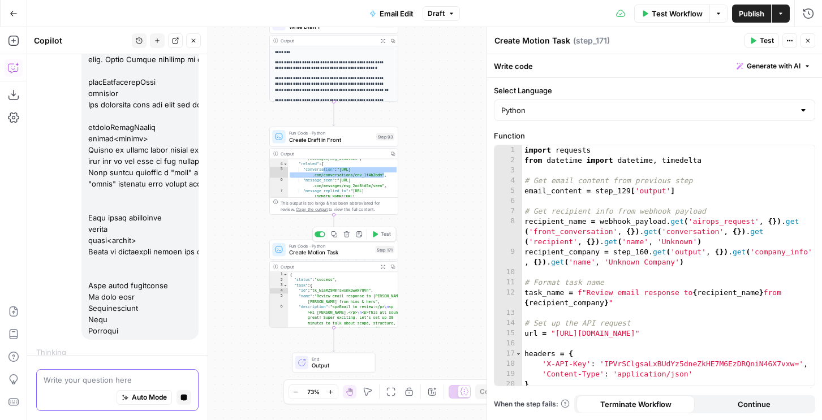
type textarea "d"
click at [305, 254] on span "Create Motion Task" at bounding box center [330, 252] width 83 height 8
click at [80, 382] on textarea "d" at bounding box center [118, 380] width 148 height 11
click at [590, 229] on div "import requests from datetime import datetime , timedelta # Get email content f…" at bounding box center [668, 275] width 292 height 261
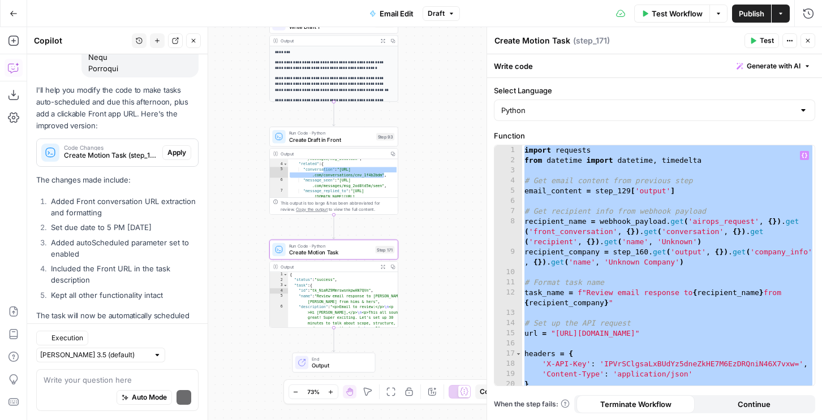
scroll to position [3219, 0]
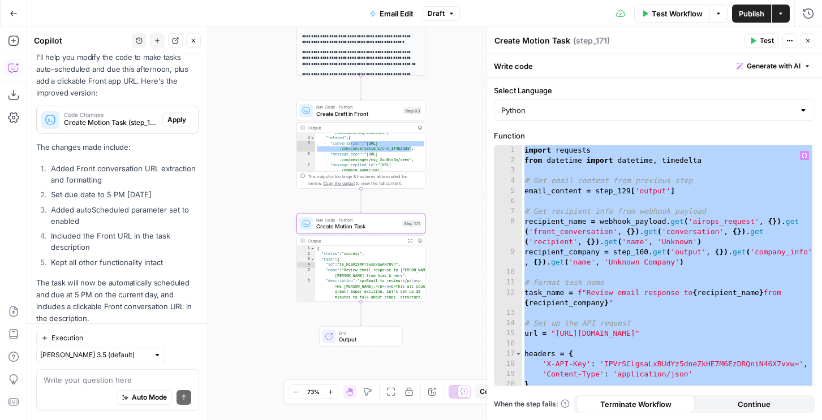
click at [173, 115] on span "Apply" at bounding box center [176, 120] width 19 height 10
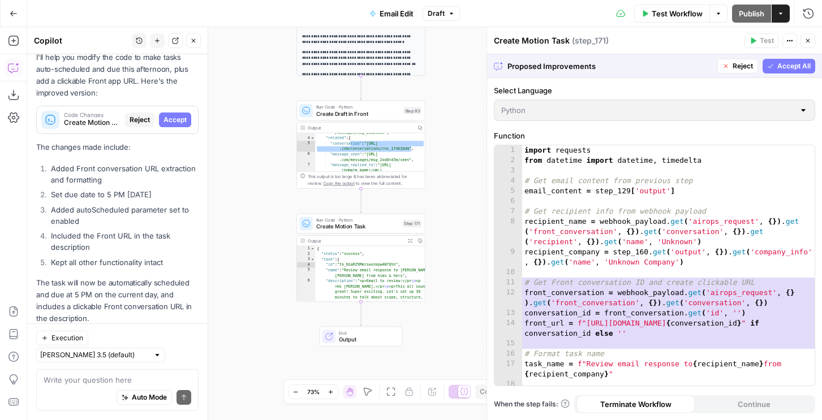
click at [775, 66] on button "Accept All" at bounding box center [789, 66] width 53 height 15
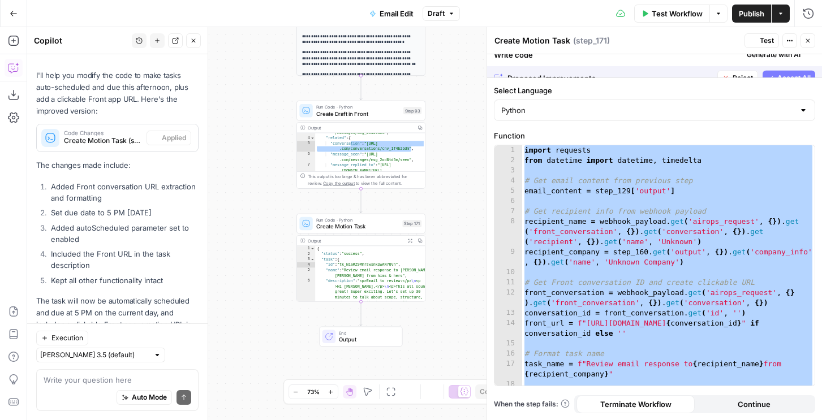
scroll to position [3237, 0]
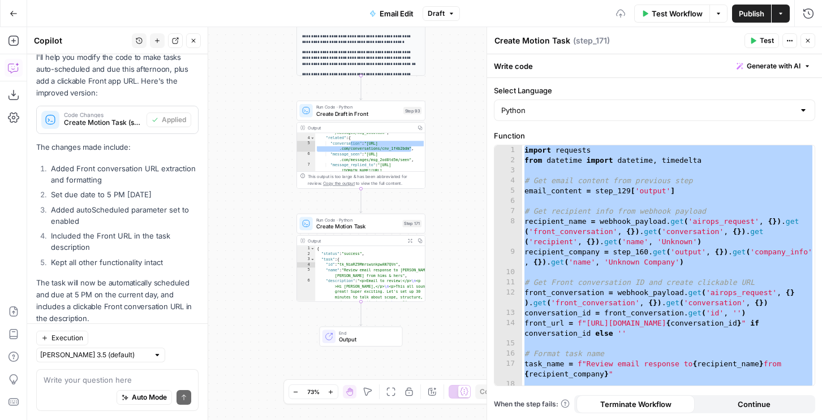
click at [752, 38] on icon "button" at bounding box center [753, 41] width 5 height 6
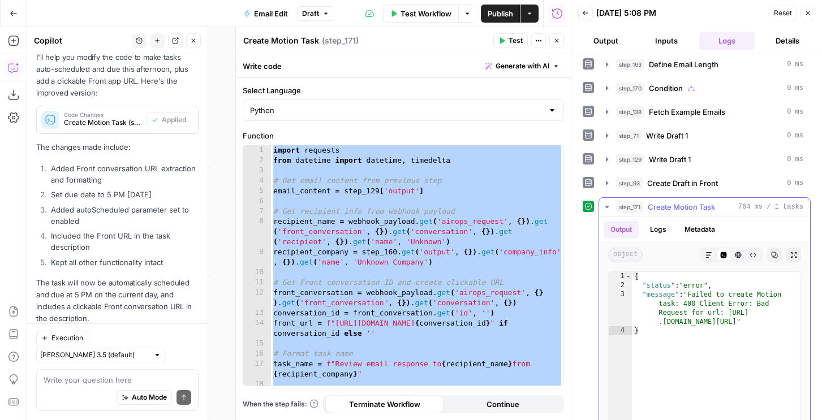
scroll to position [376, 0]
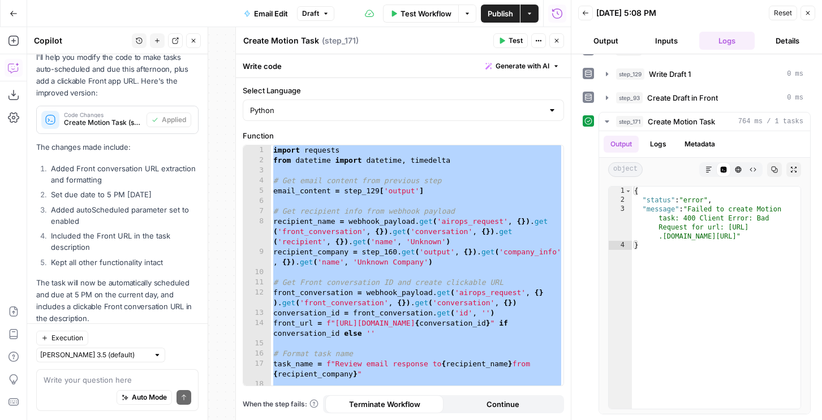
click at [474, 291] on div "import requests from datetime import datetime , timedelta # Get email content f…" at bounding box center [417, 275] width 292 height 261
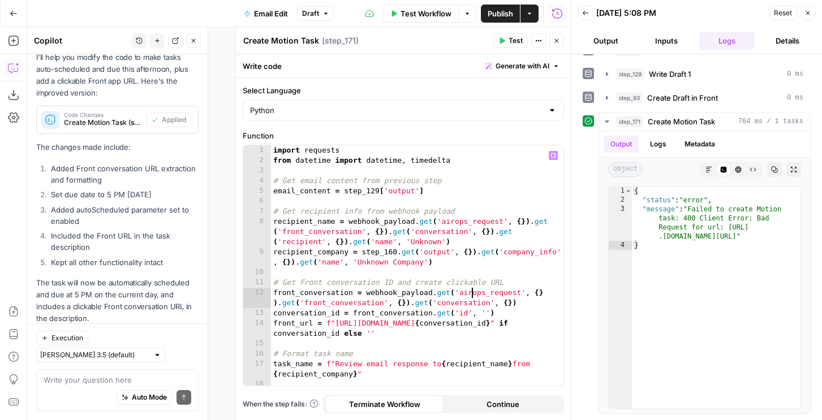
type textarea "**********"
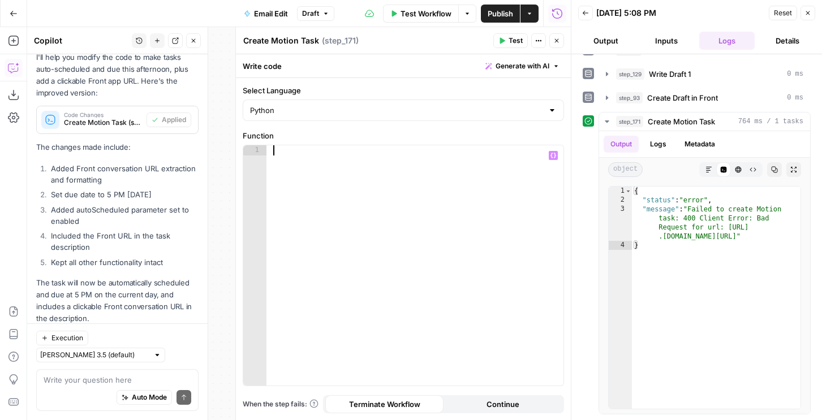
scroll to position [3237, 0]
click at [87, 372] on div "Write your question here Auto Mode Send" at bounding box center [117, 390] width 162 height 42
type textarea "try again please"
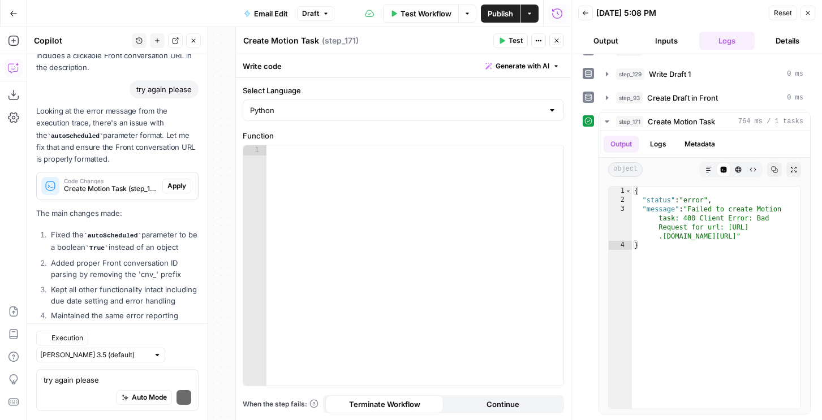
scroll to position [3539, 0]
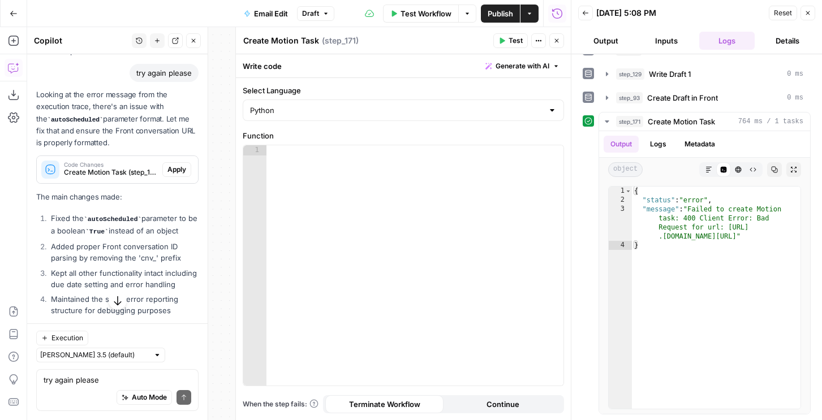
click at [182, 165] on span "Apply" at bounding box center [176, 170] width 19 height 10
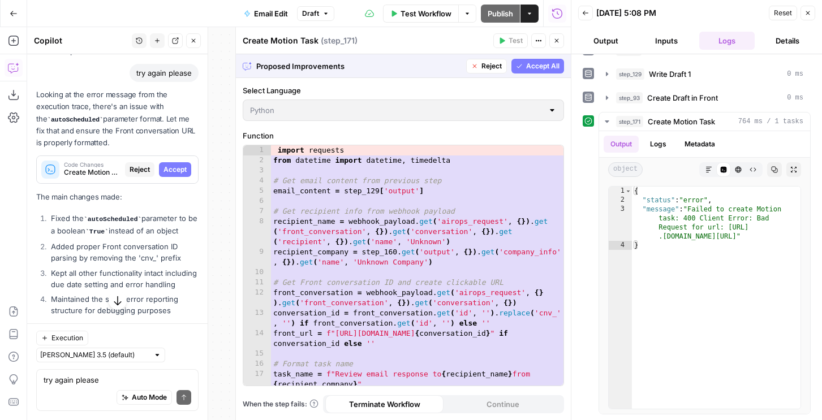
click at [545, 64] on span "Accept All" at bounding box center [542, 66] width 33 height 10
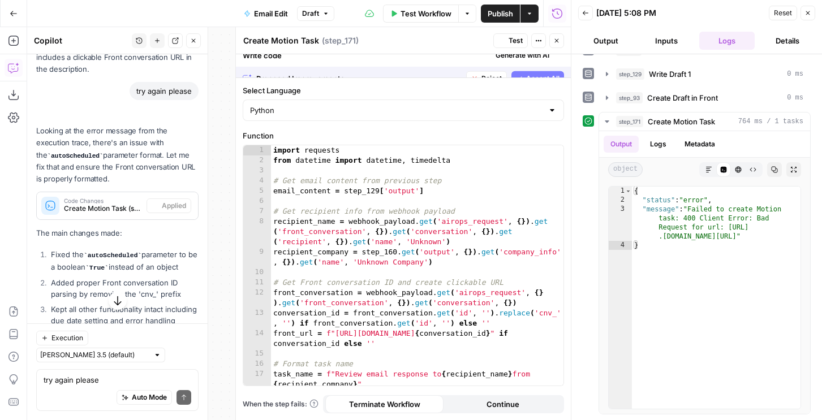
scroll to position [3504, 0]
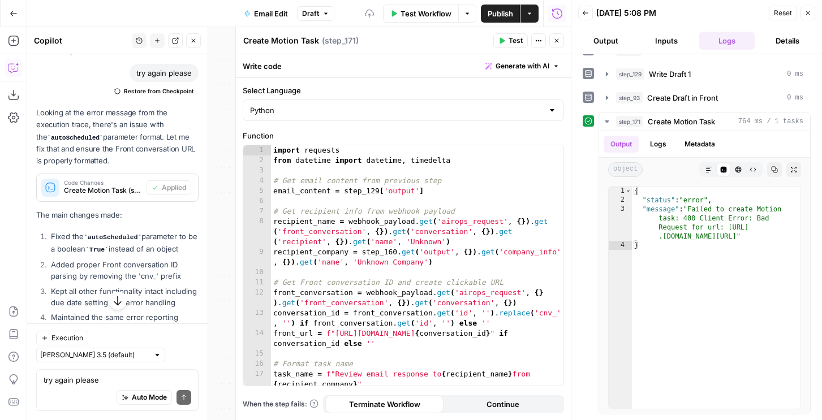
click at [516, 45] on span "Test" at bounding box center [516, 41] width 14 height 10
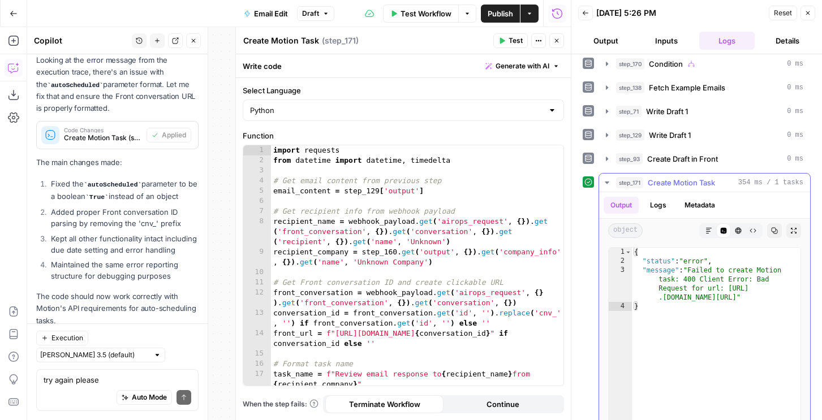
scroll to position [331, 0]
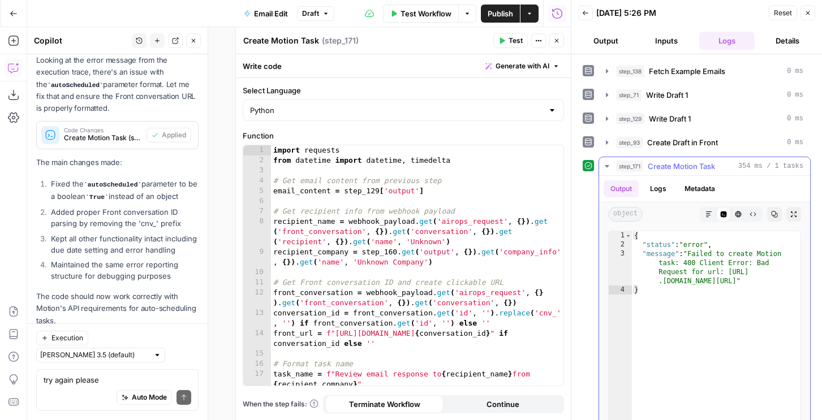
click at [706, 306] on div "{ "status" : "error" , "message" : "Failed to create Motion task: 400 Client Er…" at bounding box center [716, 351] width 169 height 240
type textarea "**********"
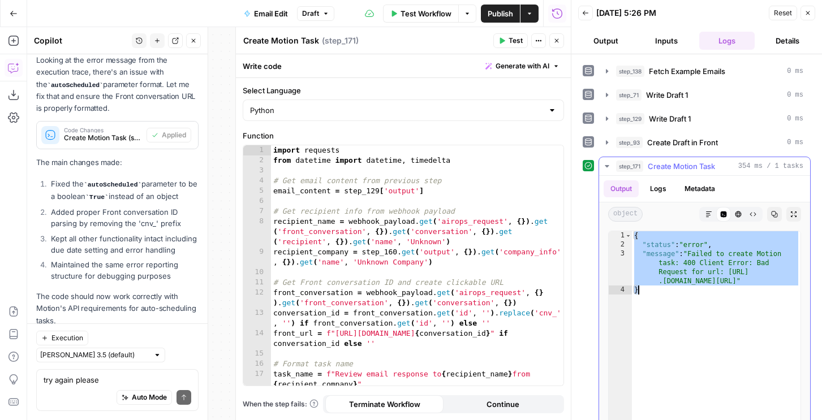
click at [662, 184] on button "Logs" at bounding box center [658, 188] width 30 height 17
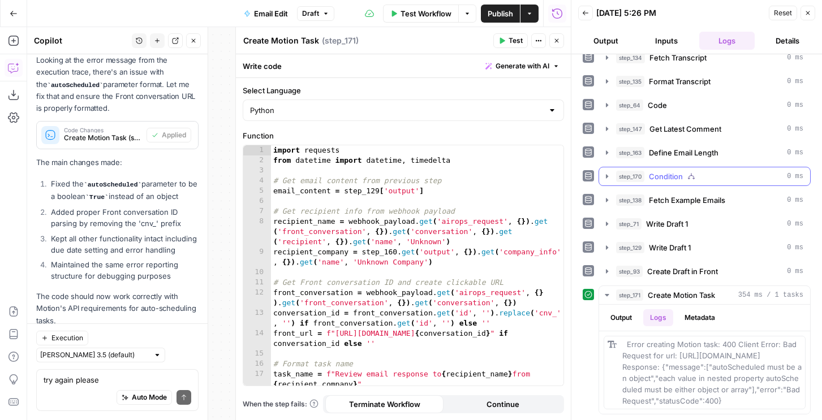
scroll to position [202, 0]
click at [699, 367] on span "Error creating Motion task: 400 Client Error: Bad Request for url: https://api.…" at bounding box center [712, 373] width 180 height 66
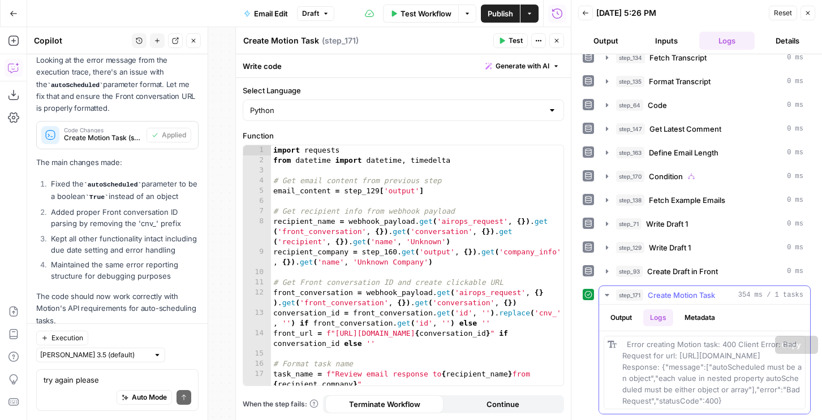
click at [699, 367] on span "Error creating Motion task: 400 Client Error: Bad Request for url: https://api.…" at bounding box center [712, 373] width 180 height 66
click at [705, 375] on span "Error creating Motion task: 400 Client Error: Bad Request for url: https://api.…" at bounding box center [712, 373] width 180 height 66
drag, startPoint x: 712, startPoint y: 395, endPoint x: 622, endPoint y: 333, distance: 108.9
click at [622, 333] on div "Error creating Motion task: 400 Client Error: Bad Request for url: https://api.…" at bounding box center [704, 373] width 211 height 83
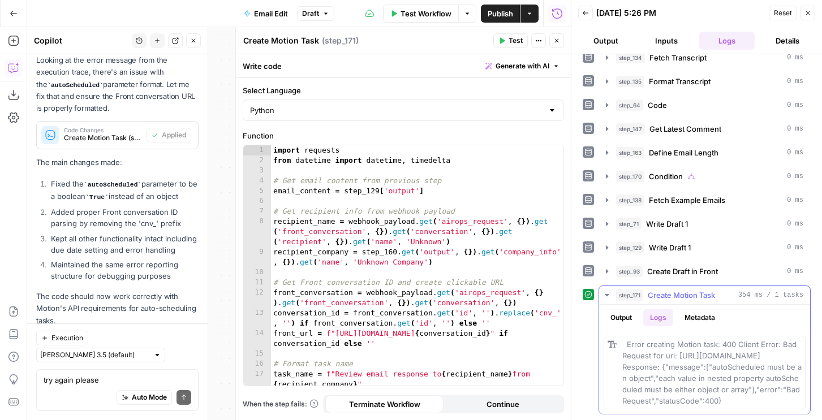
copy span "Error creating Motion task: 400 Client Error: Bad Request for url: https://api.…"
click at [85, 375] on textarea "try again please" at bounding box center [118, 380] width 148 height 11
paste textarea "Error creating Motion task: 400 Client Error: Bad Request for url: https://api.…"
type textarea "Error creating Motion task: 400 Client Error: Bad Request for url: https://api.…"
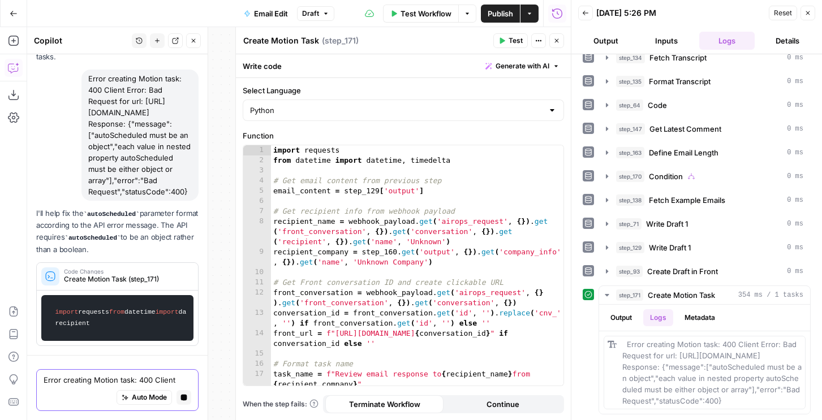
scroll to position [3837, 0]
click at [379, 268] on div "import requests from datetime import datetime , timedelta # Get email content f…" at bounding box center [417, 275] width 292 height 261
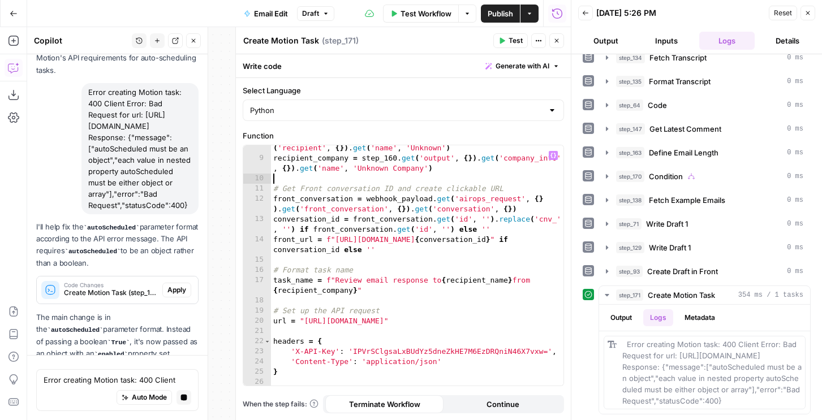
scroll to position [3783, 0]
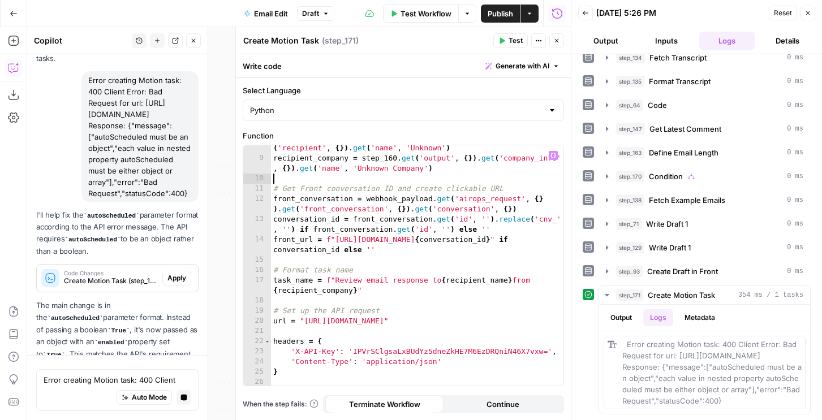
click at [171, 273] on span "Apply" at bounding box center [176, 278] width 19 height 10
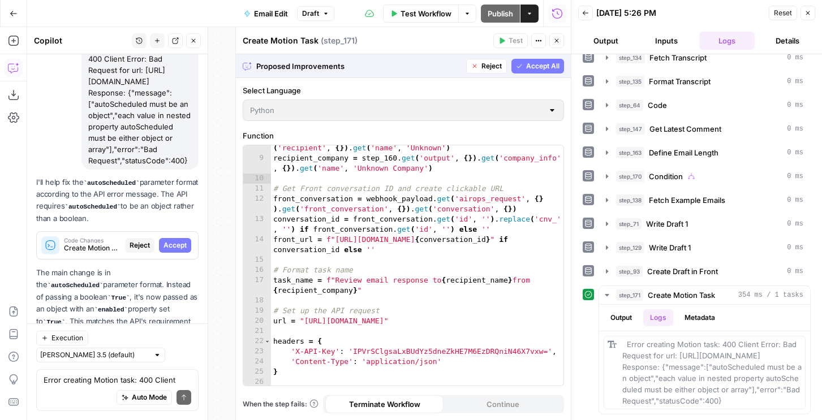
click at [528, 64] on span "Accept All" at bounding box center [542, 66] width 33 height 10
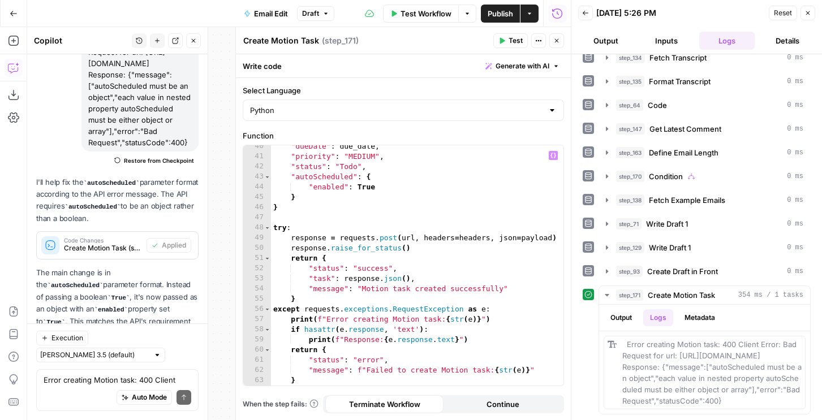
scroll to position [493, 0]
click at [502, 44] on button "Test" at bounding box center [510, 40] width 35 height 15
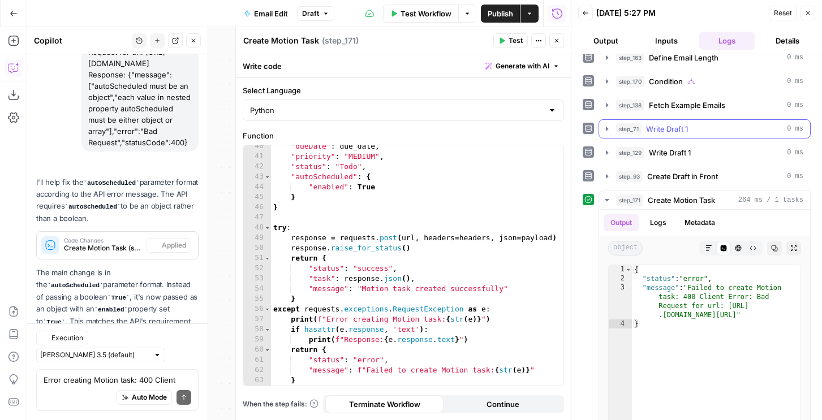
scroll to position [376, 0]
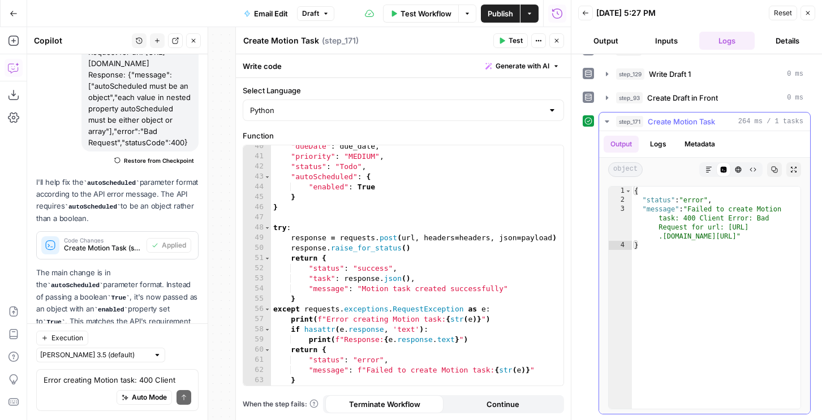
click at [656, 141] on button "Logs" at bounding box center [658, 144] width 30 height 17
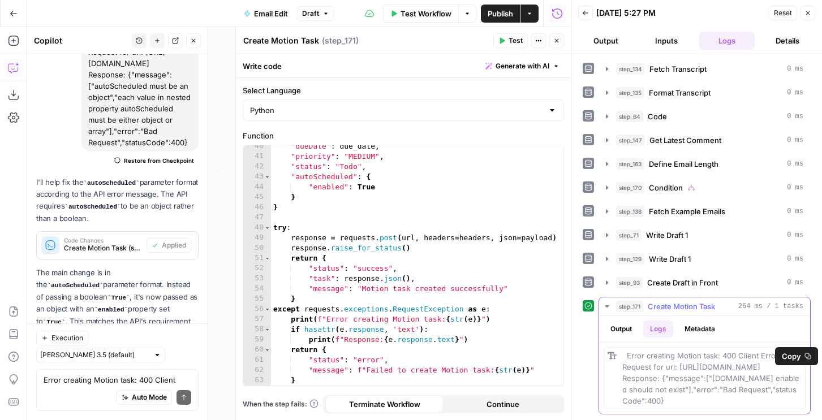
drag, startPoint x: 684, startPoint y: 403, endPoint x: 612, endPoint y: 349, distance: 89.7
click at [612, 349] on div "Error creating Motion task: 400 Client Error: Bad Request for url: https://api.…" at bounding box center [705, 378] width 202 height 62
click at [120, 384] on textarea "Error creating Motion task: 400 Client Error: Bad Request for url: https://api.…" at bounding box center [118, 380] width 148 height 11
paste textarea "Error creating Motion task: 400 Client Error: Bad Request for url: https://api.…"
type textarea "Error creating Motion task: 400 Client Error: Bad Request for url: https://api.…"
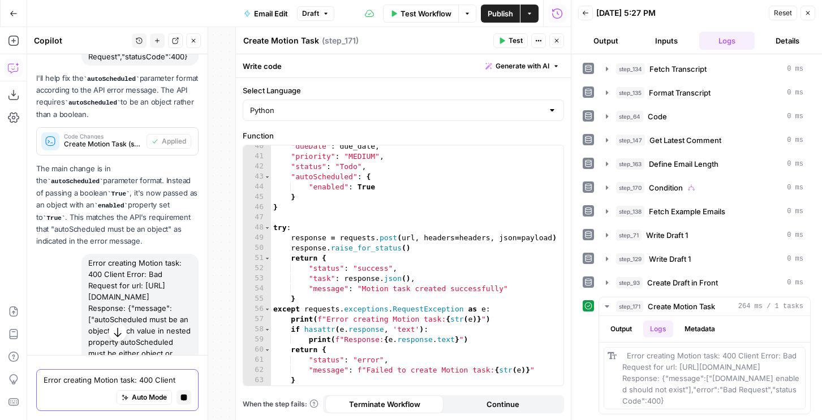
scroll to position [3928, 0]
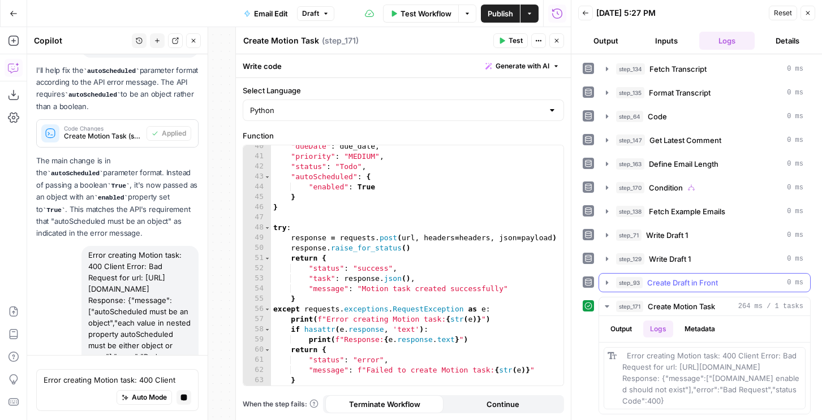
click at [661, 283] on span "Create Draft in Front" at bounding box center [682, 282] width 71 height 11
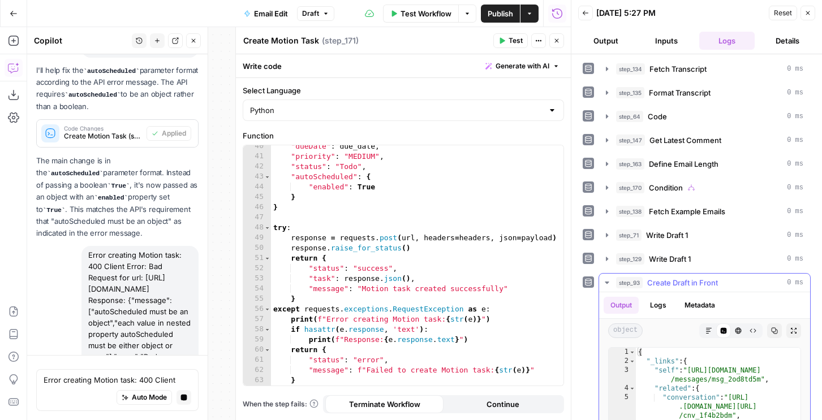
click at [662, 282] on span "Create Draft in Front" at bounding box center [682, 282] width 71 height 11
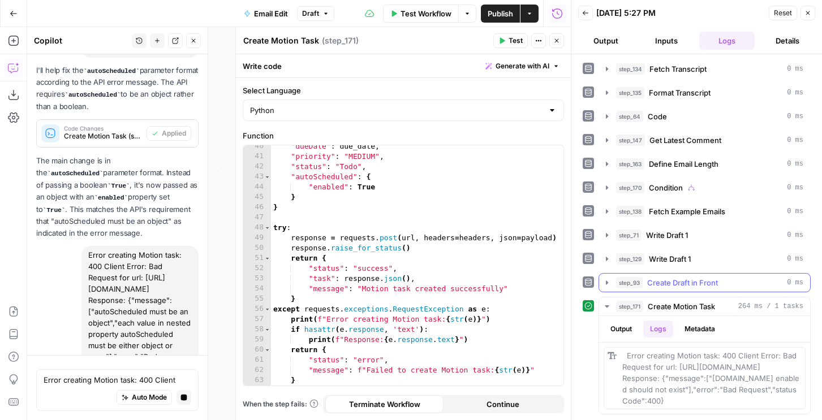
click at [661, 282] on span "Create Draft in Front" at bounding box center [682, 282] width 71 height 11
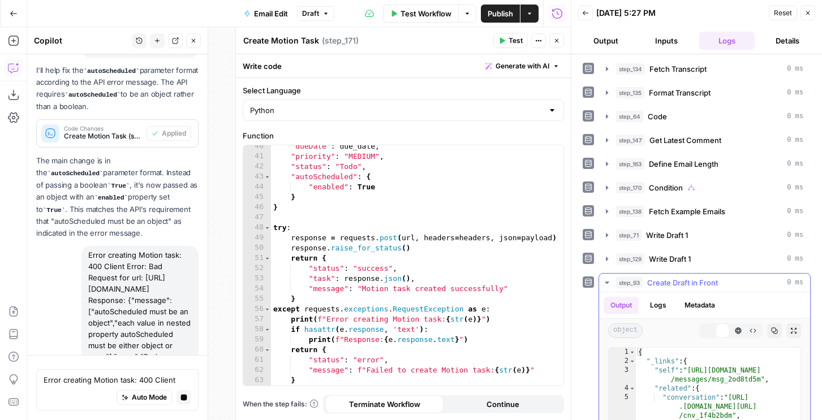
click at [661, 282] on span "Create Draft in Front" at bounding box center [682, 282] width 71 height 11
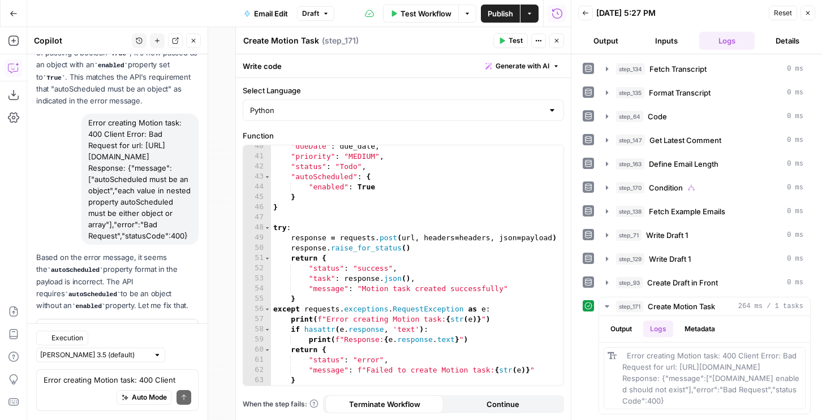
scroll to position [4202, 0]
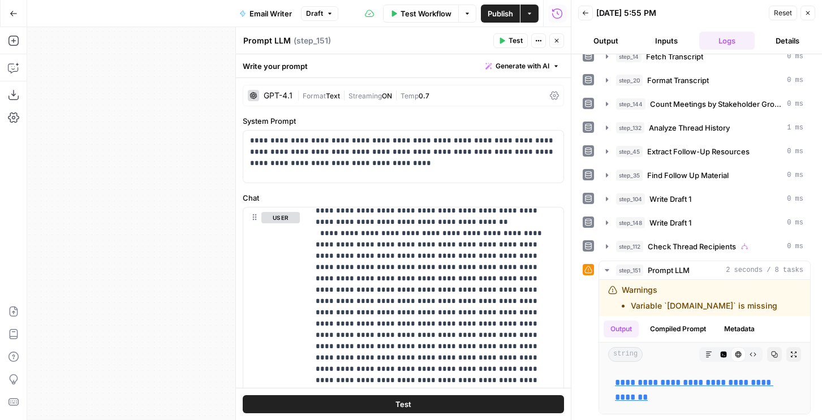
scroll to position [147, 0]
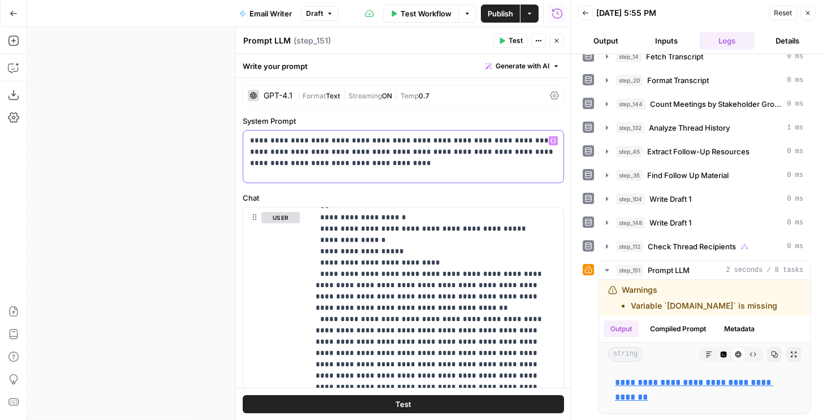
click at [397, 142] on p "**********" at bounding box center [403, 152] width 307 height 34
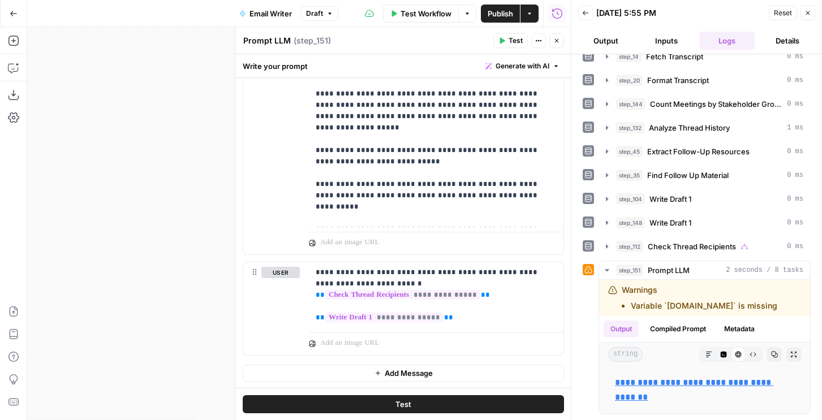
scroll to position [1, 0]
click at [450, 321] on p "**********" at bounding box center [436, 295] width 241 height 57
click at [499, 285] on p "**********" at bounding box center [436, 295] width 241 height 57
click at [497, 42] on button "Test" at bounding box center [510, 40] width 35 height 15
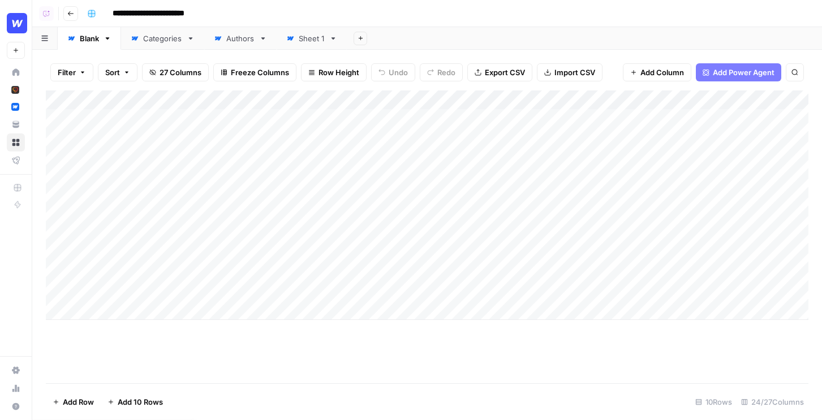
click at [526, 102] on div "Add Column" at bounding box center [427, 206] width 763 height 230
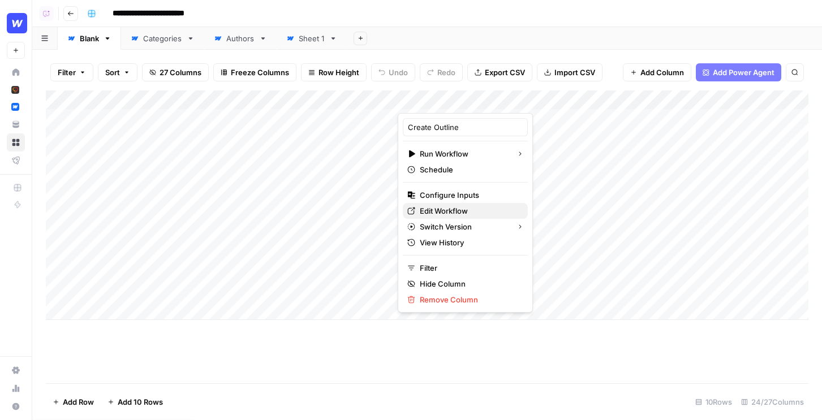
click at [463, 209] on span "Edit Workflow" at bounding box center [469, 210] width 99 height 11
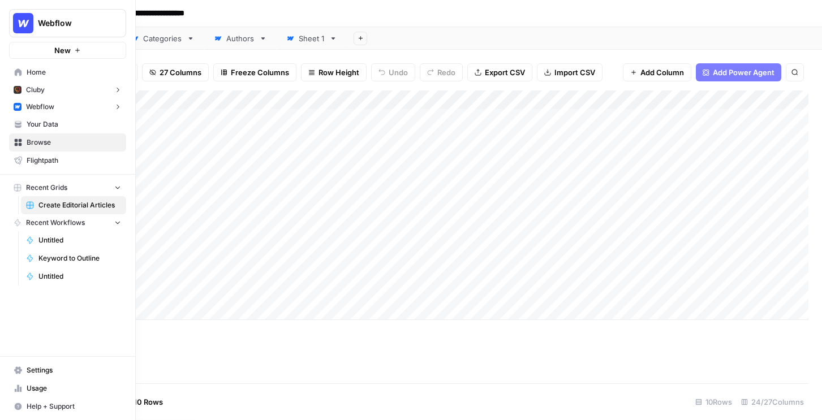
click at [46, 126] on span "Your Data" at bounding box center [74, 124] width 94 height 10
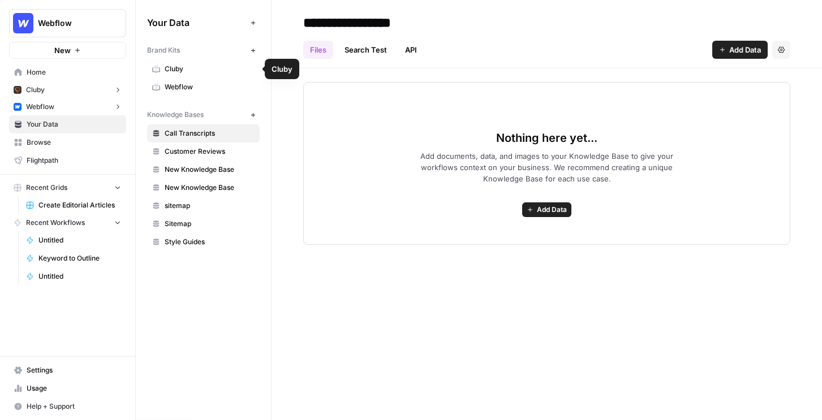
click at [187, 70] on span "Cluby" at bounding box center [210, 69] width 90 height 10
click at [182, 89] on span "Webflow" at bounding box center [210, 87] width 90 height 10
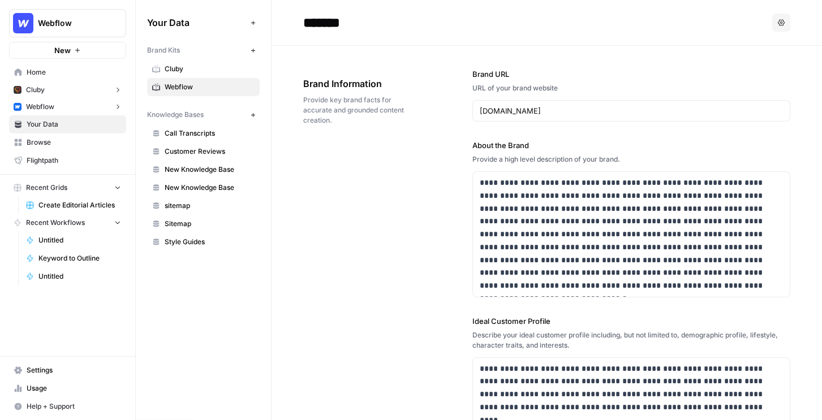
scroll to position [156, 0]
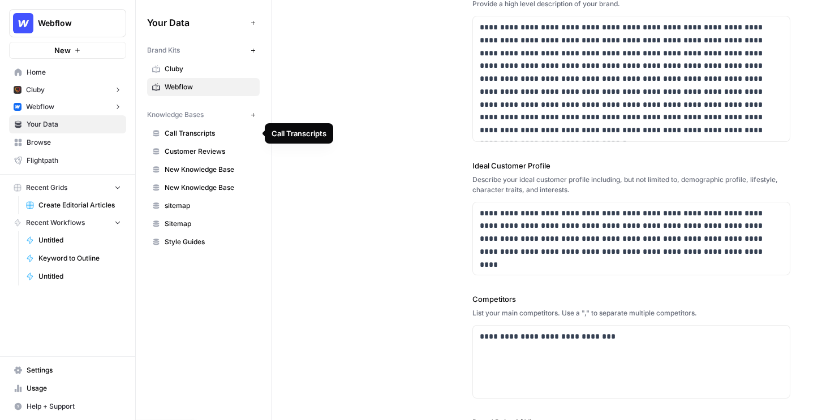
click at [213, 139] on link "Call Transcripts" at bounding box center [203, 133] width 113 height 18
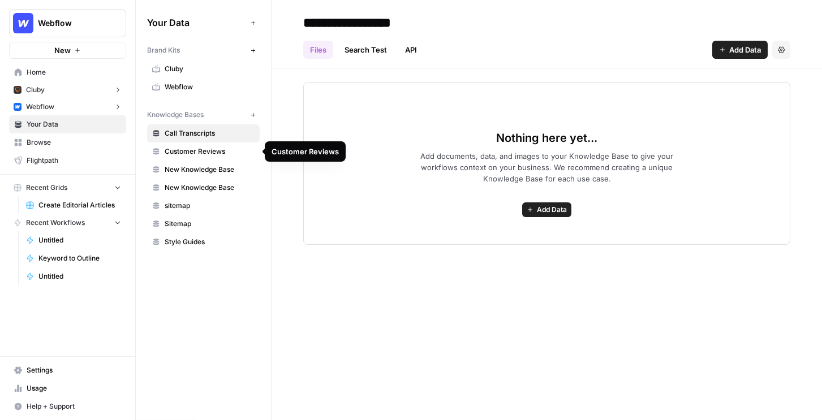
click at [213, 154] on span "Customer Reviews" at bounding box center [210, 152] width 90 height 10
click at [215, 174] on span "New Knowledge Base" at bounding box center [210, 170] width 90 height 10
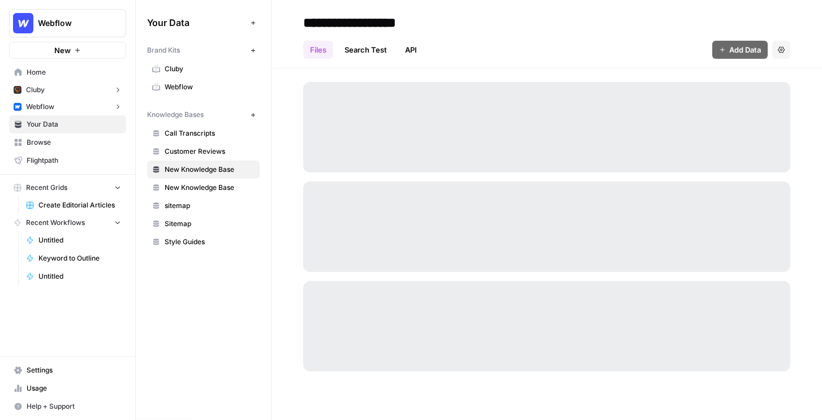
drag, startPoint x: 187, startPoint y: 212, endPoint x: 186, endPoint y: 226, distance: 14.8
click at [186, 226] on span "Sitemap" at bounding box center [210, 224] width 90 height 10
